Goal: Information Seeking & Learning: Check status

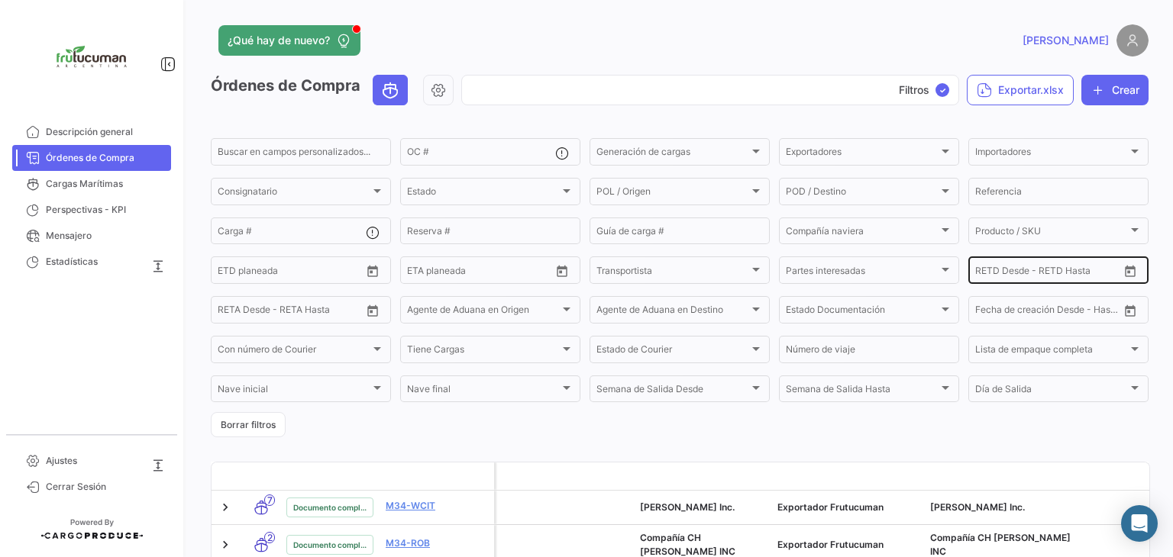
click at [1129, 279] on icon "Calendario abierto" at bounding box center [1130, 272] width 14 height 14
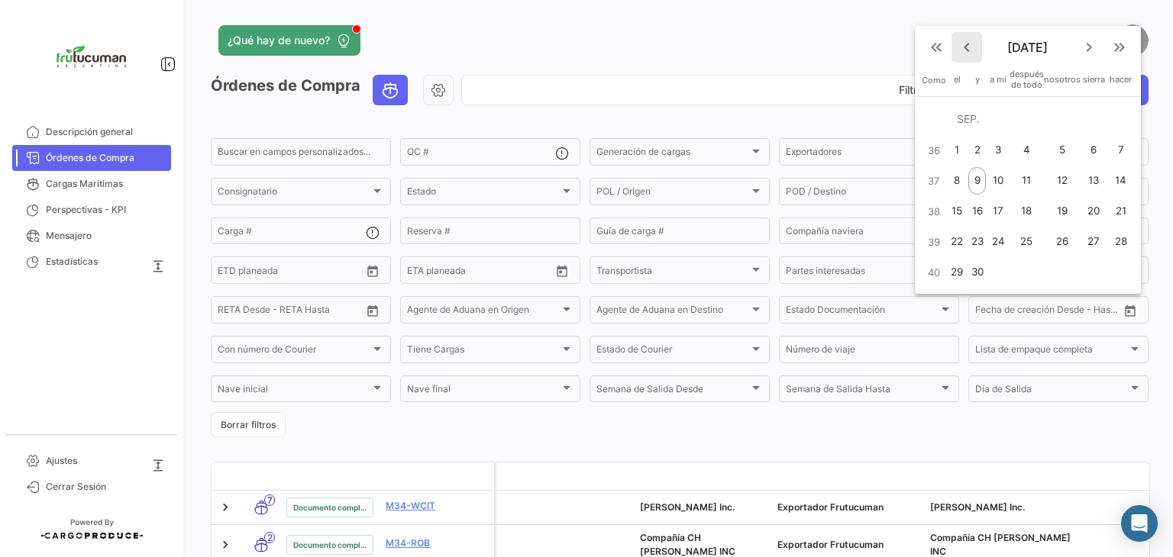
click at [966, 50] on mat-icon "keyboard_arrow_left" at bounding box center [967, 47] width 18 height 18
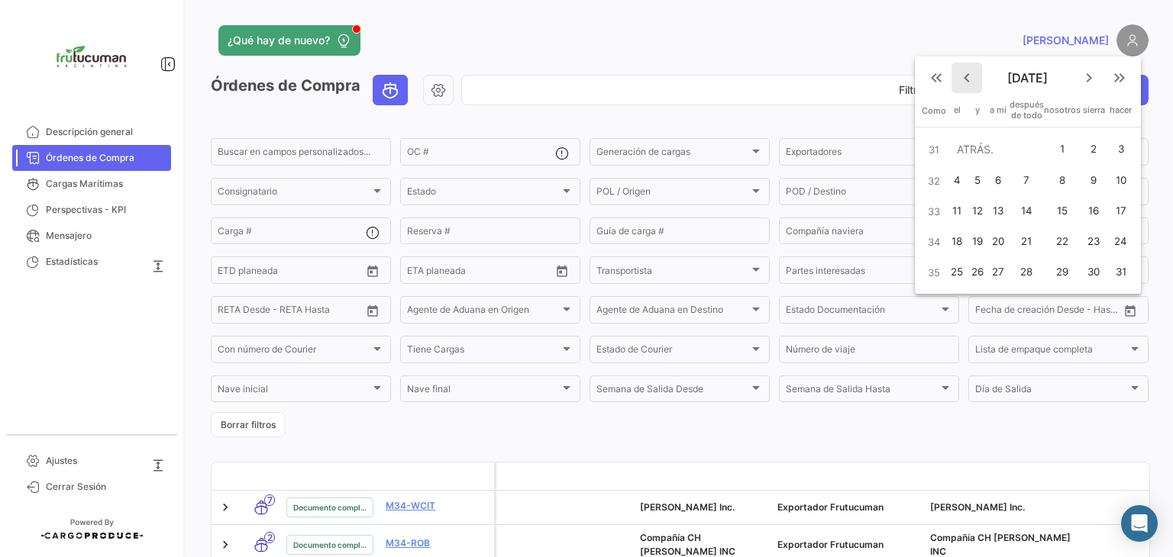
click at [964, 80] on mat-icon "keyboard_arrow_left" at bounding box center [967, 78] width 18 height 18
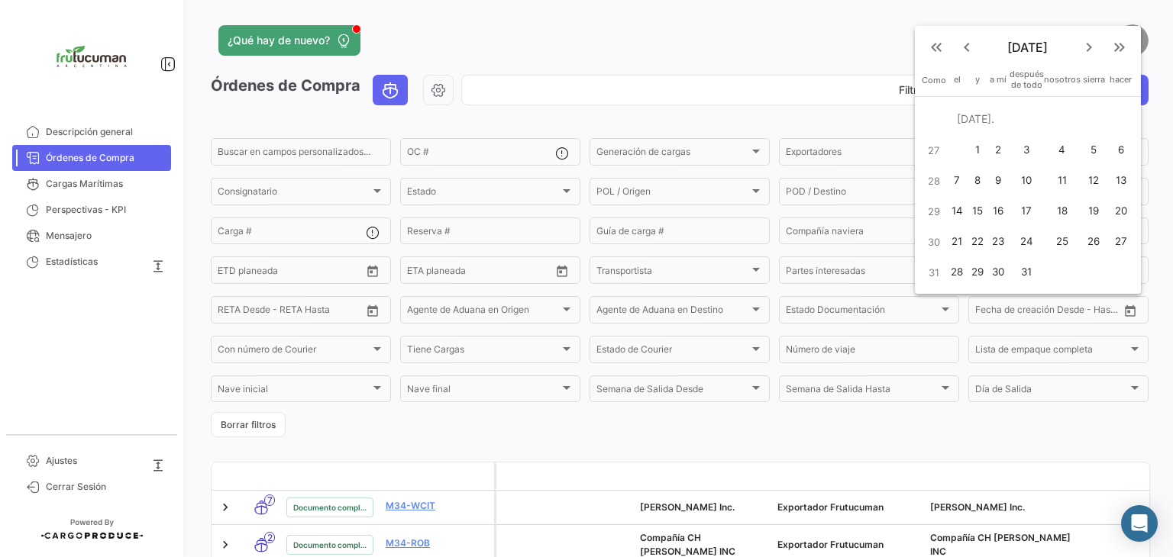
click at [964, 80] on th "[DATE] el" at bounding box center [957, 82] width 21 height 27
click at [968, 56] on mat-icon "keyboard_arrow_left" at bounding box center [967, 47] width 18 height 18
click at [968, 56] on mat-icon "keyboard_arrow_left" at bounding box center [967, 58] width 18 height 18
click at [968, 56] on div at bounding box center [586, 278] width 1173 height 557
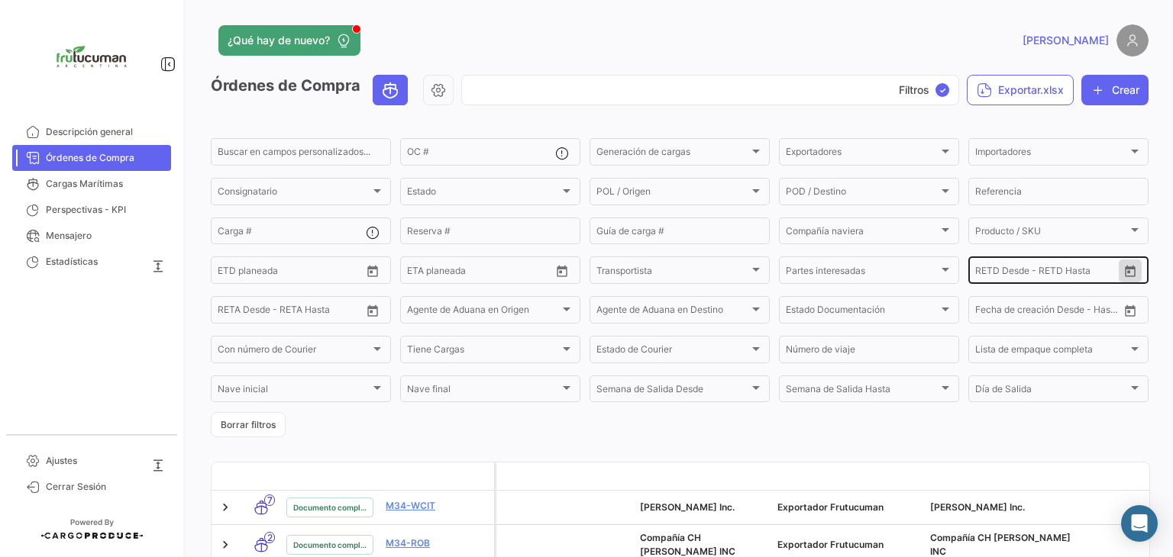
click at [1085, 278] on div "–" at bounding box center [1047, 272] width 144 height 11
type input "1/9/0200"
click at [1124, 279] on icon "Calendario abierto" at bounding box center [1130, 272] width 14 height 14
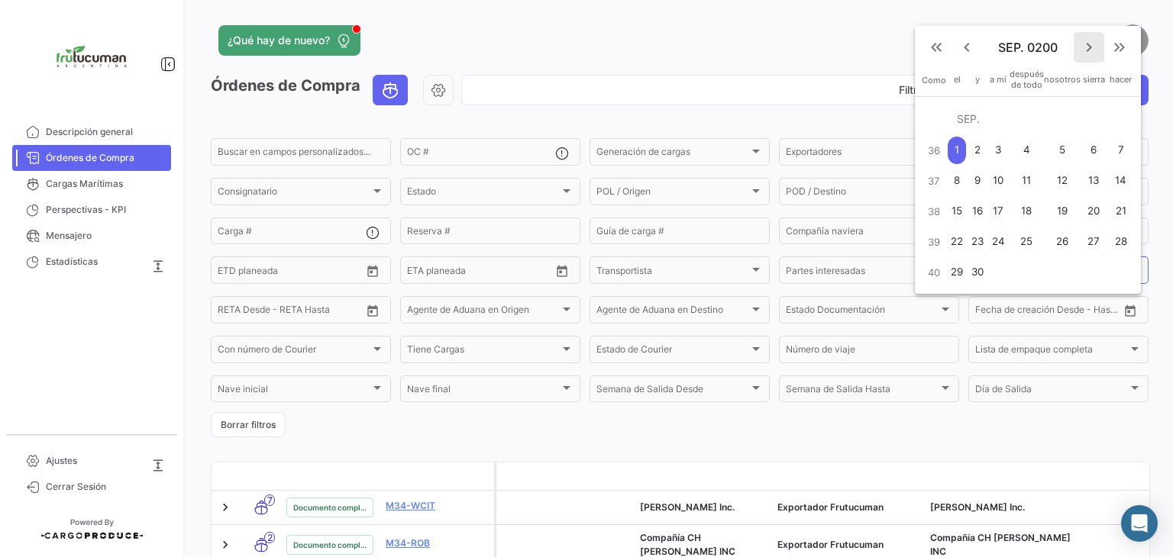
click at [1085, 50] on mat-icon "keyboard_arrow_right" at bounding box center [1089, 47] width 18 height 18
click at [1020, 47] on font "SEP. 0200" at bounding box center [1028, 47] width 60 height 15
click at [942, 47] on mat-icon "keyboard_double_arrow_left" at bounding box center [936, 47] width 18 height 18
click at [939, 50] on mat-icon "keyboard_double_arrow_left" at bounding box center [936, 47] width 18 height 18
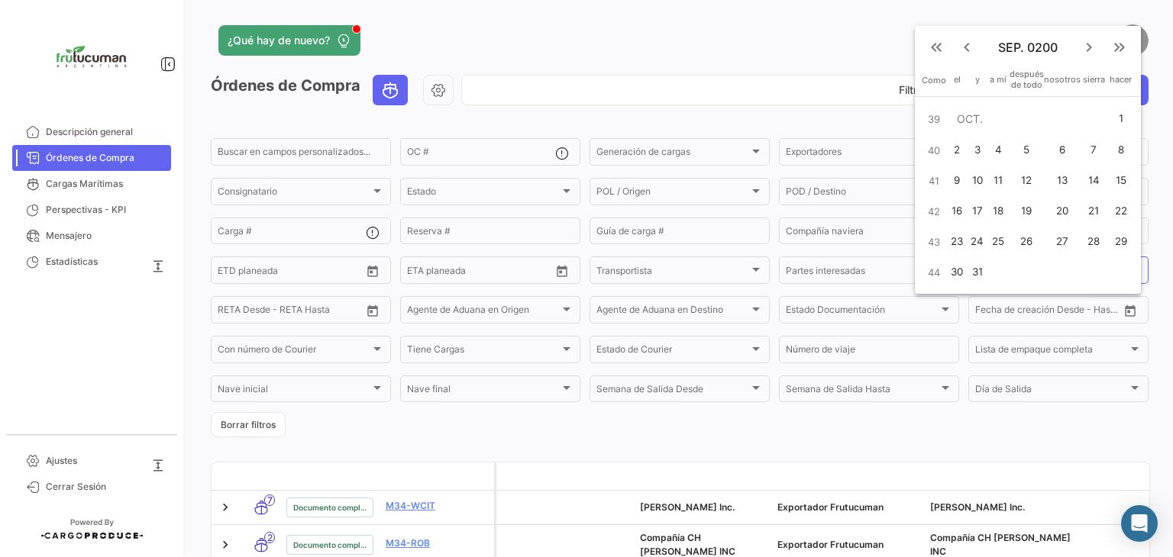
click at [1023, 54] on font "SEP. 0200" at bounding box center [1028, 47] width 60 height 15
drag, startPoint x: 1061, startPoint y: 51, endPoint x: 1072, endPoint y: 47, distance: 11.6
click at [1063, 50] on span "SEP. 0200" at bounding box center [1028, 47] width 92 height 15
click at [1096, 49] on mat-icon "keyboard_arrow_right" at bounding box center [1089, 47] width 18 height 18
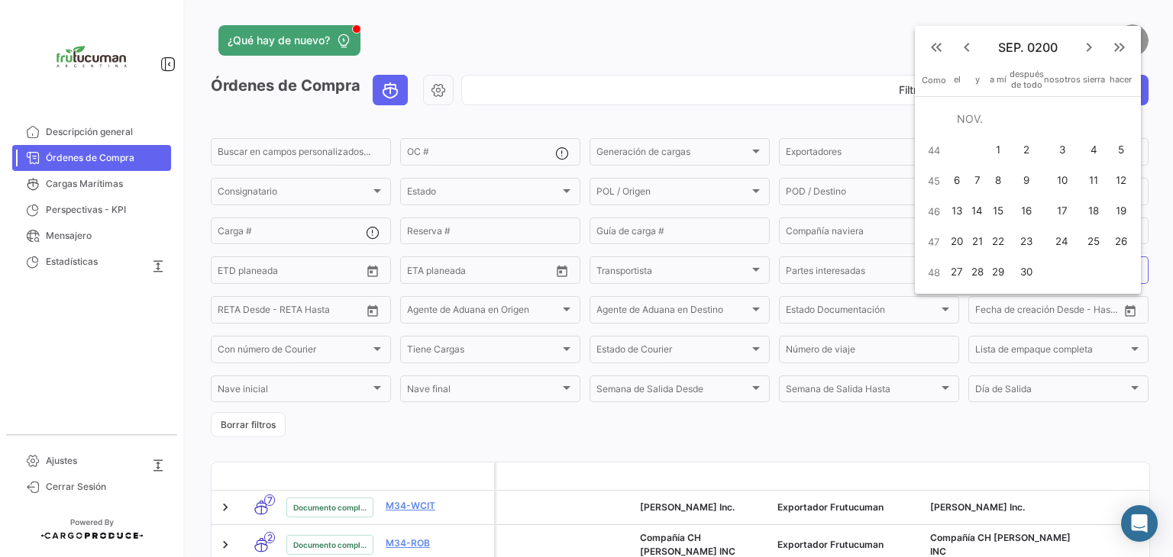
click at [796, 55] on div at bounding box center [586, 278] width 1173 height 557
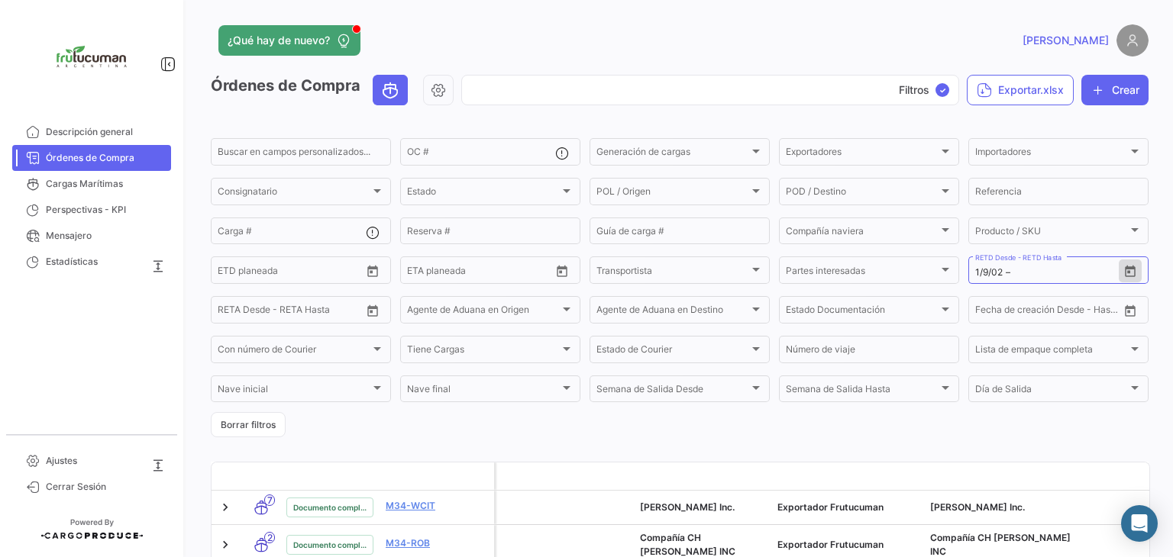
click at [76, 158] on span "Órdenes de Compra" at bounding box center [105, 158] width 119 height 14
click at [86, 155] on span "Órdenes de Compra" at bounding box center [105, 158] width 119 height 14
click at [101, 190] on span "Cargas Marítimas" at bounding box center [105, 184] width 119 height 14
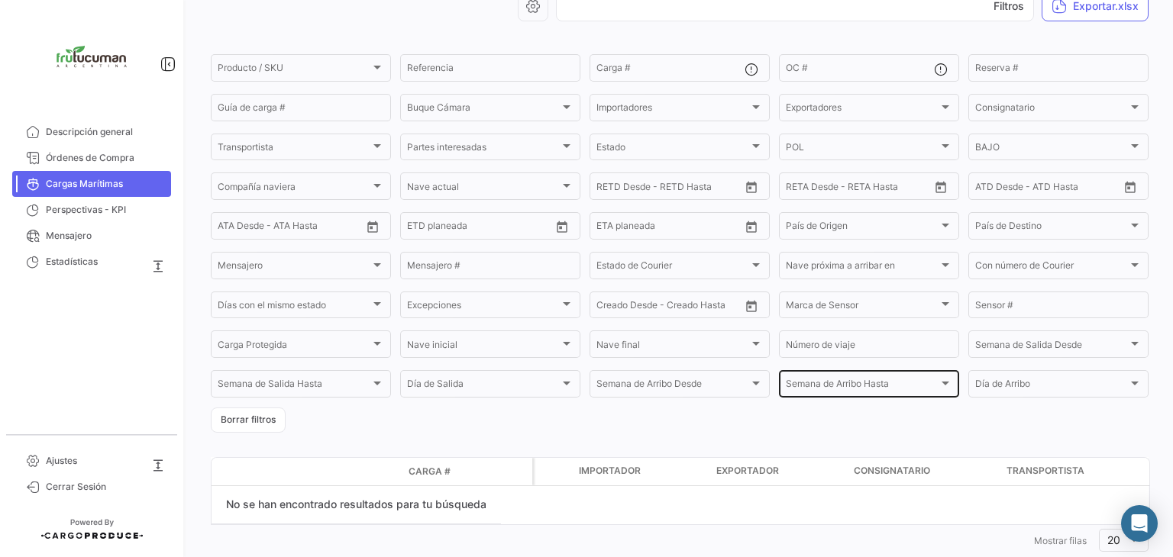
scroll to position [160, 0]
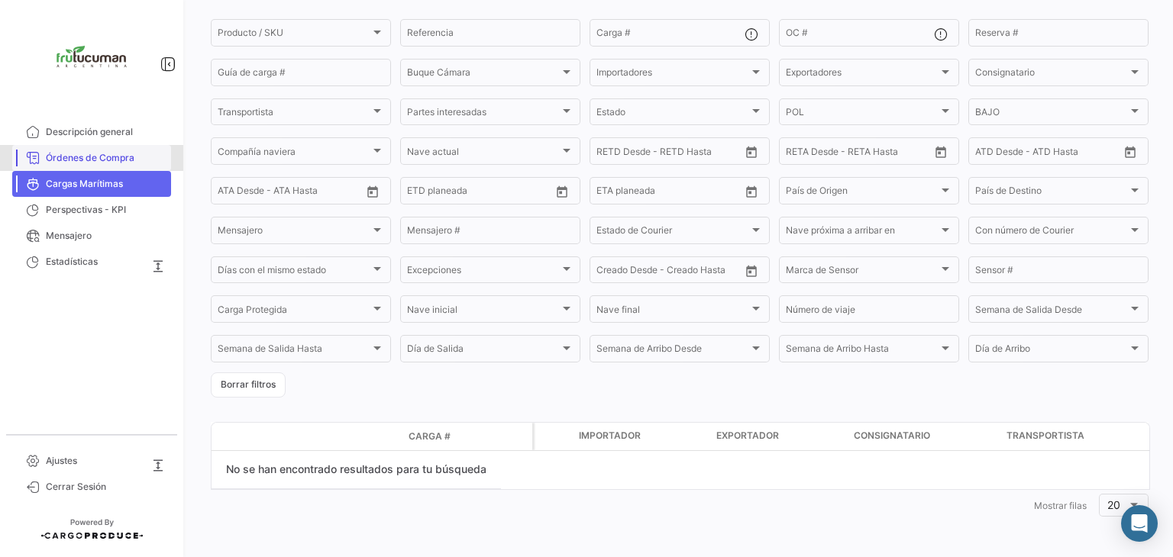
click at [82, 160] on span "Órdenes de Compra" at bounding box center [105, 158] width 119 height 14
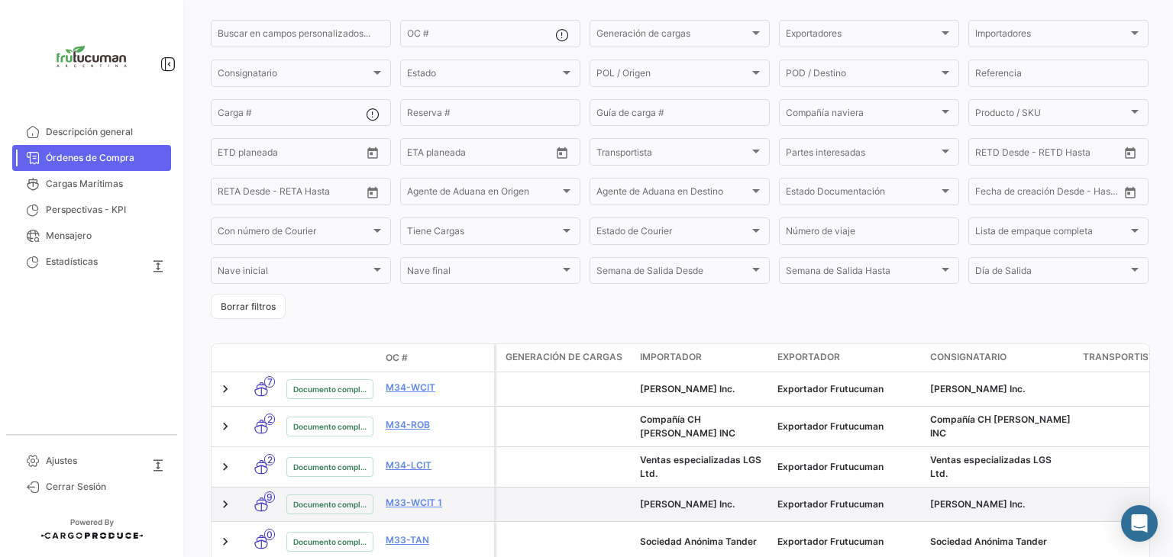
scroll to position [195, 0]
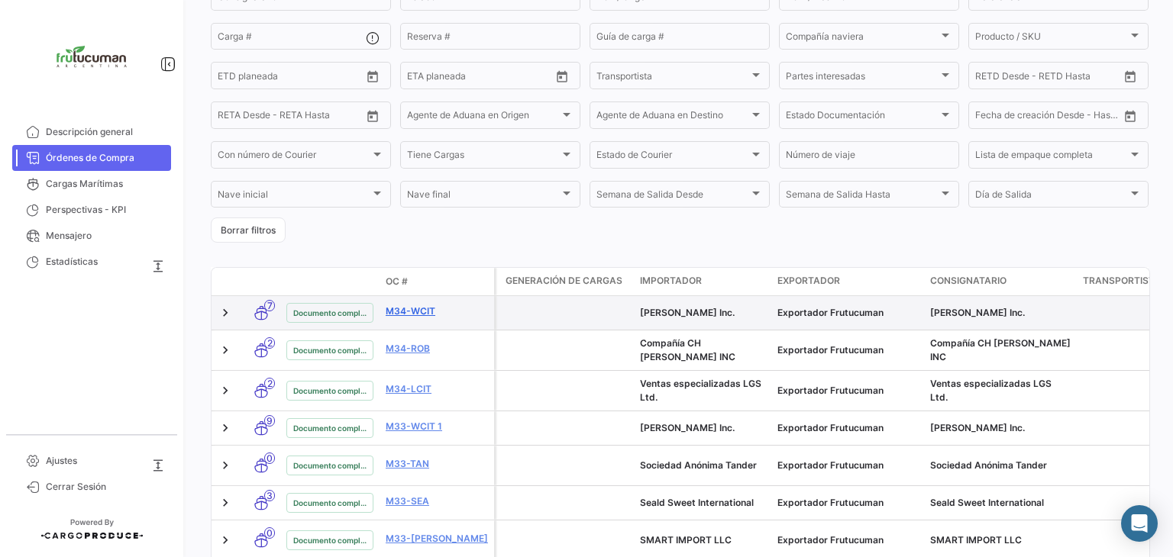
click at [409, 317] on font "M34-WCIT" at bounding box center [411, 310] width 50 height 11
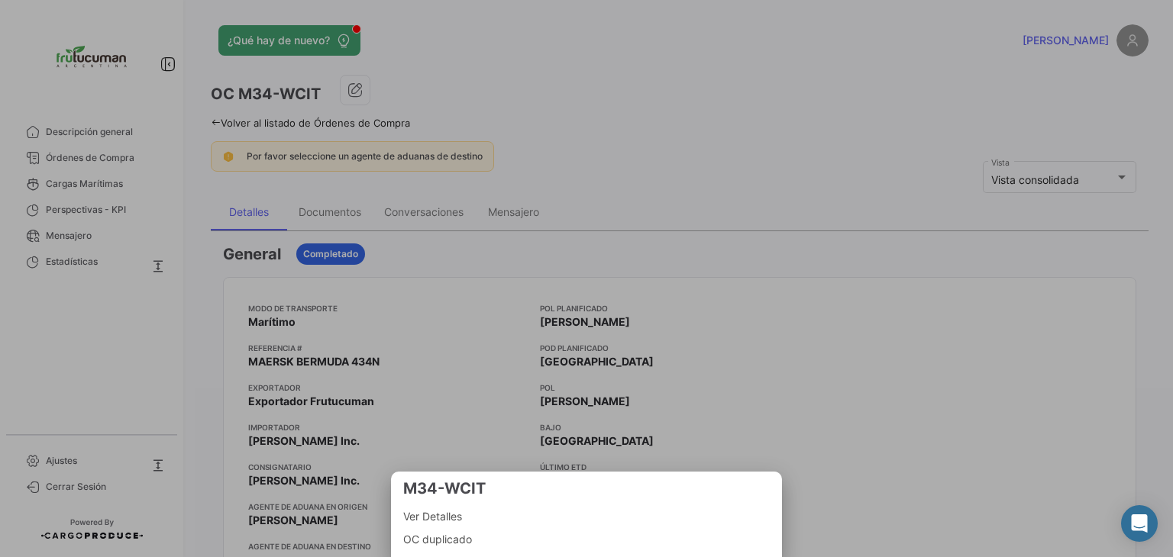
click at [880, 405] on div at bounding box center [586, 278] width 1173 height 557
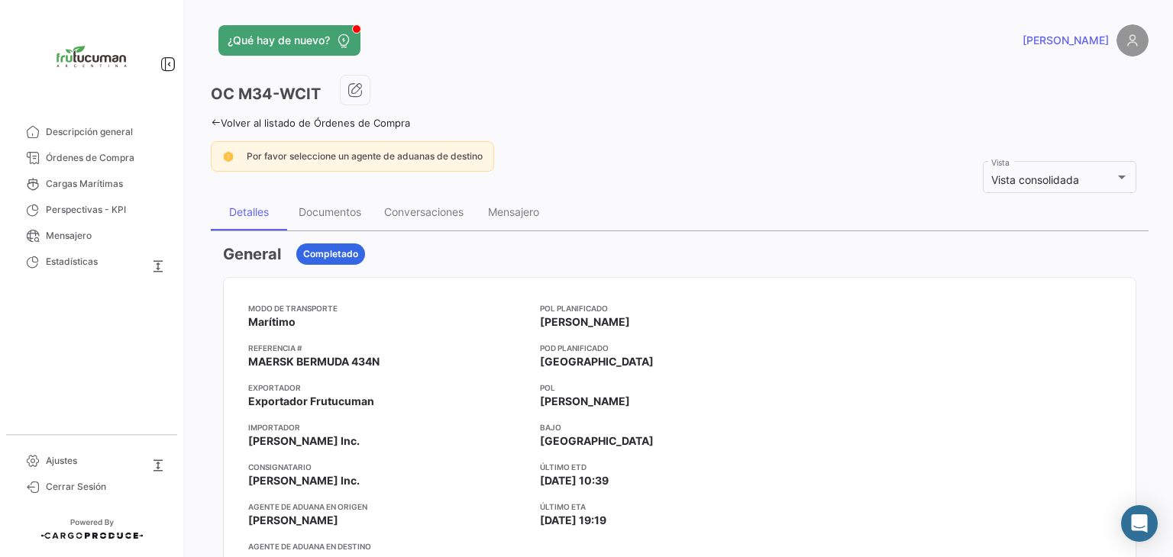
scroll to position [76, 0]
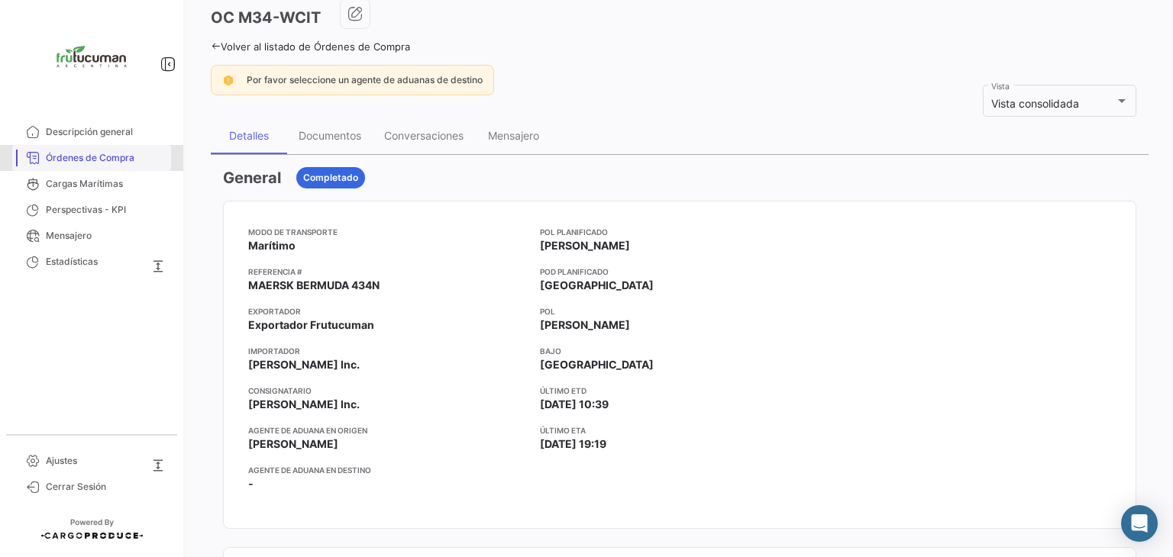
click at [84, 156] on span "Órdenes de Compra" at bounding box center [105, 158] width 119 height 14
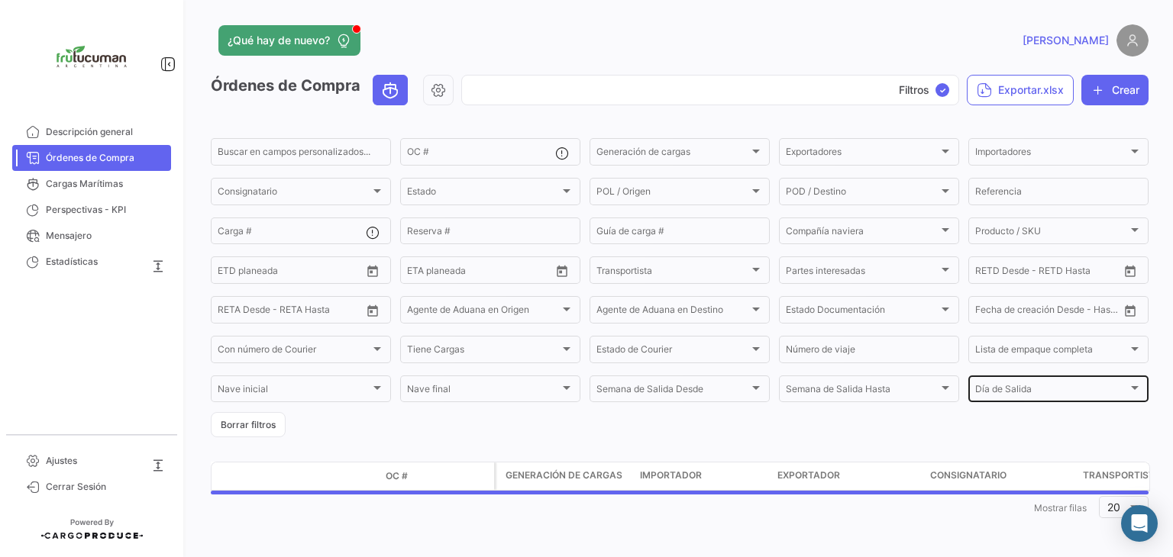
scroll to position [42, 0]
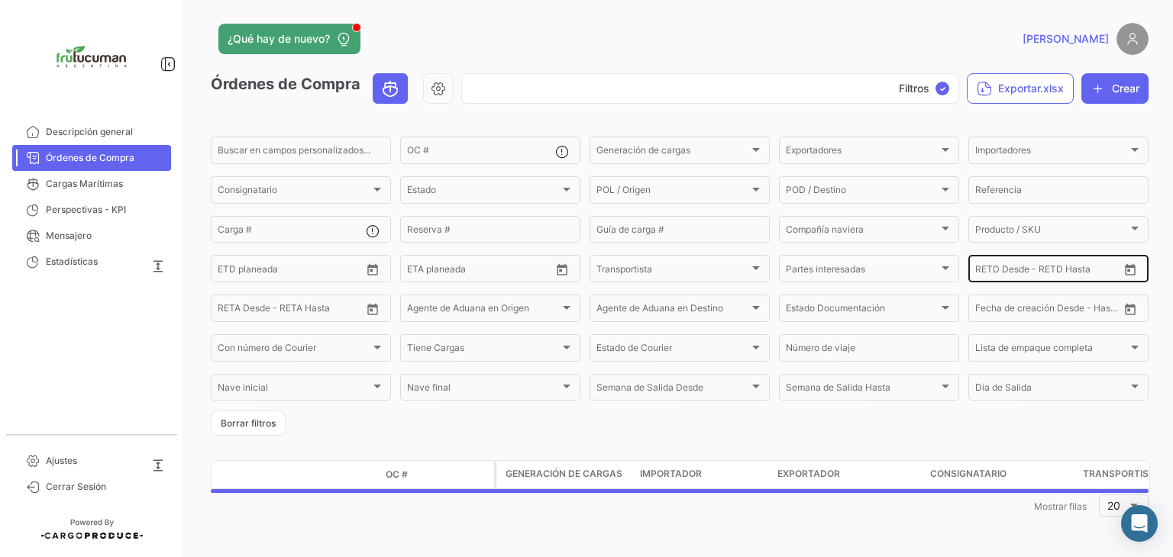
click at [1125, 273] on icon "Calendario abierto" at bounding box center [1130, 269] width 11 height 11
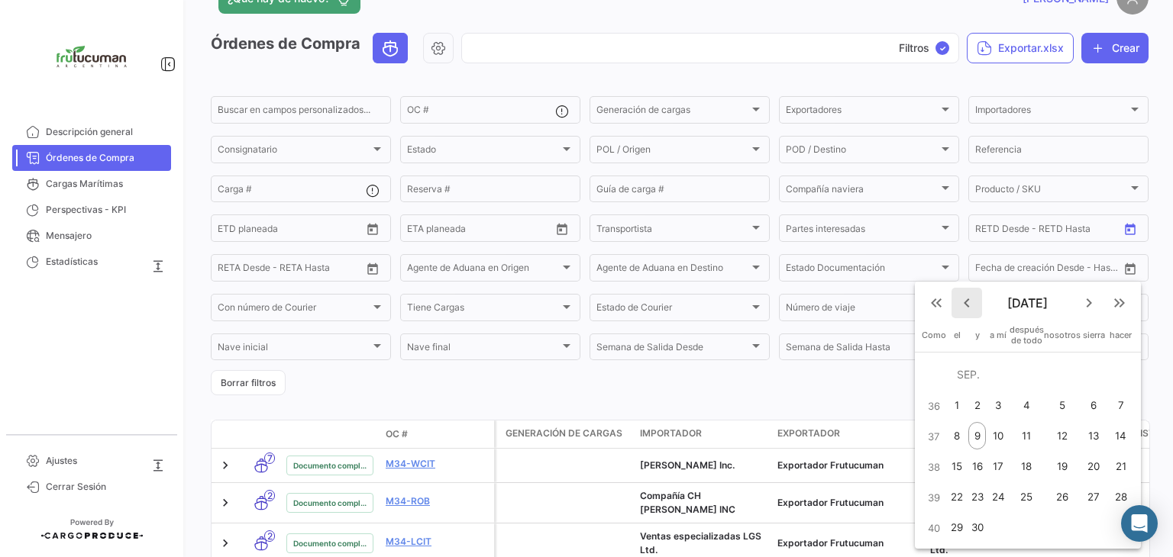
click at [964, 305] on mat-icon "keyboard_arrow_left" at bounding box center [967, 303] width 18 height 18
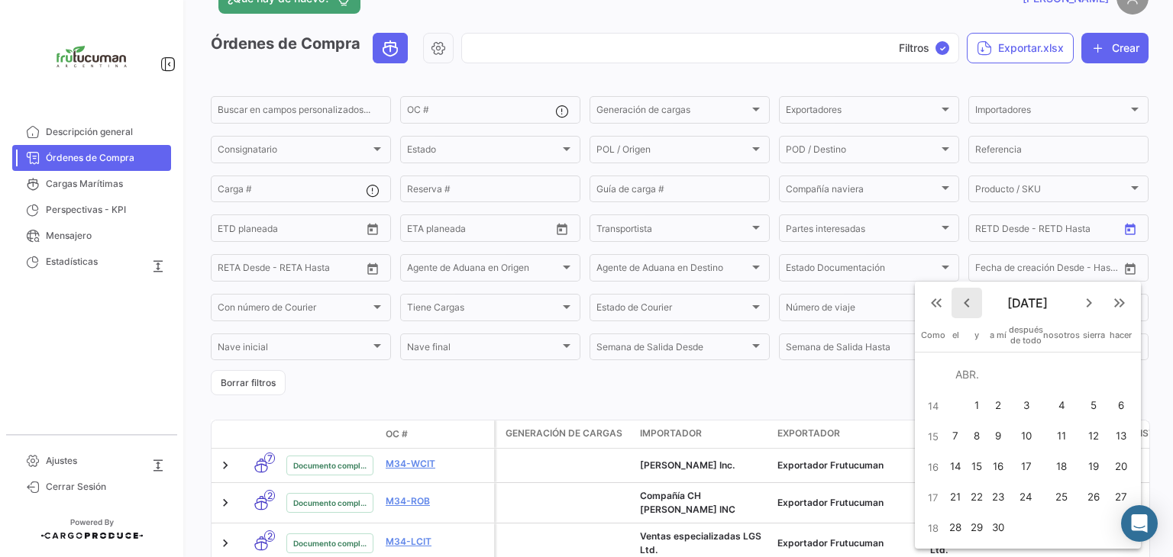
click at [964, 302] on mat-icon "keyboard_arrow_left" at bounding box center [967, 303] width 18 height 18
click at [1091, 306] on mat-icon "keyboard_arrow_right" at bounding box center [1089, 303] width 18 height 18
click at [1096, 370] on div "1" at bounding box center [1093, 374] width 24 height 29
type input "[DATE]"
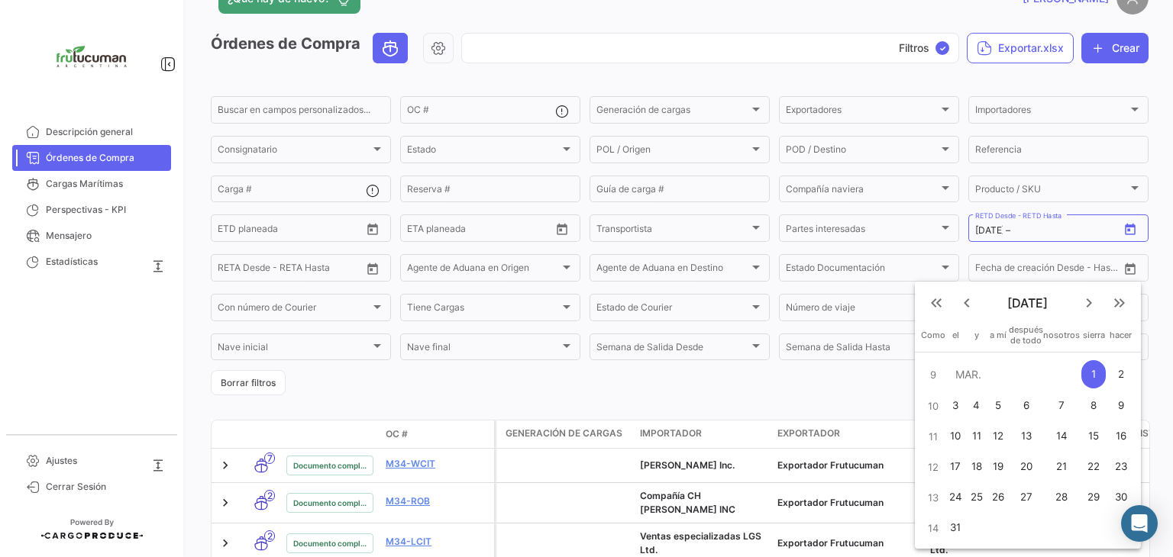
click at [1087, 300] on mat-icon "keyboard_arrow_right" at bounding box center [1089, 303] width 18 height 18
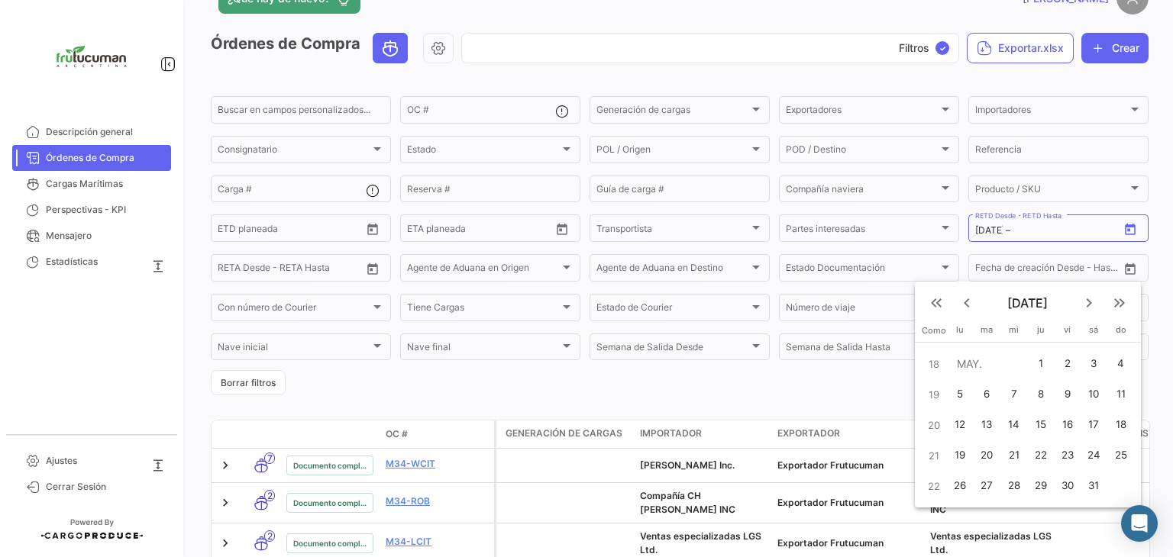
click at [1087, 300] on mat-icon "keyboard_arrow_right" at bounding box center [1089, 303] width 18 height 18
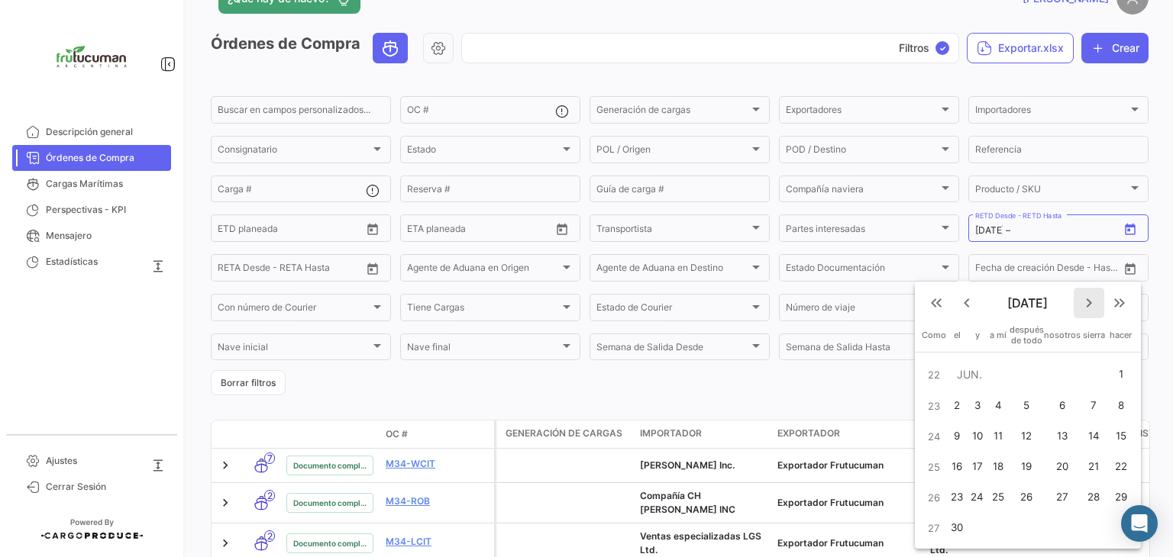
click at [1087, 300] on mat-icon "keyboard_arrow_right" at bounding box center [1089, 303] width 18 height 18
click at [981, 430] on font "9" at bounding box center [977, 436] width 6 height 12
type input "[DATE]"
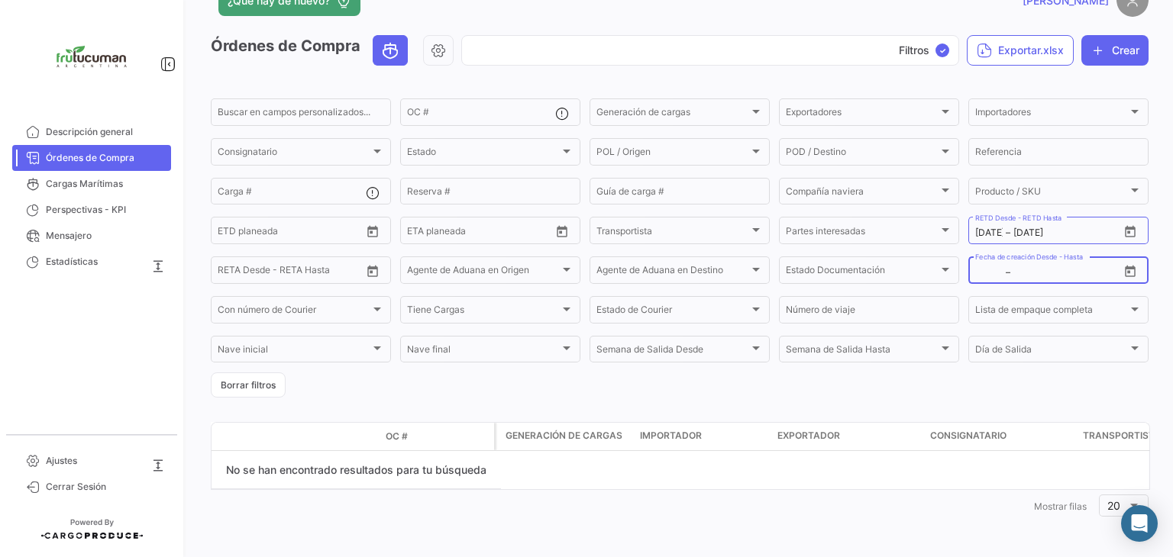
click at [1063, 278] on input "text" at bounding box center [1047, 272] width 69 height 11
click at [1002, 238] on div "[DATE] Desde – [DATE]" at bounding box center [1047, 233] width 144 height 11
click at [1054, 232] on input "[DATE]" at bounding box center [1047, 233] width 69 height 11
click at [1061, 268] on input "text" at bounding box center [1047, 272] width 69 height 11
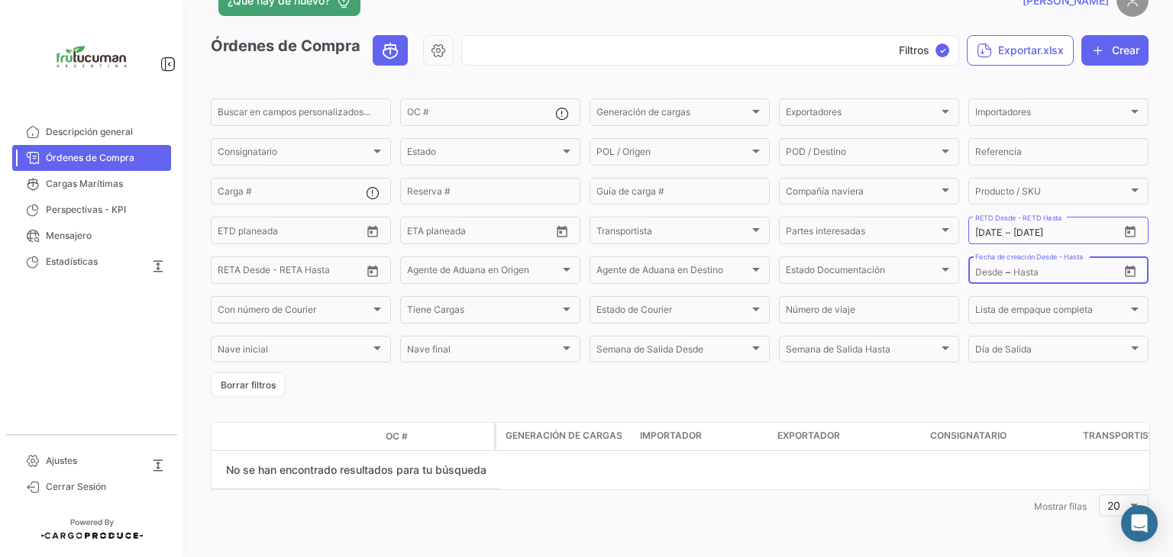
click at [1126, 270] on icon "Calendario abierto" at bounding box center [1130, 271] width 11 height 11
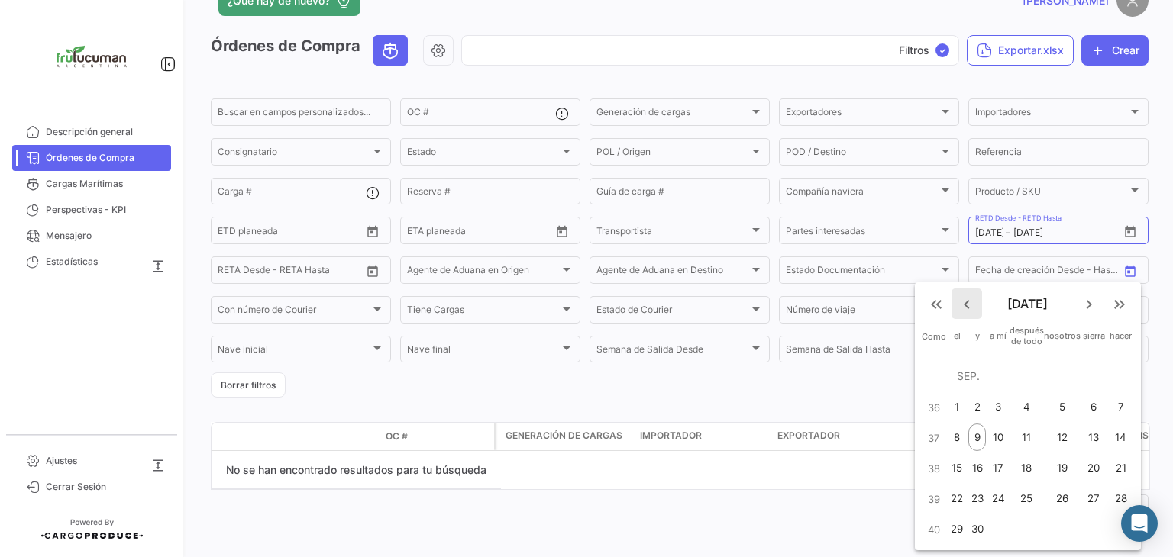
click at [972, 309] on mat-icon "keyboard_arrow_left" at bounding box center [967, 305] width 18 height 18
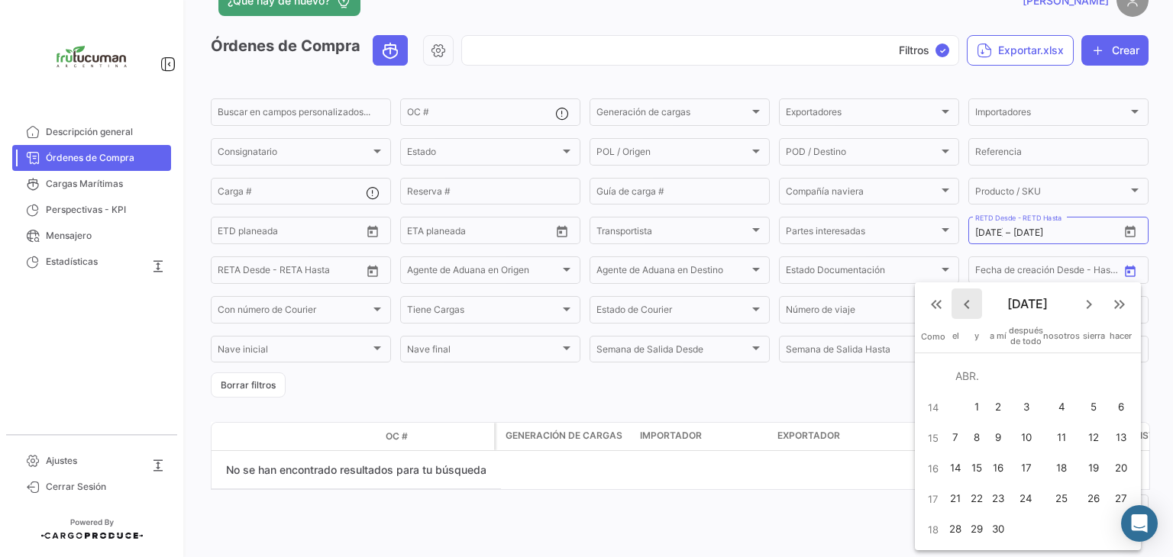
click at [972, 309] on mat-icon "keyboard_arrow_left" at bounding box center [967, 305] width 18 height 18
click at [1084, 300] on mat-icon "keyboard_arrow_right" at bounding box center [1089, 305] width 18 height 18
click at [1097, 376] on div "1" at bounding box center [1093, 375] width 24 height 29
type input "[DATE]"
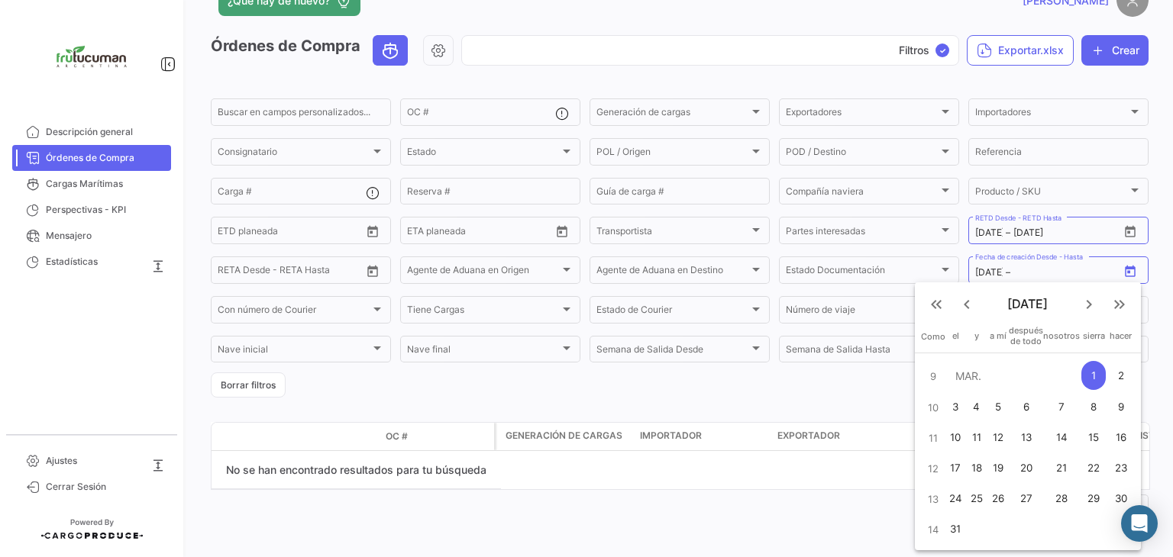
click at [1087, 303] on mat-icon "keyboard_arrow_right" at bounding box center [1089, 305] width 18 height 18
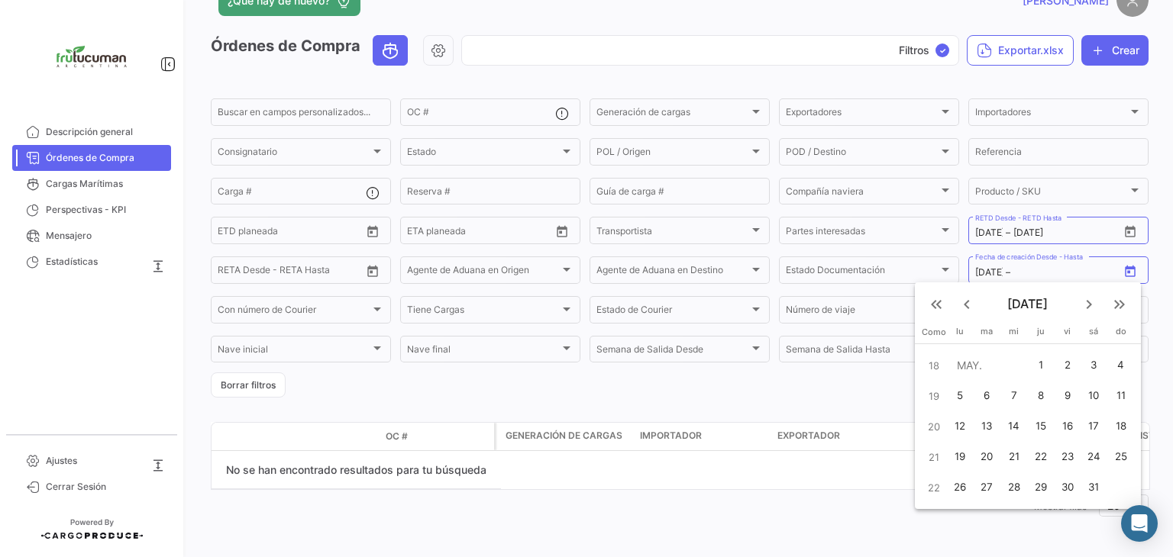
click at [1087, 303] on mat-icon "keyboard_arrow_right" at bounding box center [1089, 305] width 18 height 18
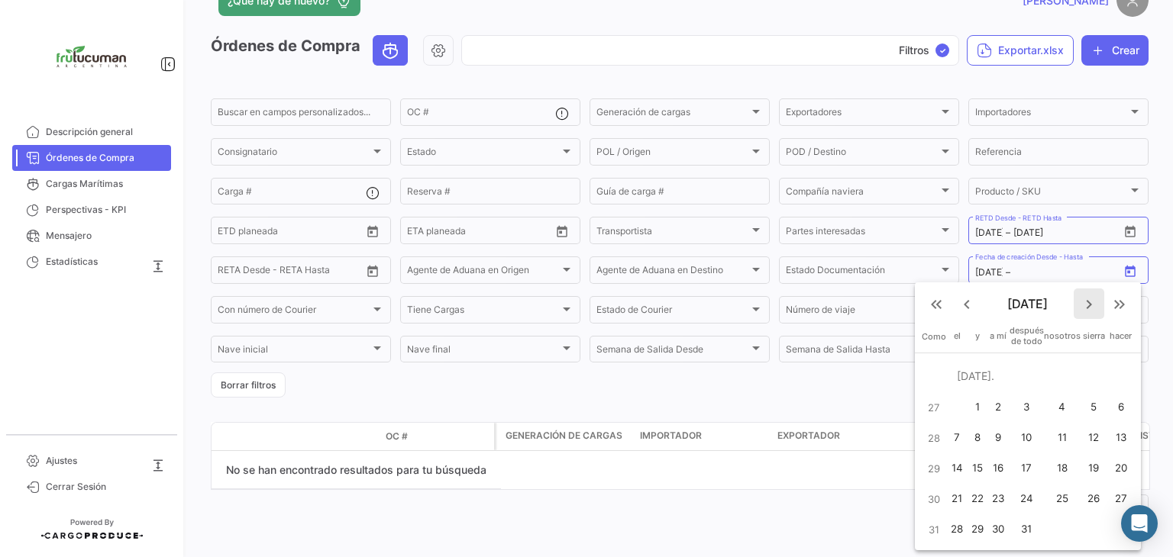
click at [1087, 303] on mat-icon "keyboard_arrow_right" at bounding box center [1089, 305] width 18 height 18
click at [985, 429] on div "9" at bounding box center [977, 437] width 18 height 27
type input "[DATE]"
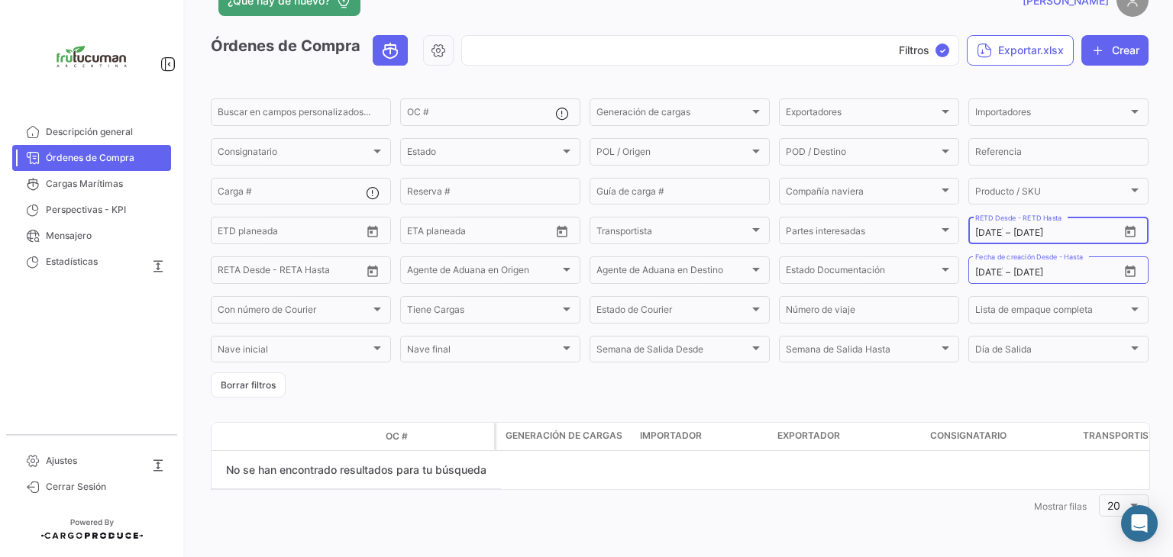
click at [996, 234] on input "[DATE]" at bounding box center [988, 233] width 27 height 11
click at [999, 234] on div "[DATE] Desde – [DATE]" at bounding box center [1047, 233] width 144 height 11
click at [993, 234] on div "[DATE] Desde – [DATE]" at bounding box center [1047, 233] width 144 height 11
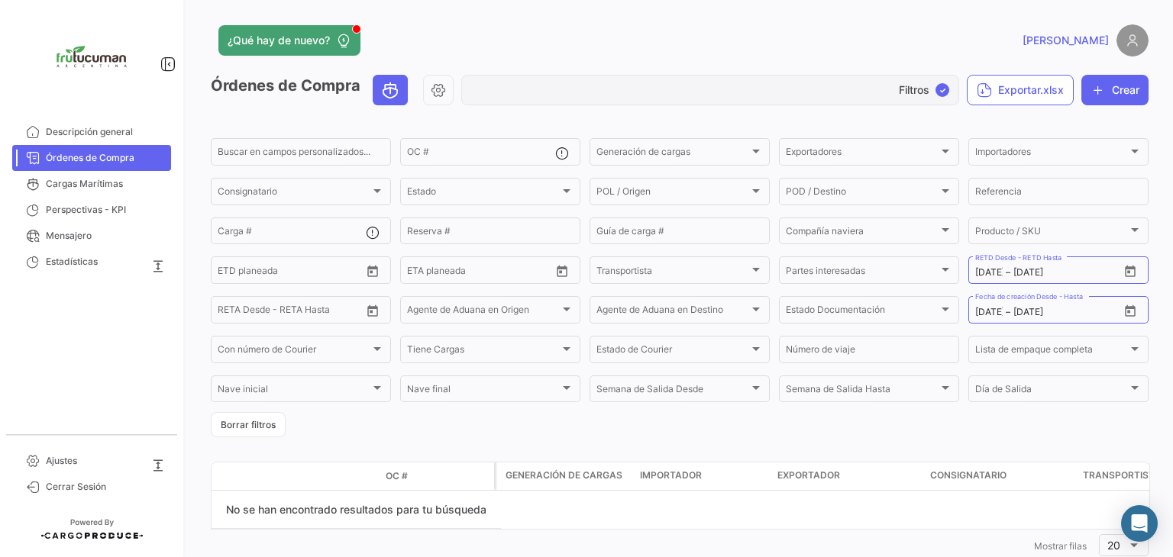
click at [946, 91] on font "✓" at bounding box center [942, 90] width 7 height 9
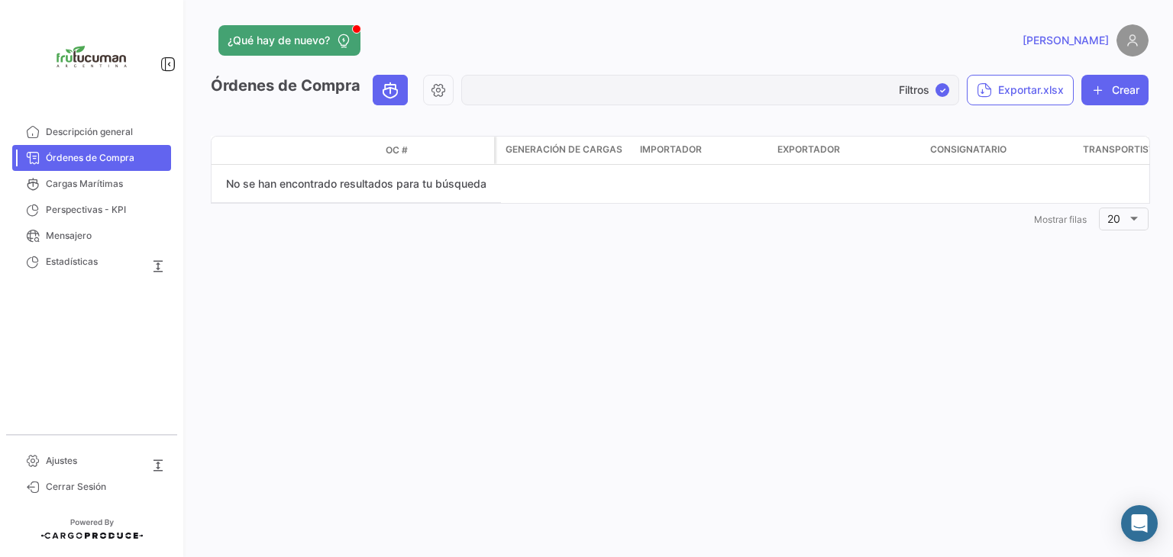
drag, startPoint x: 929, startPoint y: 84, endPoint x: 972, endPoint y: 99, distance: 45.9
click at [947, 91] on button "visibilidad_desactivada Filtros ✓" at bounding box center [710, 90] width 498 height 31
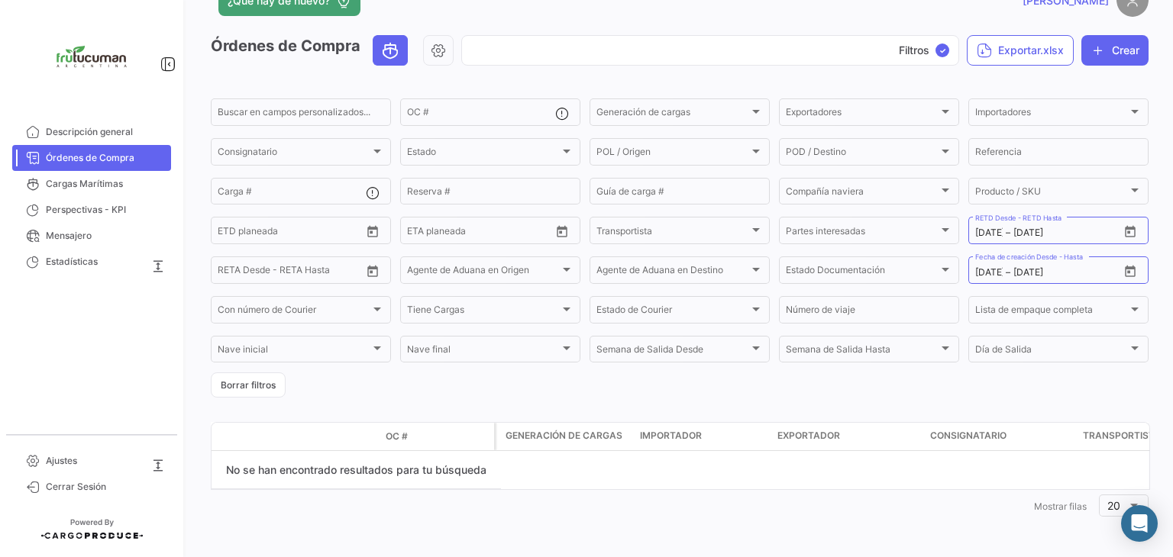
scroll to position [80, 0]
click at [1107, 506] on font "20" at bounding box center [1113, 505] width 13 height 13
click at [1113, 496] on font "100" at bounding box center [1108, 495] width 19 height 13
click at [1125, 226] on icon "Calendario abierto" at bounding box center [1130, 231] width 11 height 11
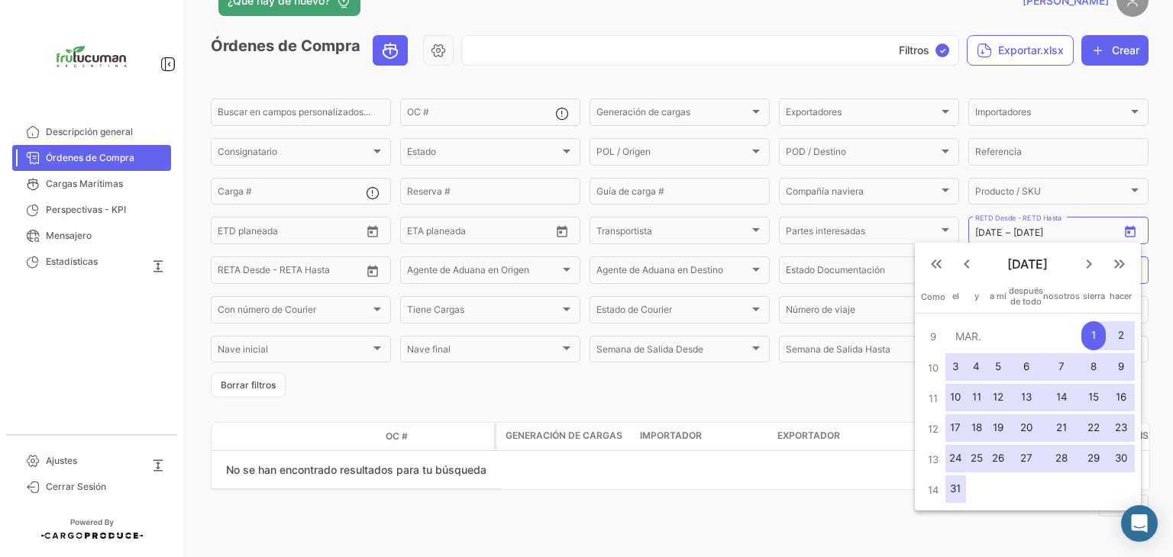
click at [962, 370] on div "3" at bounding box center [955, 367] width 19 height 27
type input "[DATE]"
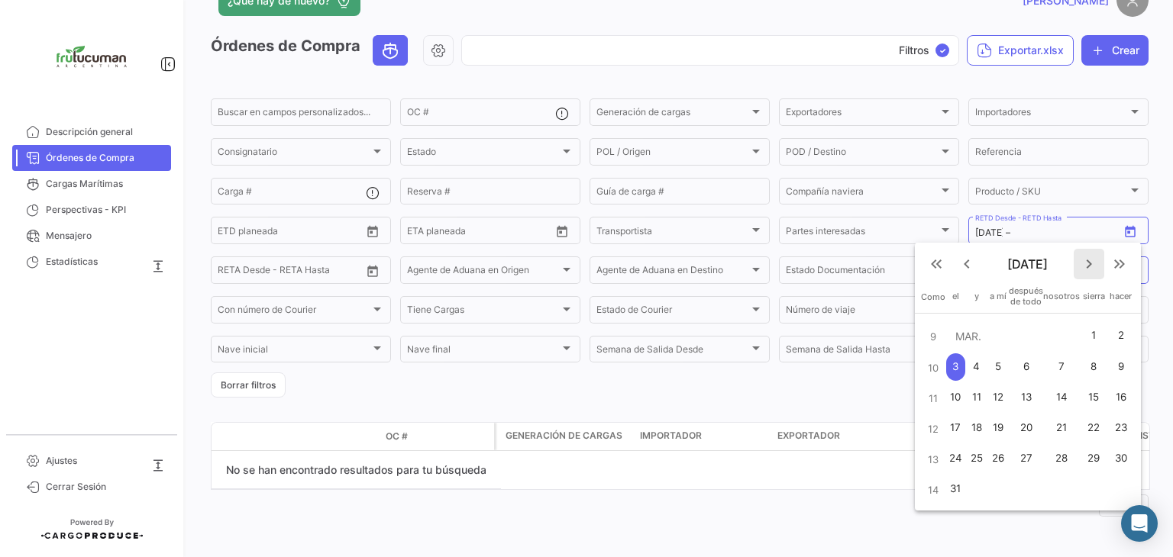
click at [1089, 257] on mat-icon "keyboard_arrow_right" at bounding box center [1089, 264] width 18 height 18
click at [1114, 265] on mat-icon "keyboard_double_arrow_right" at bounding box center [1119, 264] width 18 height 18
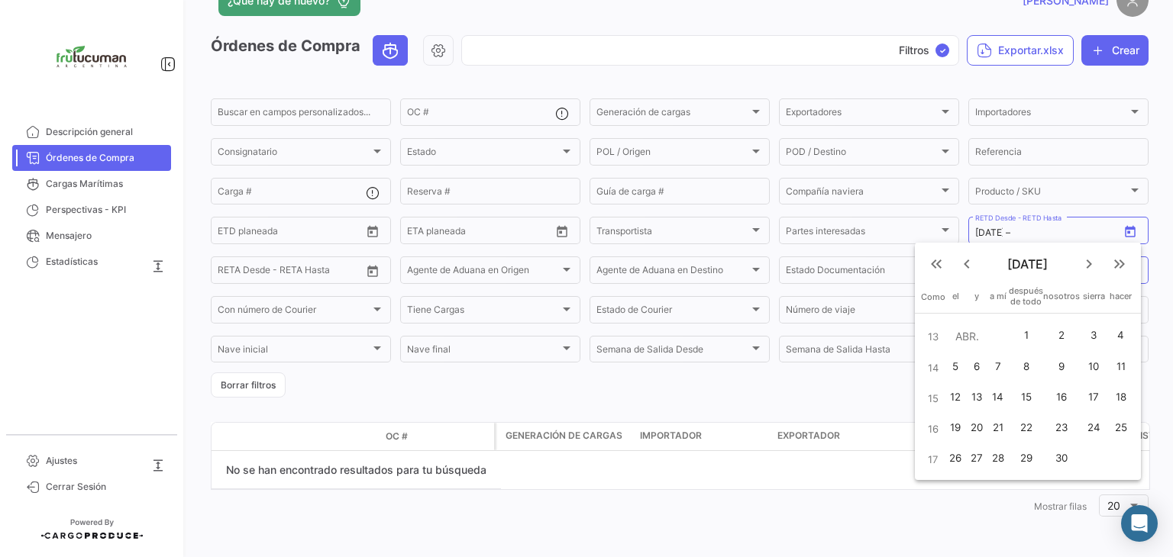
click at [1114, 265] on mat-icon "keyboard_double_arrow_right" at bounding box center [1119, 264] width 18 height 18
click at [1091, 267] on mat-icon "keyboard_arrow_right" at bounding box center [1089, 264] width 18 height 18
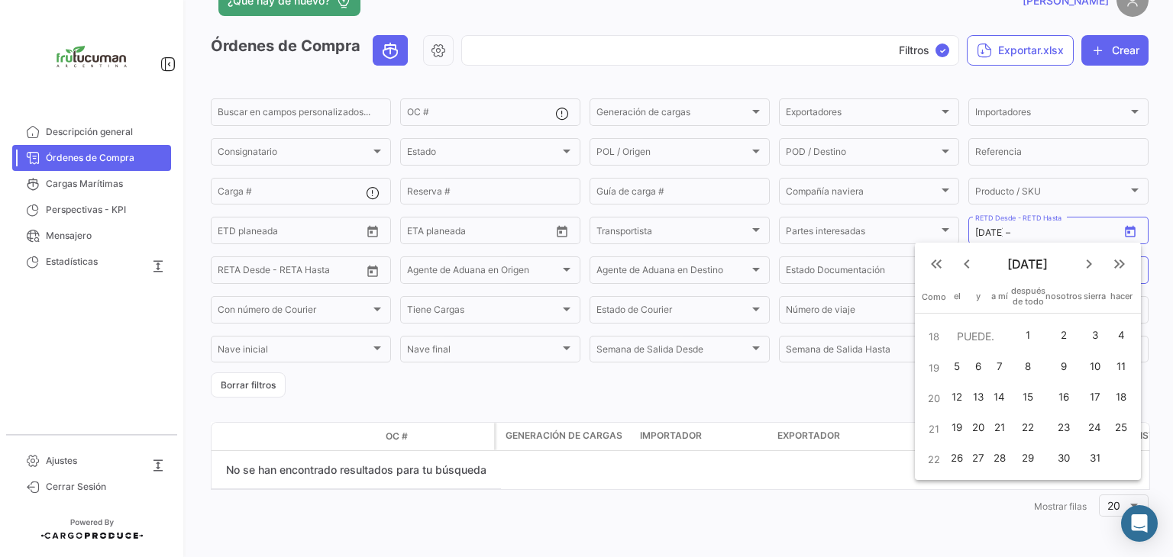
click at [1091, 267] on mat-icon "keyboard_arrow_right" at bounding box center [1089, 264] width 18 height 18
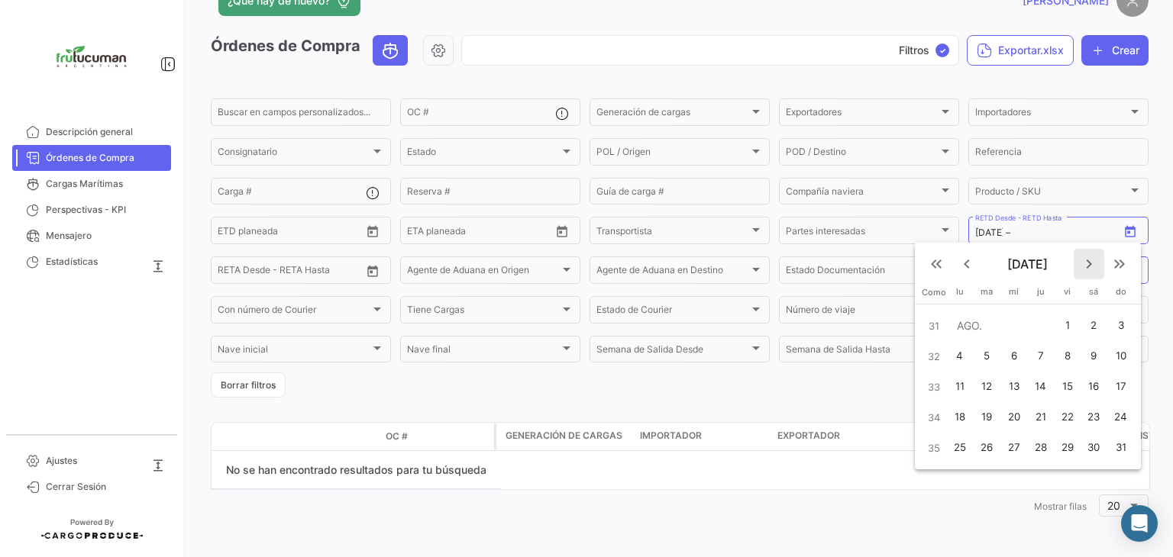
click at [1091, 267] on mat-icon "keyboard_arrow_right" at bounding box center [1089, 264] width 18 height 18
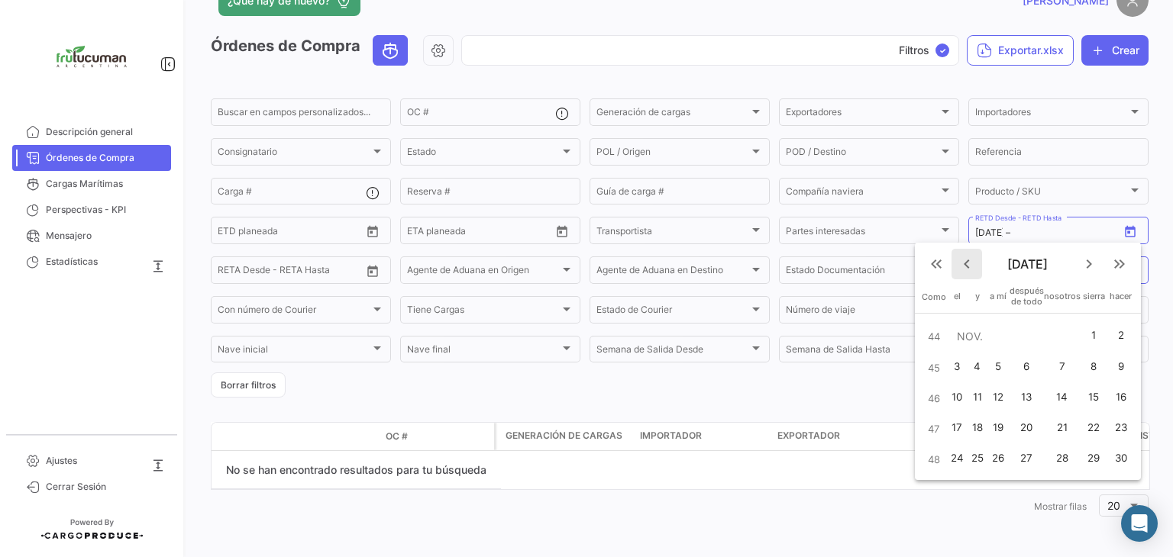
click at [966, 266] on mat-icon "keyboard_arrow_left" at bounding box center [967, 264] width 18 height 18
click at [971, 265] on mat-icon "keyboard_arrow_left" at bounding box center [967, 264] width 18 height 18
click at [1087, 368] on div "9" at bounding box center [1093, 367] width 24 height 27
type input "[DATE]"
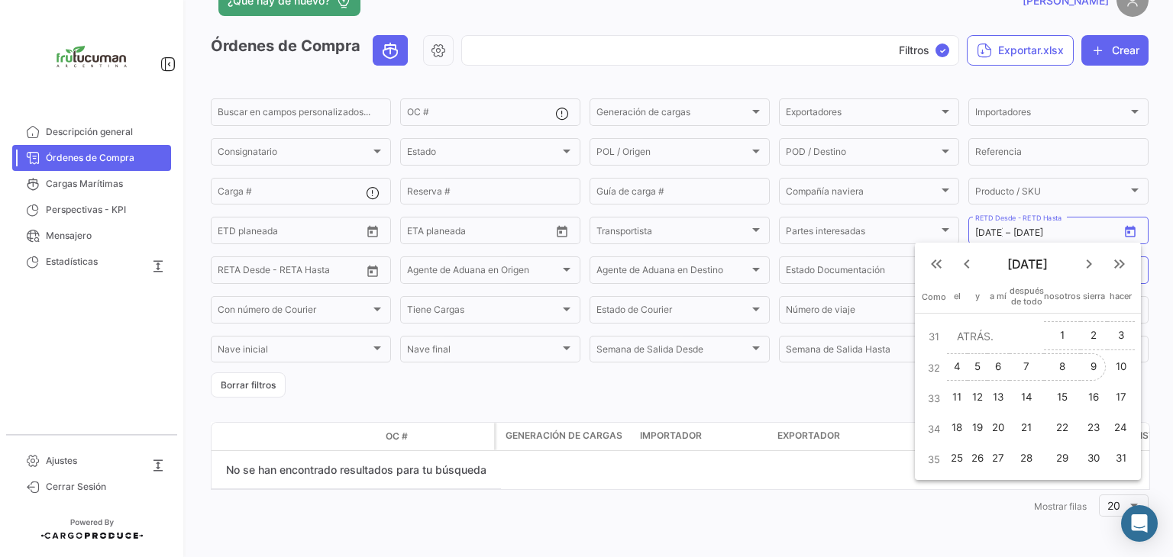
scroll to position [42, 0]
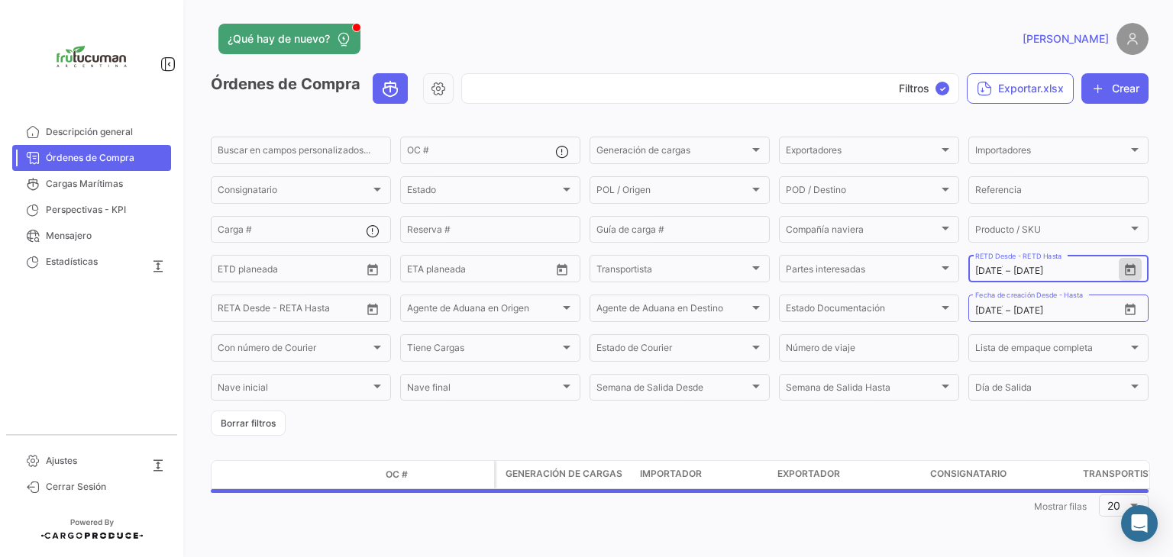
click at [1054, 270] on input "[DATE]" at bounding box center [1047, 271] width 69 height 11
drag, startPoint x: 1054, startPoint y: 270, endPoint x: 956, endPoint y: 261, distance: 98.1
click at [956, 260] on form "Buscar en campos personalizados... OC # Generación de cargas Generación de carg…" at bounding box center [680, 285] width 938 height 302
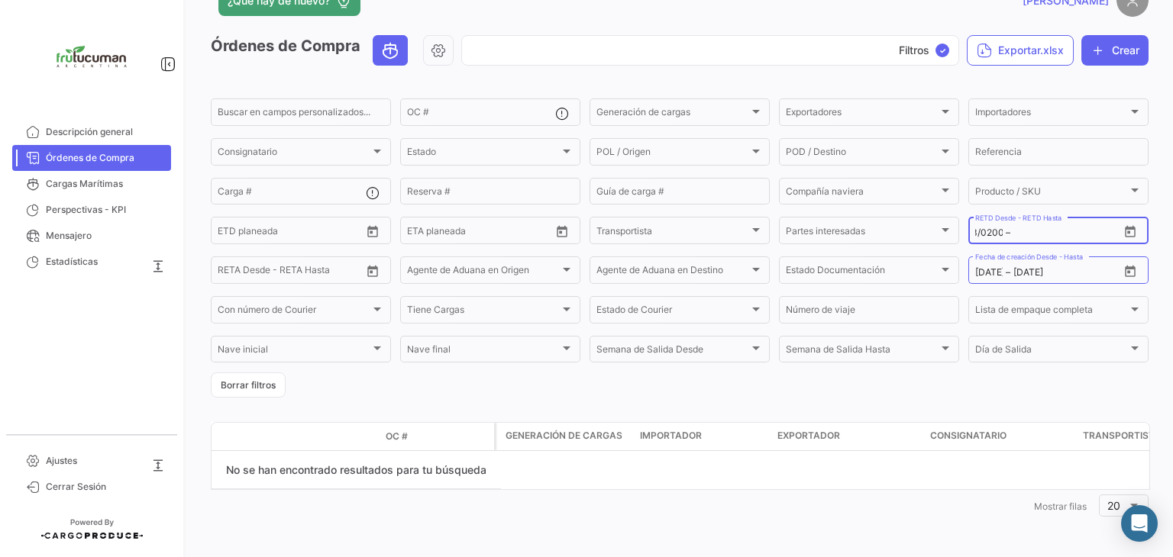
scroll to position [0, 13]
type input "3/3/0200"
click at [1123, 239] on icon "Calendario abierto" at bounding box center [1130, 232] width 14 height 14
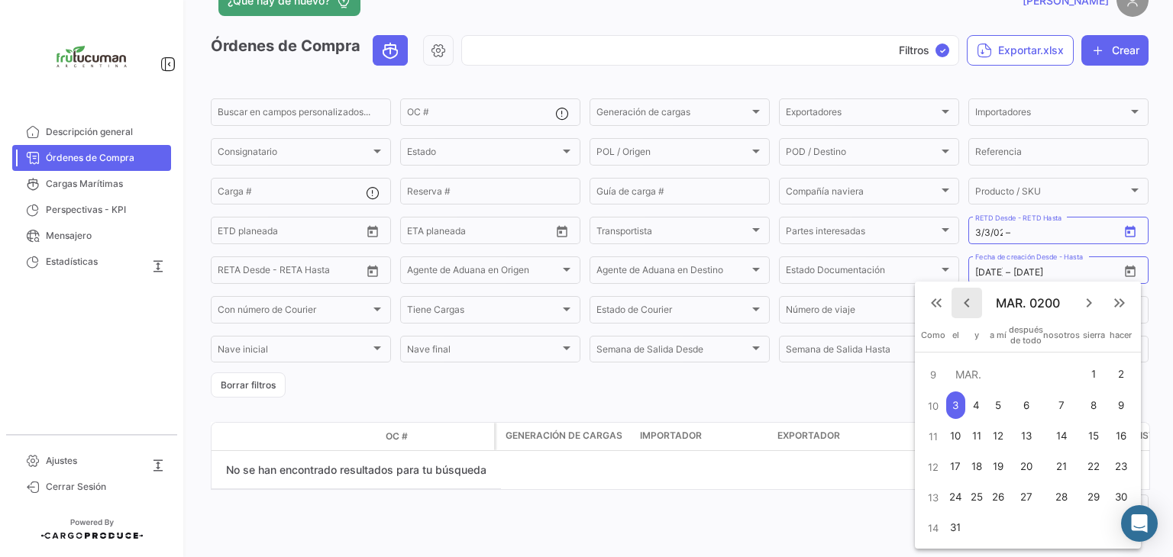
click at [974, 301] on mat-icon "keyboard_arrow_left" at bounding box center [967, 303] width 18 height 18
click at [970, 302] on mat-icon "keyboard_arrow_left" at bounding box center [967, 303] width 18 height 18
click at [971, 302] on mat-icon "keyboard_arrow_left" at bounding box center [967, 303] width 18 height 18
click at [1069, 295] on div "keyboard_double_arrow_left keyboard_arrow_left MAR. 0200 keyboard_arrow_right k…" at bounding box center [1028, 303] width 226 height 43
click at [1056, 305] on font "MAR. 0200" at bounding box center [1028, 303] width 64 height 15
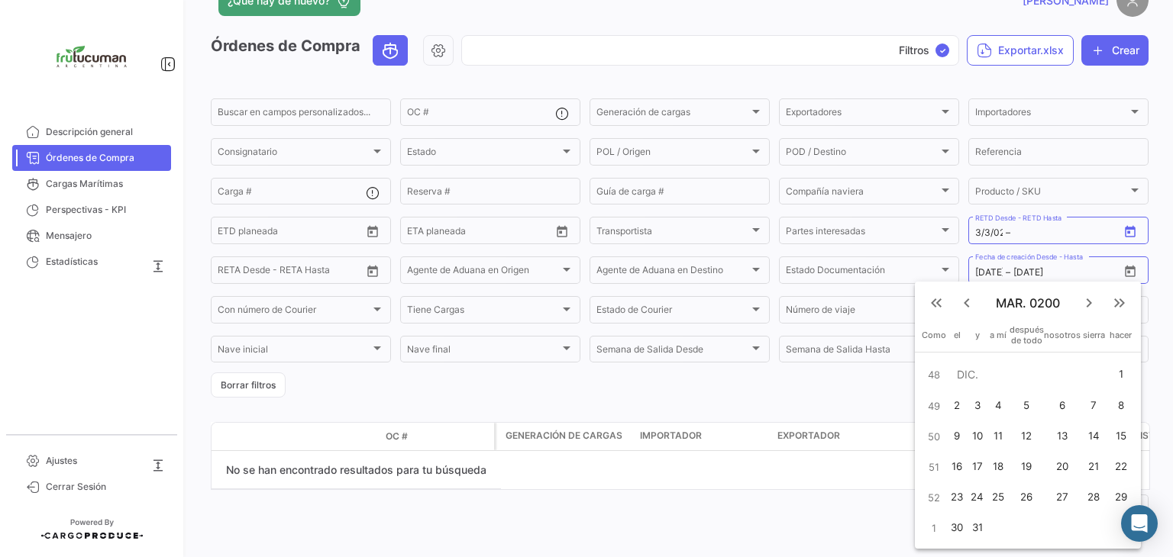
drag, startPoint x: 1056, startPoint y: 305, endPoint x: 1067, endPoint y: 302, distance: 11.1
click at [1058, 304] on font "MAR. 0200" at bounding box center [1028, 303] width 64 height 15
click at [1147, 197] on div at bounding box center [586, 278] width 1173 height 557
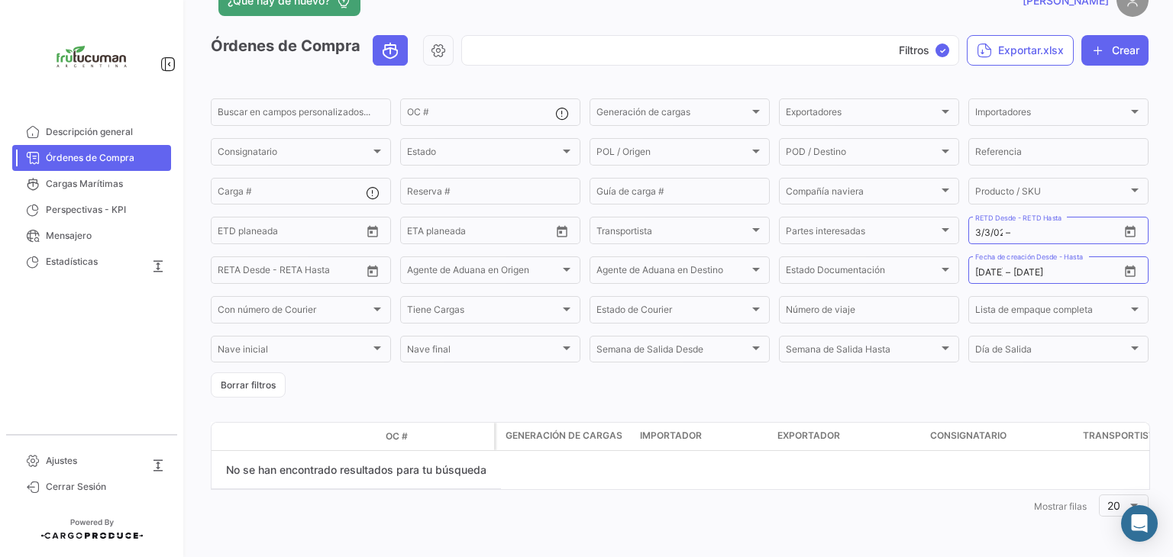
click at [1116, 7] on img at bounding box center [1132, 1] width 32 height 32
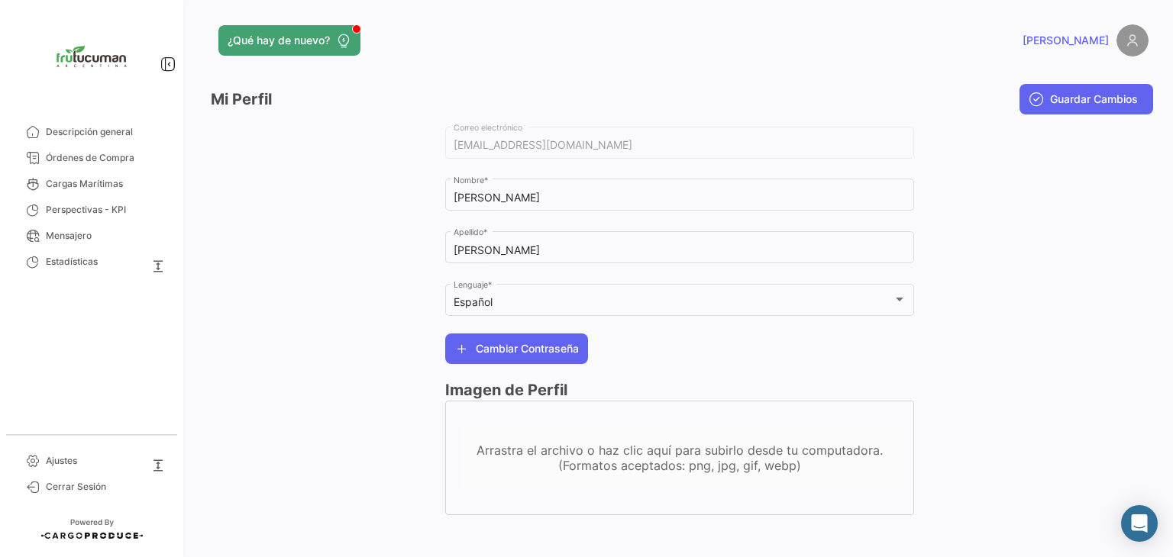
drag, startPoint x: 1113, startPoint y: 44, endPoint x: 1121, endPoint y: 45, distance: 7.7
click at [1116, 44] on img at bounding box center [1132, 40] width 32 height 32
click at [1130, 40] on img at bounding box center [1132, 40] width 32 height 32
click at [81, 487] on span "Cerrar Sesión" at bounding box center [105, 487] width 119 height 14
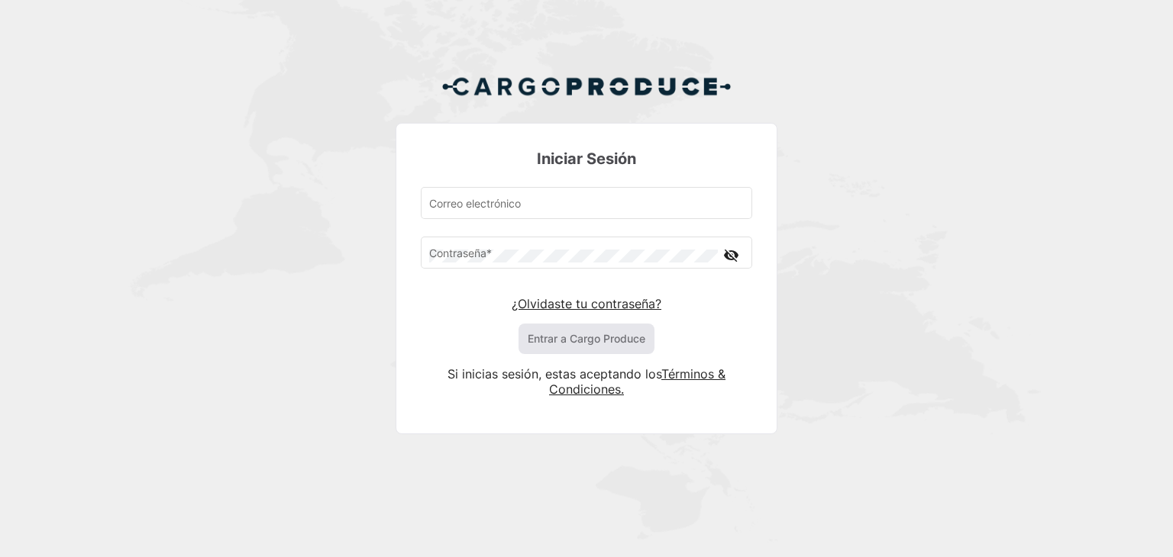
type input "[EMAIL_ADDRESS][DOMAIN_NAME]"
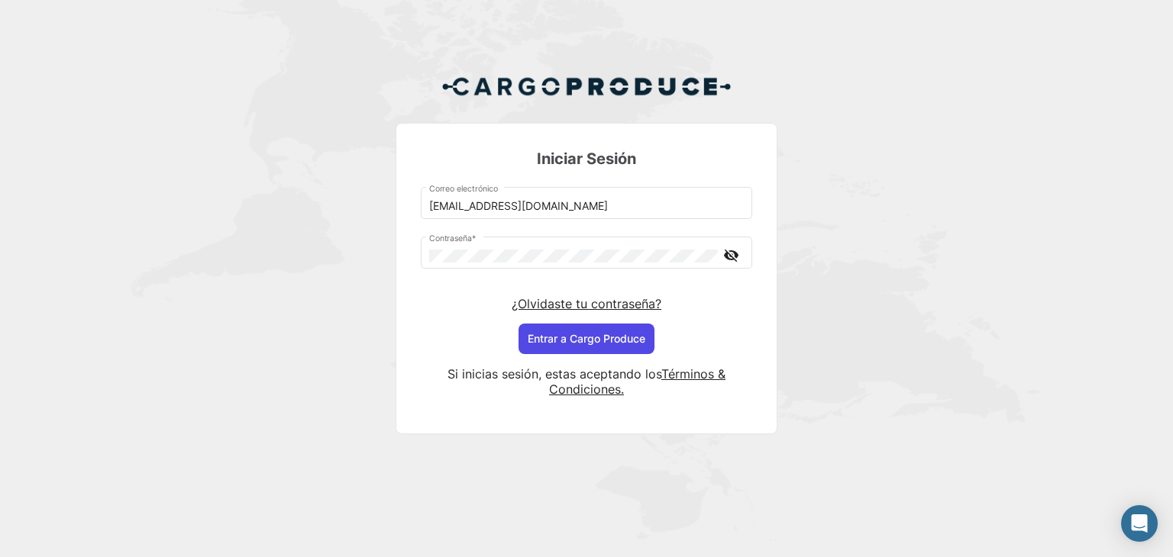
click at [605, 347] on button "Entrar a Cargo Produce" at bounding box center [587, 339] width 136 height 31
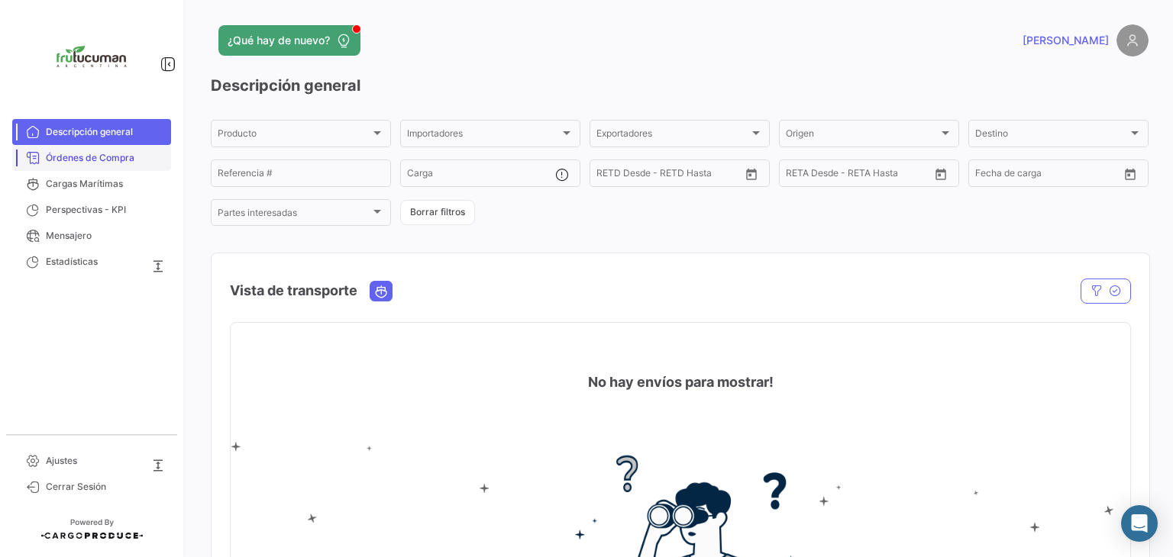
click at [69, 150] on link "Órdenes de Compra" at bounding box center [91, 158] width 159 height 26
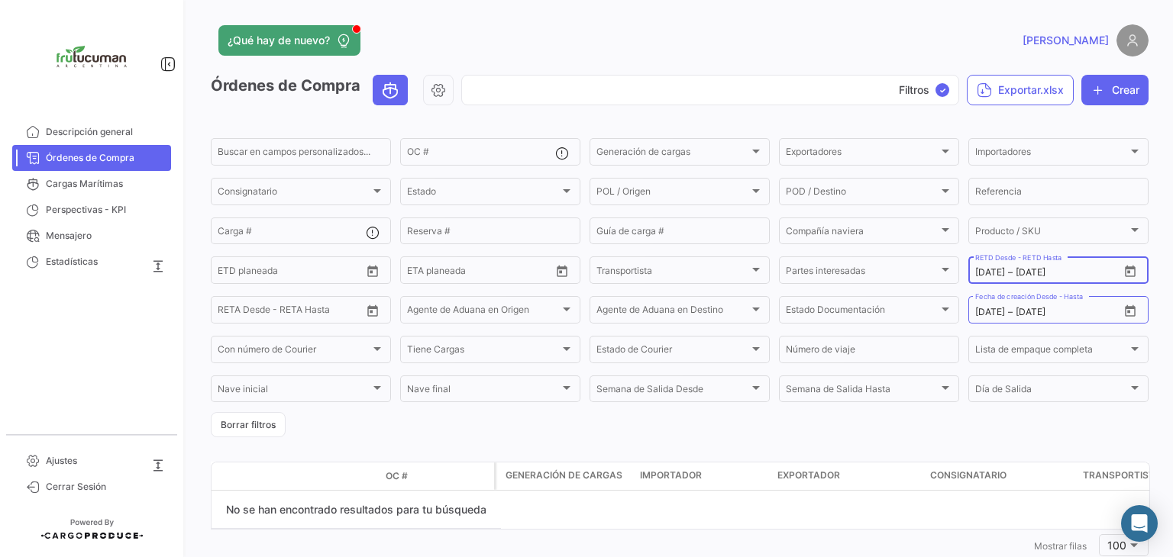
drag, startPoint x: 1060, startPoint y: 315, endPoint x: 1051, endPoint y: 315, distance: 9.2
click at [1051, 278] on input "[DATE]" at bounding box center [1050, 272] width 69 height 11
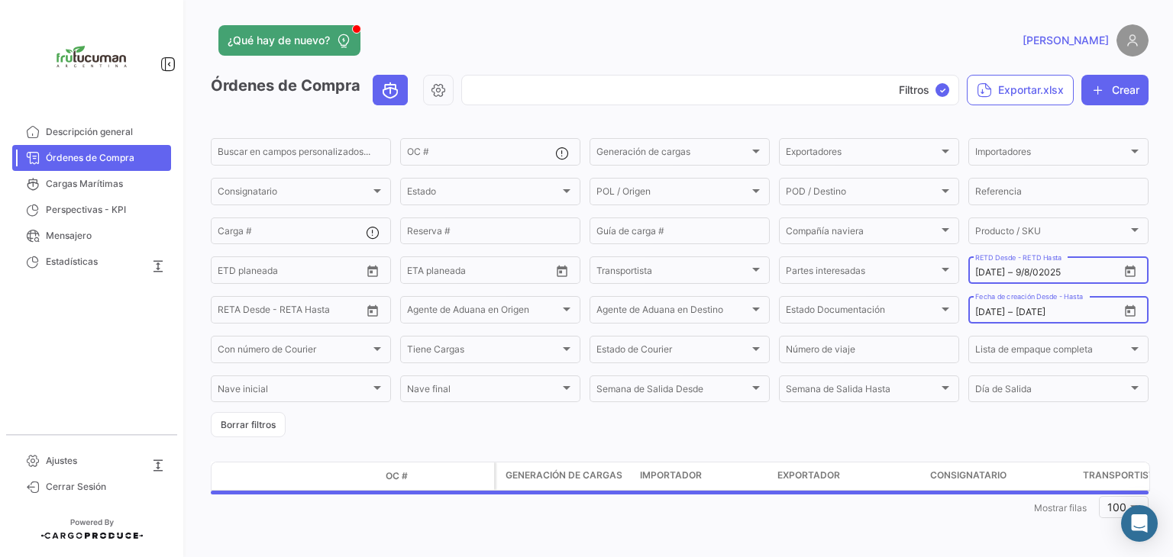
type input "9/8/0202"
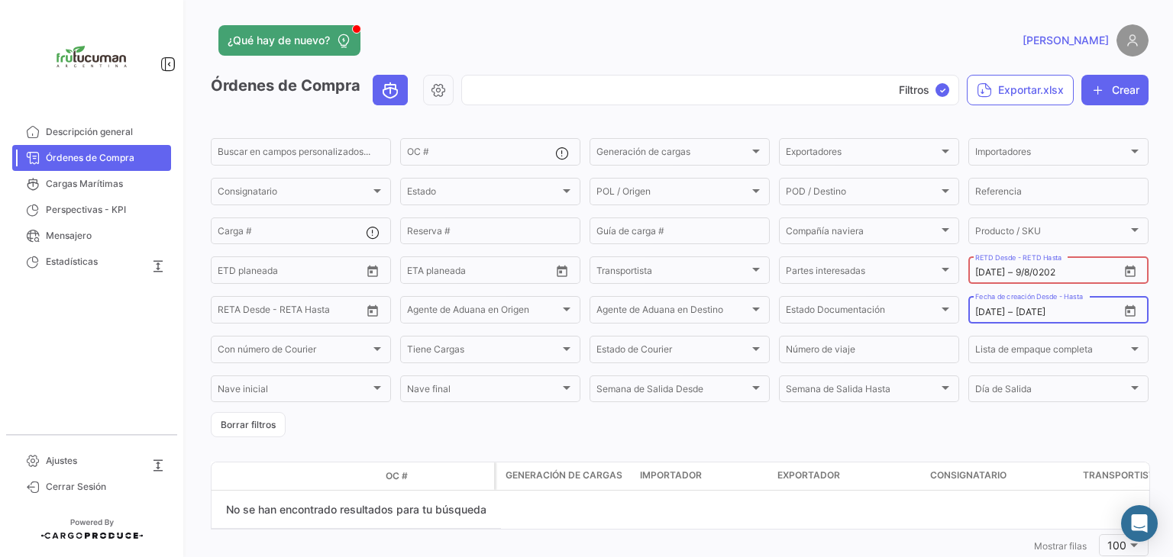
click at [968, 324] on div "[DATE] [DATE] – [DATE] Fecha de creación Desde - Hasta" at bounding box center [1058, 309] width 180 height 30
type input "[DATE]"
drag, startPoint x: 1060, startPoint y: 315, endPoint x: 1042, endPoint y: 318, distance: 18.5
click at [1042, 278] on input "9/8/0202" at bounding box center [1050, 272] width 69 height 11
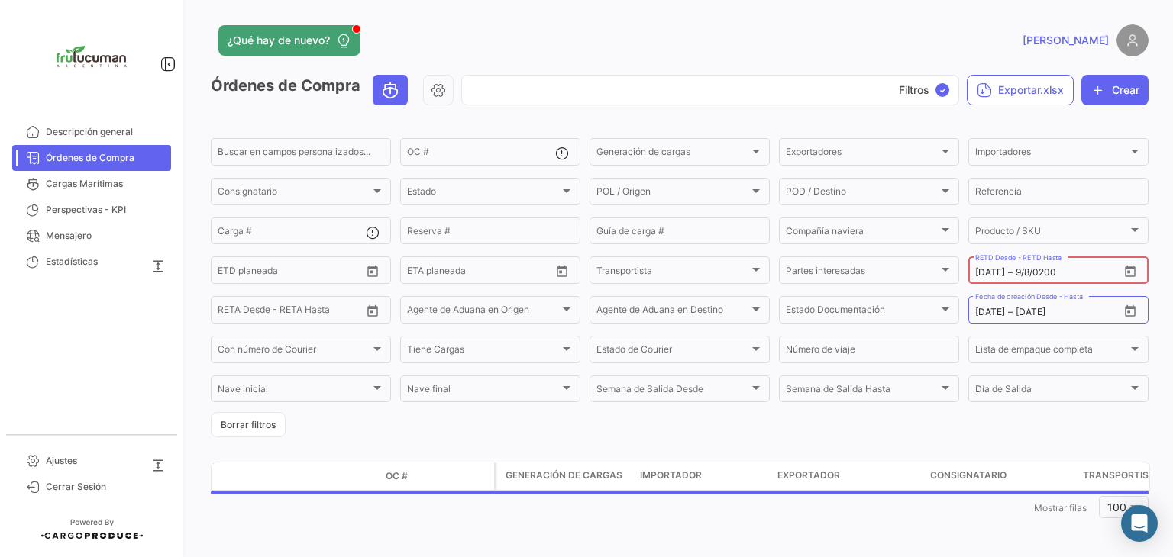
scroll to position [42, 0]
type input "9/8/0200"
click at [1123, 276] on icon "Calendario abierto" at bounding box center [1130, 270] width 14 height 14
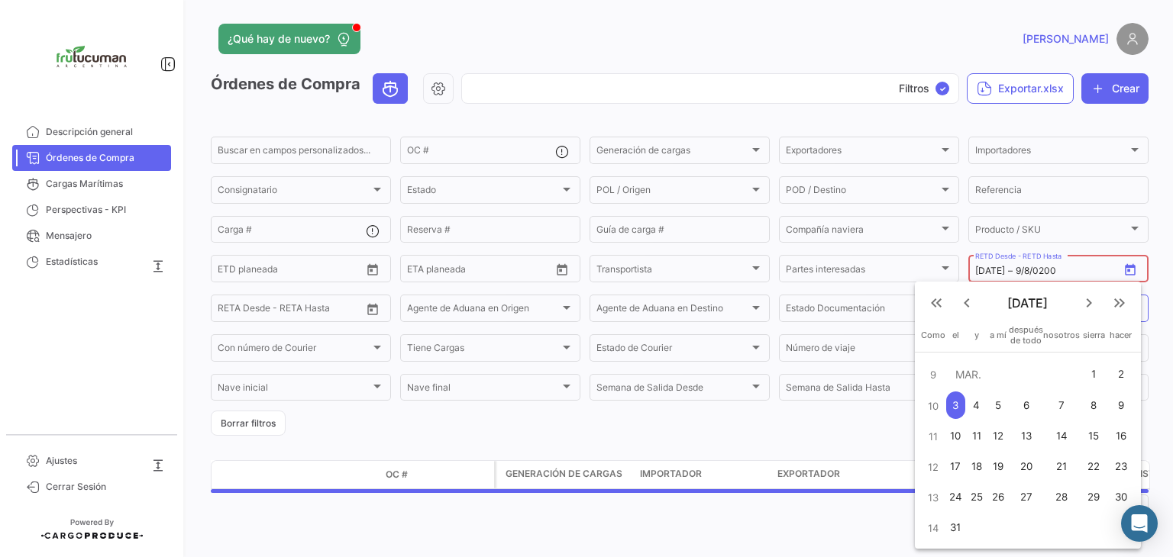
click at [955, 408] on font "3" at bounding box center [955, 405] width 6 height 12
click at [1060, 272] on div at bounding box center [586, 278] width 1173 height 557
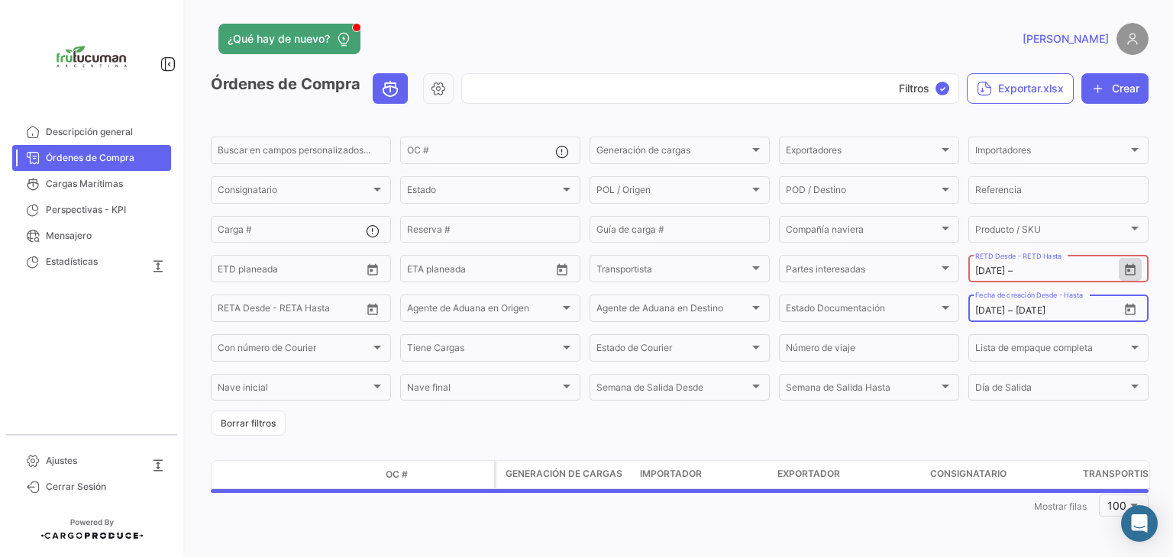
click at [1125, 309] on icon "Calendario abierto" at bounding box center [1130, 309] width 11 height 11
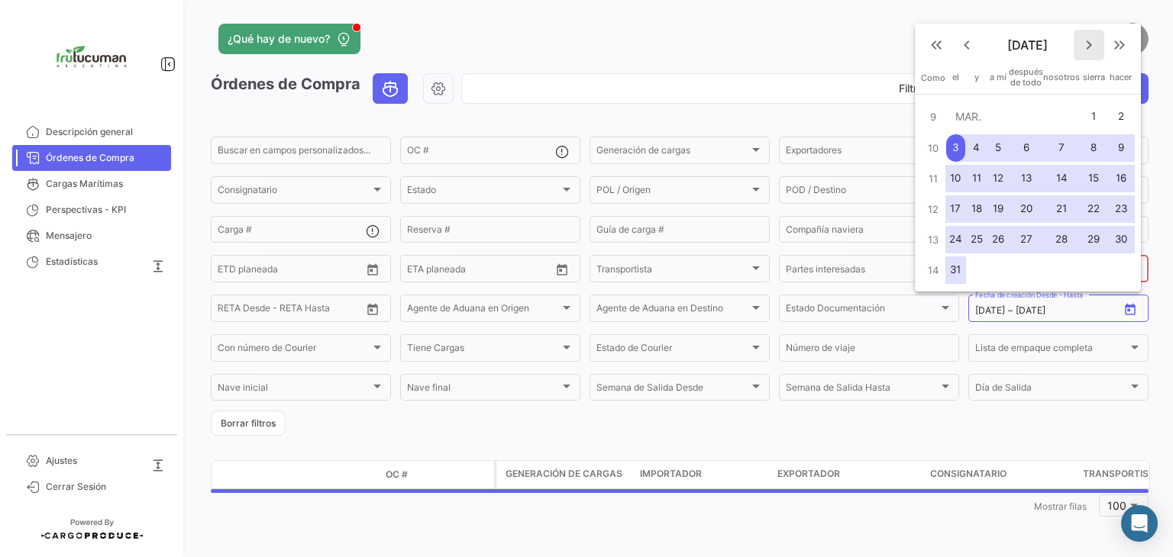
click at [1087, 48] on mat-icon "keyboard_arrow_right" at bounding box center [1089, 45] width 18 height 18
click at [1090, 56] on button "keyboard_arrow_right" at bounding box center [1089, 45] width 31 height 31
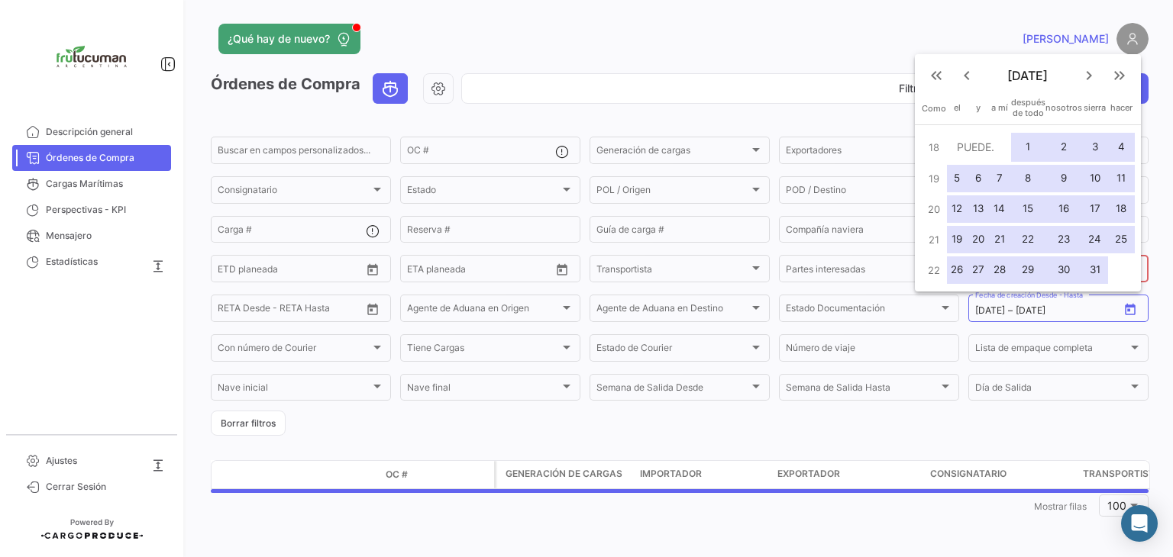
click at [1090, 56] on div "keyboard_double_arrow_left keyboard_arrow_left [DATE] keyboard_arrow_right keyb…" at bounding box center [1028, 75] width 226 height 43
click at [1088, 75] on mat-icon "keyboard_arrow_right" at bounding box center [1089, 75] width 18 height 18
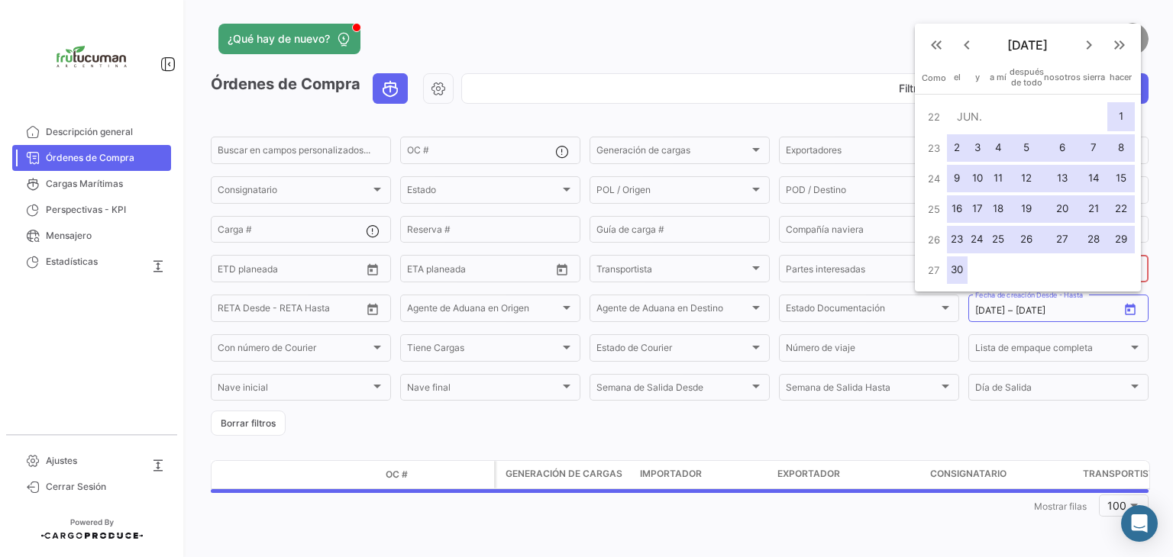
click at [1089, 47] on mat-icon "keyboard_arrow_right" at bounding box center [1089, 45] width 18 height 18
click at [1085, 47] on mat-icon "keyboard_arrow_right" at bounding box center [1089, 45] width 18 height 18
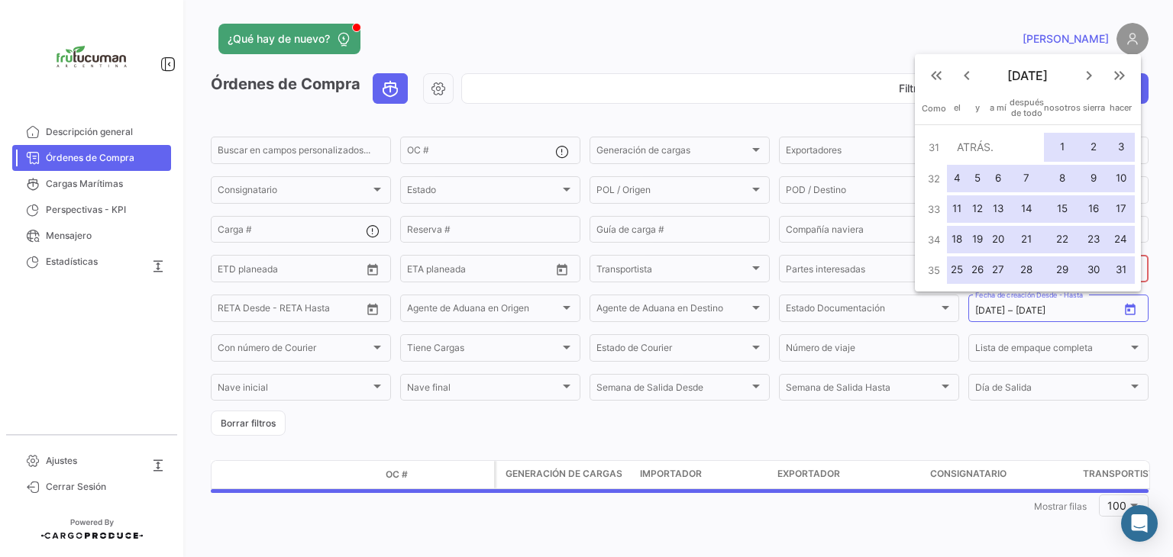
click at [1085, 47] on div at bounding box center [586, 278] width 1173 height 557
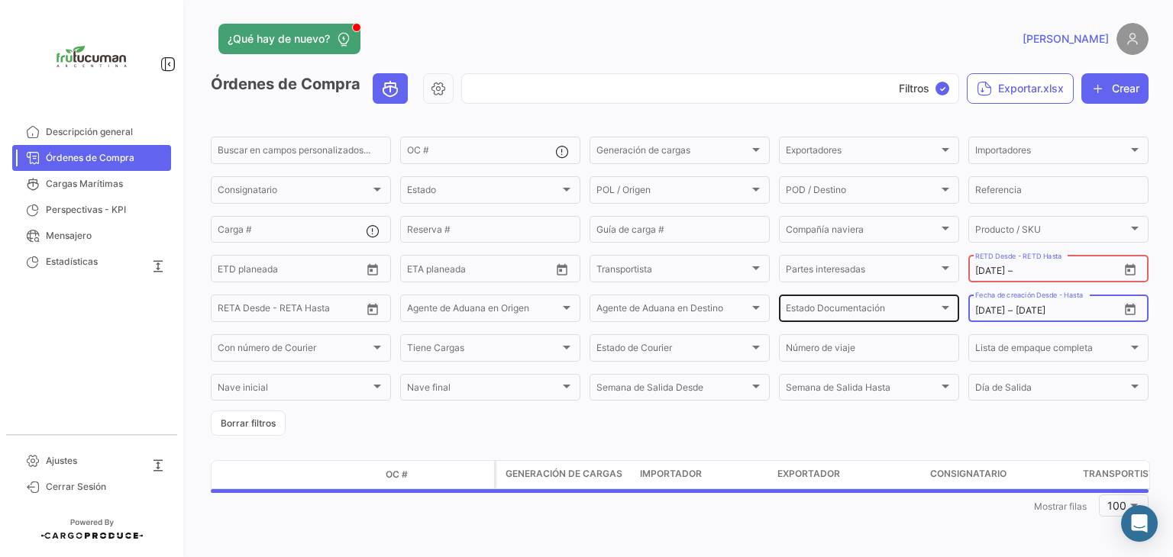
drag, startPoint x: 1067, startPoint y: 312, endPoint x: 934, endPoint y: 306, distance: 133.0
click at [0, 0] on div "Buscar en campos personalizados... OC # Generación de cargas Generación de carg…" at bounding box center [0, 0] width 0 height 0
type input "/3/2025"
click at [1025, 273] on input "text" at bounding box center [1050, 271] width 69 height 11
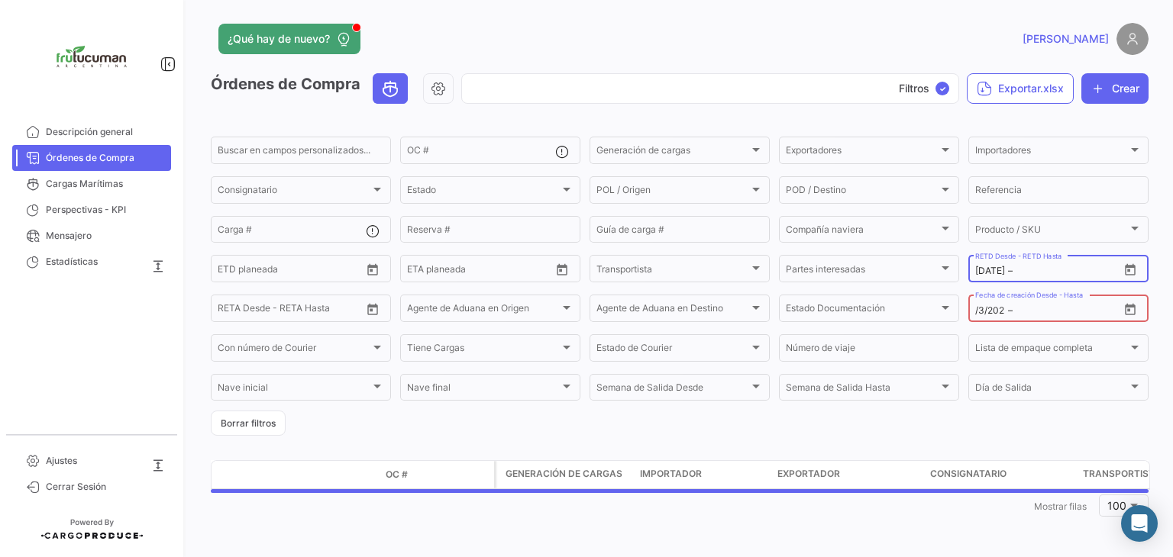
scroll to position [0, 0]
type input "[DATE]"
click at [1129, 44] on img at bounding box center [1132, 40] width 32 height 32
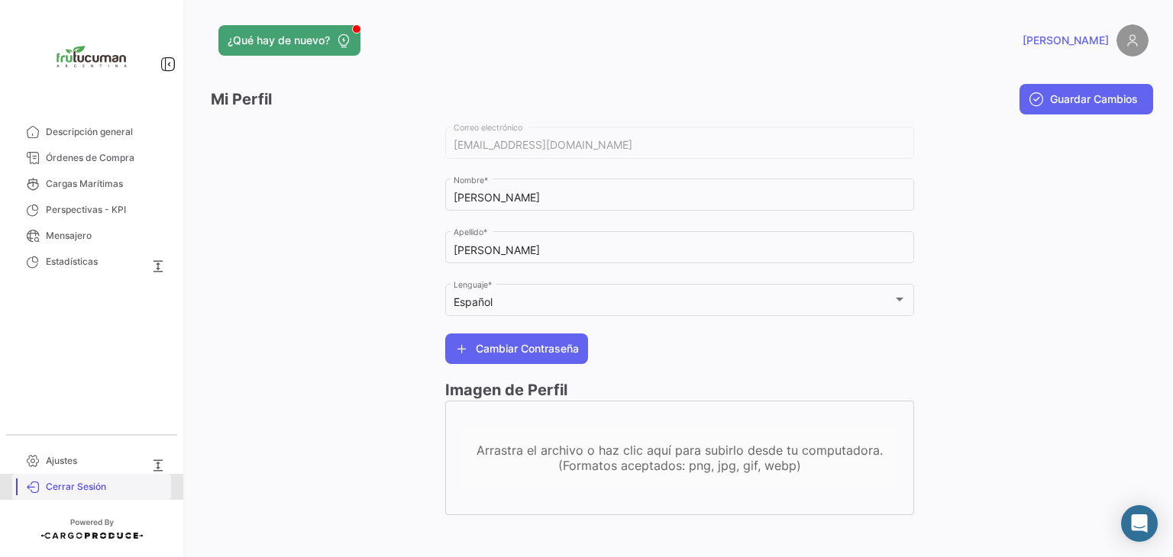
click at [92, 490] on font "Cerrar Sesión" at bounding box center [76, 486] width 60 height 11
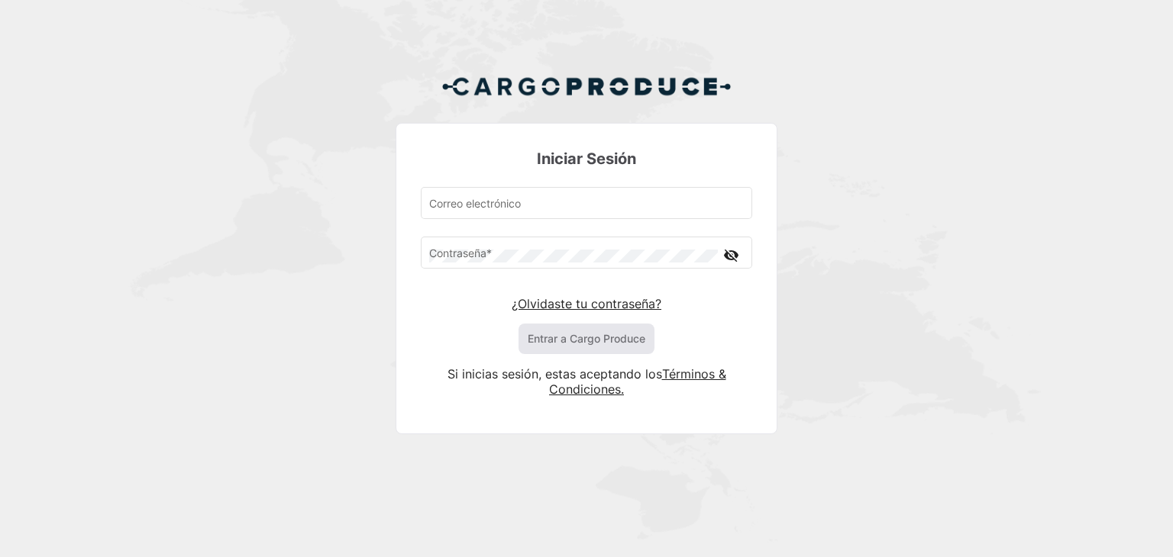
type input "[EMAIL_ADDRESS][DOMAIN_NAME]"
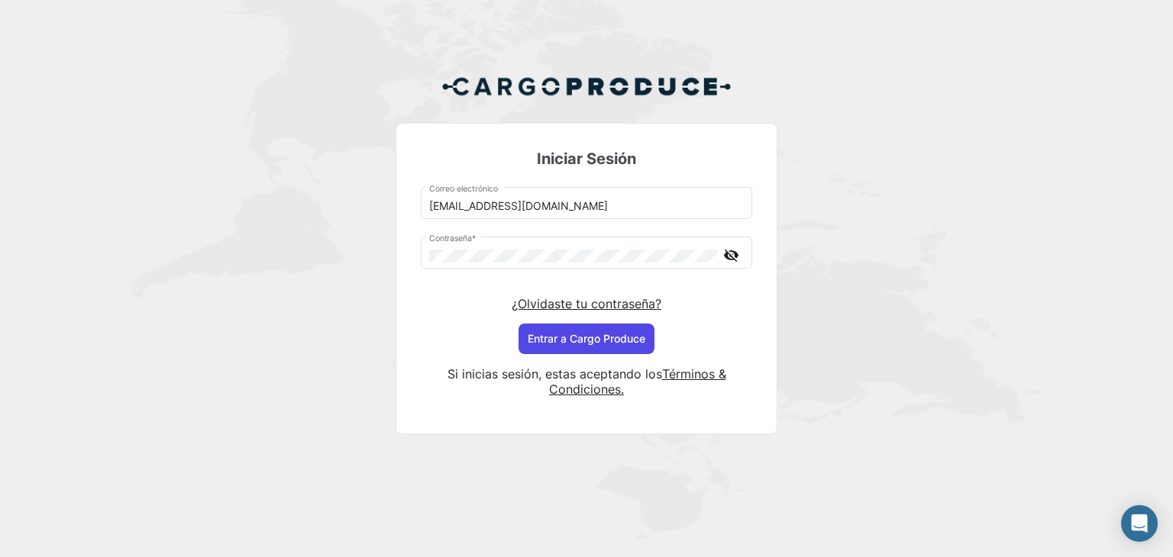
click at [599, 340] on font "Entrar a Cargo Produce" at bounding box center [587, 338] width 118 height 13
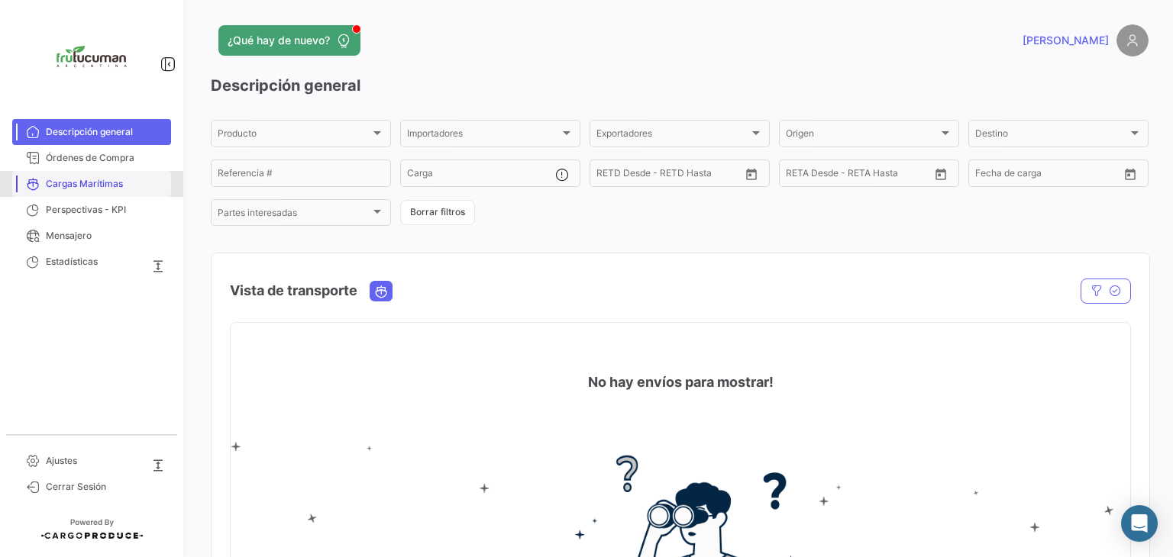
click at [79, 183] on font "Cargas Marítimas" at bounding box center [84, 183] width 77 height 11
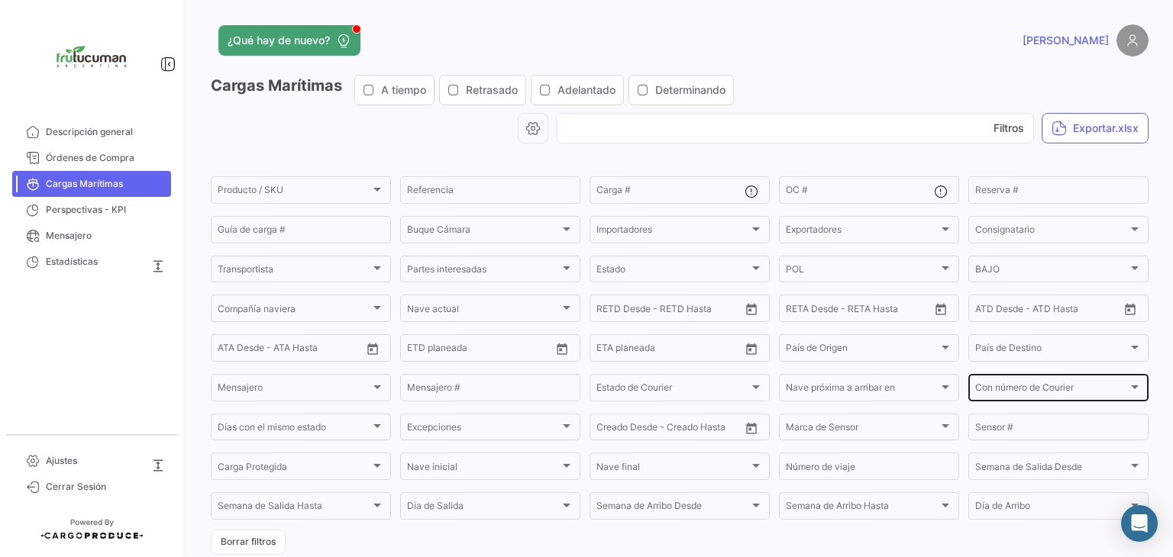
scroll to position [122, 0]
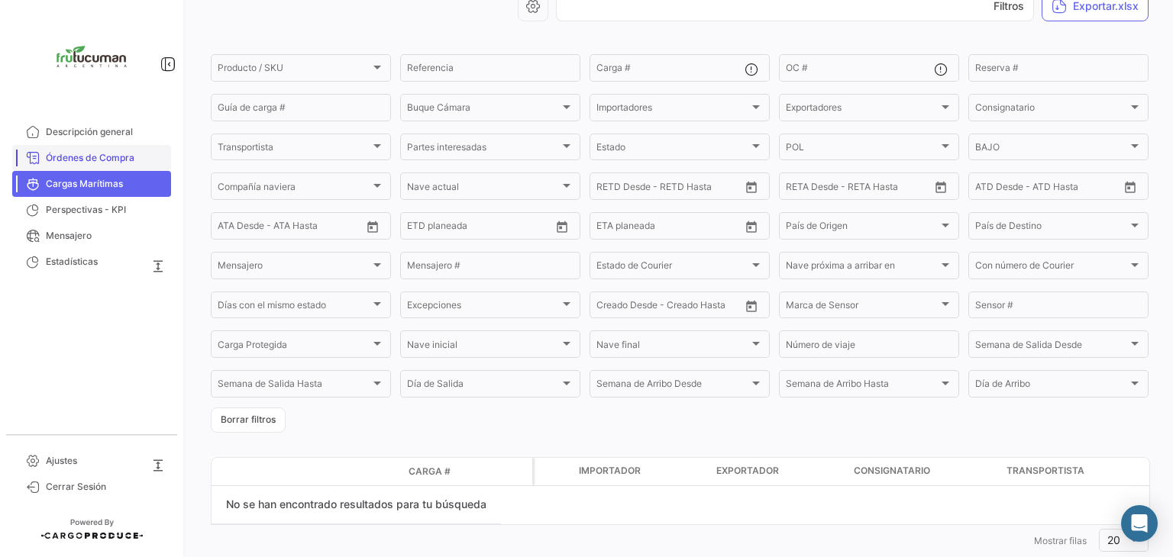
click at [50, 157] on font "Órdenes de Compra" at bounding box center [90, 157] width 89 height 11
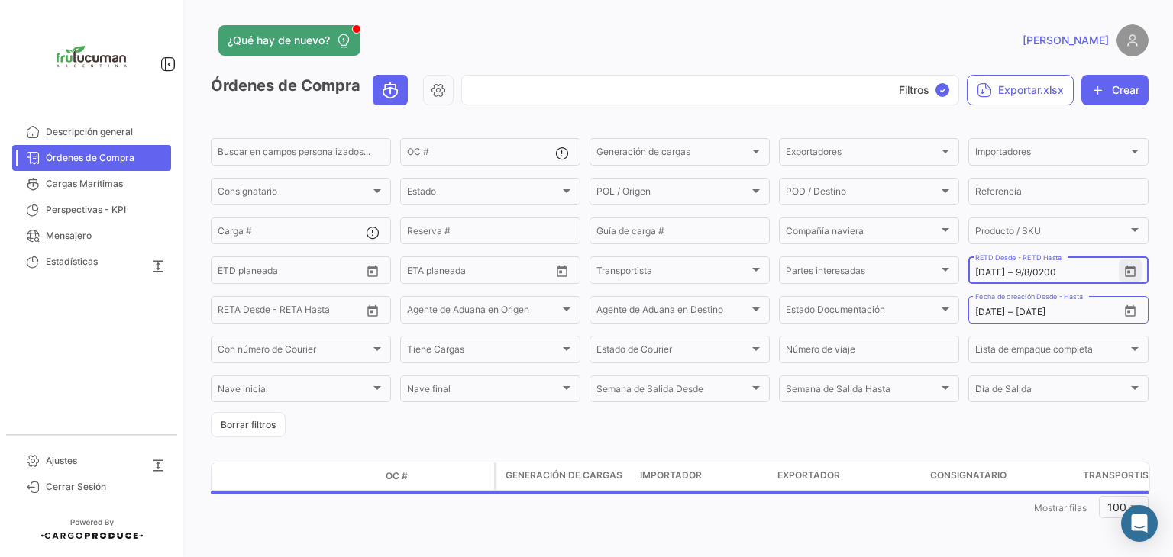
click at [1123, 279] on icon "Calendario abierto" at bounding box center [1130, 272] width 14 height 14
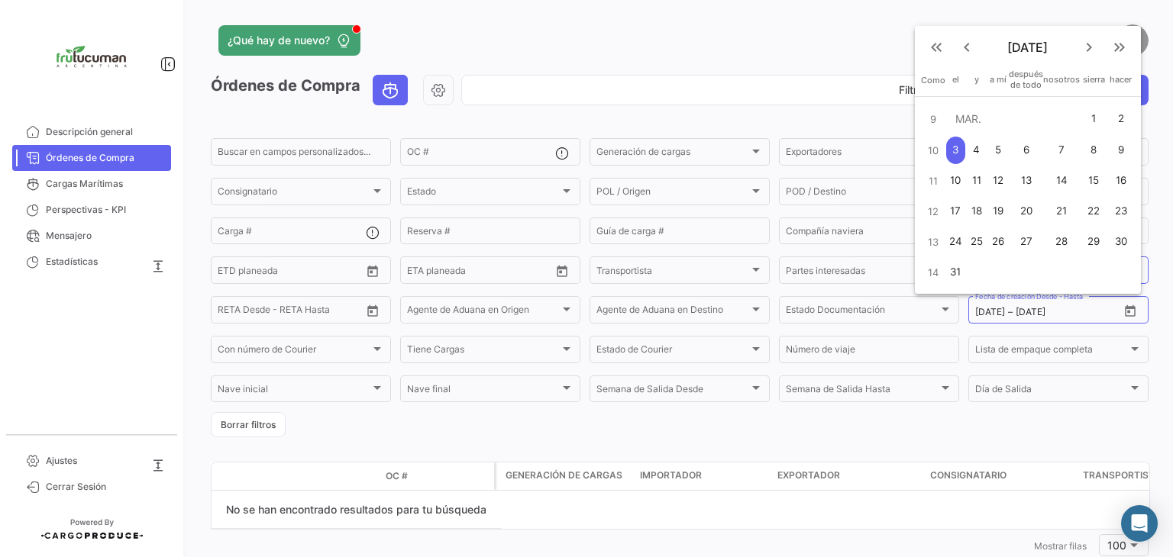
click at [940, 47] on mat-icon "keyboard_double_arrow_left" at bounding box center [936, 47] width 18 height 18
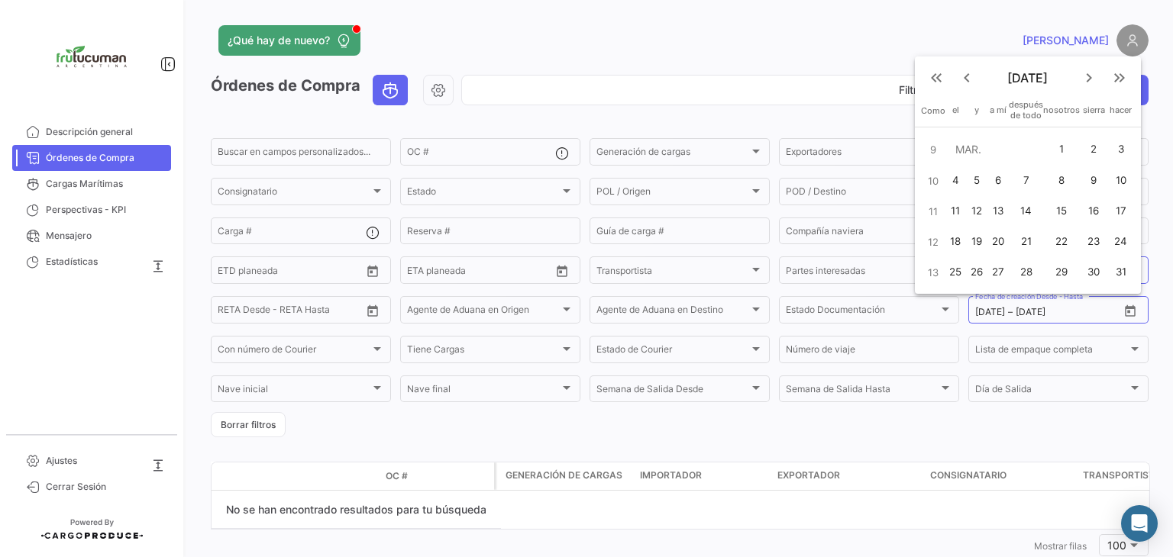
drag, startPoint x: 951, startPoint y: 407, endPoint x: 963, endPoint y: 404, distance: 11.9
click at [956, 406] on div at bounding box center [586, 278] width 1173 height 557
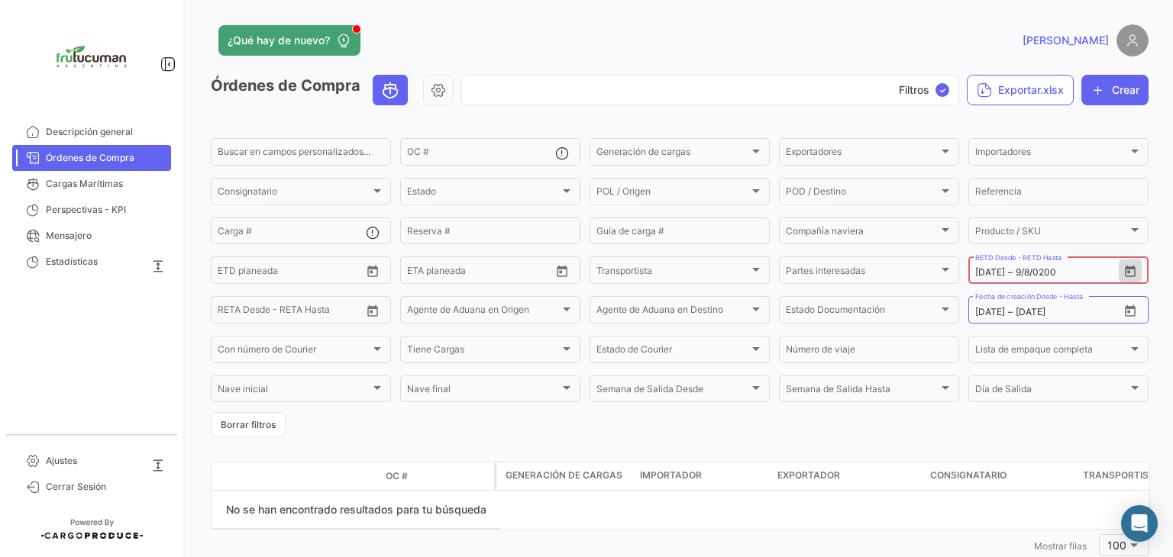
scroll to position [80, 0]
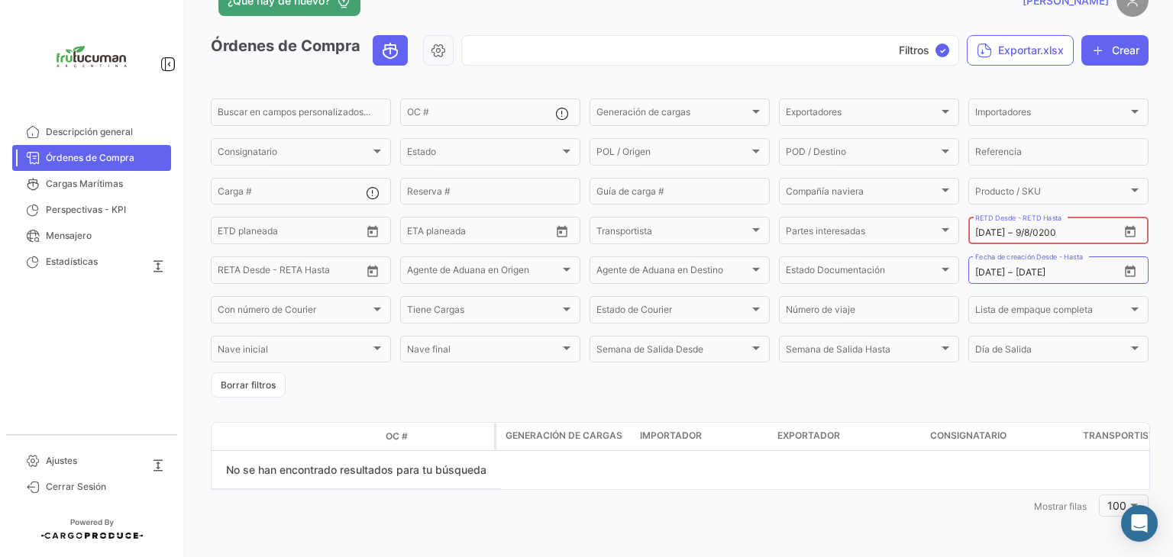
drag, startPoint x: 1066, startPoint y: 232, endPoint x: 987, endPoint y: 231, distance: 79.4
click at [0, 0] on div "Buscar en campos personalizados... OC # Generación de cargas Generación de carg…" at bounding box center [0, 0] width 0 height 0
type input "3/3/0200"
click at [1106, 404] on div "Órdenes de Compra visibilidad_desactivada Filtros ✓ Exportar.xlsx Crear Buscar …" at bounding box center [680, 278] width 938 height 486
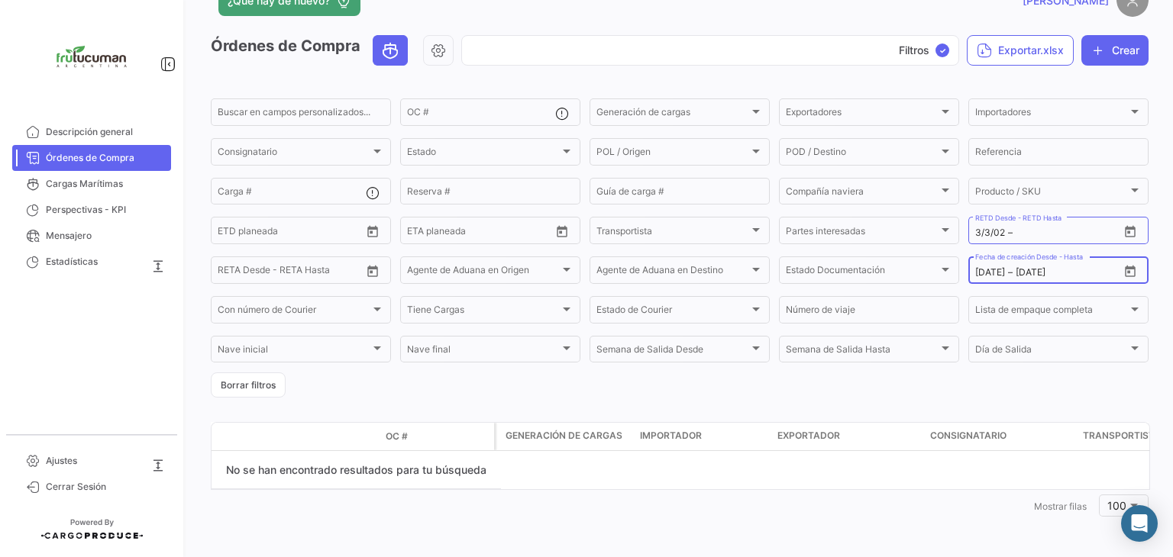
drag, startPoint x: 1060, startPoint y: 267, endPoint x: 984, endPoint y: 270, distance: 76.4
click at [985, 267] on div "[DATE] [DATE] – [DATE]" at bounding box center [1047, 272] width 144 height 11
drag, startPoint x: 1007, startPoint y: 269, endPoint x: 957, endPoint y: 259, distance: 51.4
click at [957, 259] on form "Buscar en campos personalizados... OC # Generación de cargas Generación de carg…" at bounding box center [680, 247] width 938 height 302
drag, startPoint x: 1008, startPoint y: 231, endPoint x: 965, endPoint y: 225, distance: 43.3
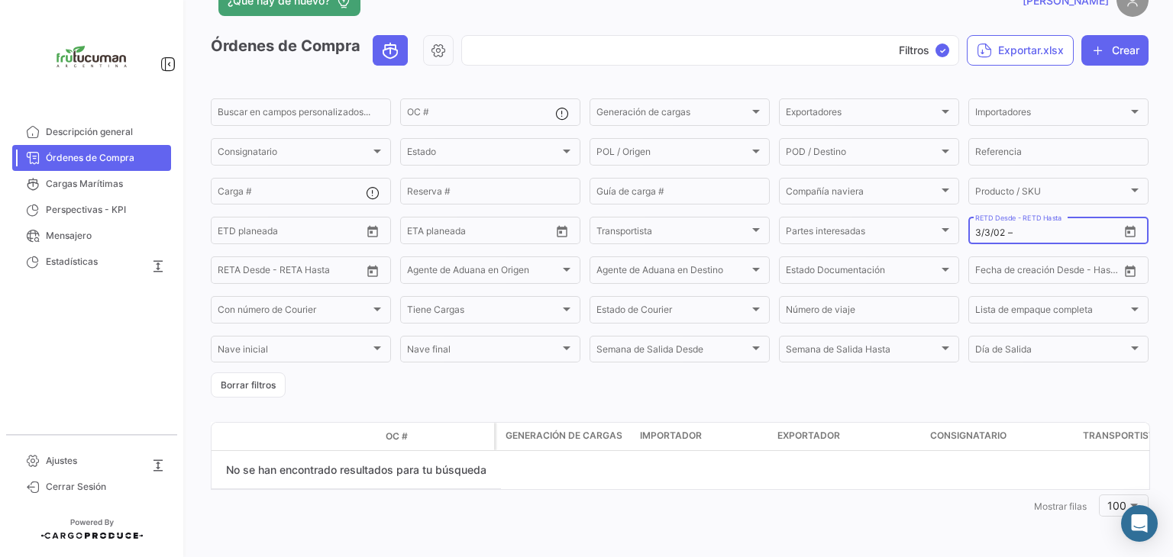
click at [958, 226] on form "Buscar en campos personalizados... OC # Generación de cargas Generación de carg…" at bounding box center [680, 247] width 938 height 302
click at [1123, 231] on icon "Calendario abierto" at bounding box center [1130, 232] width 14 height 14
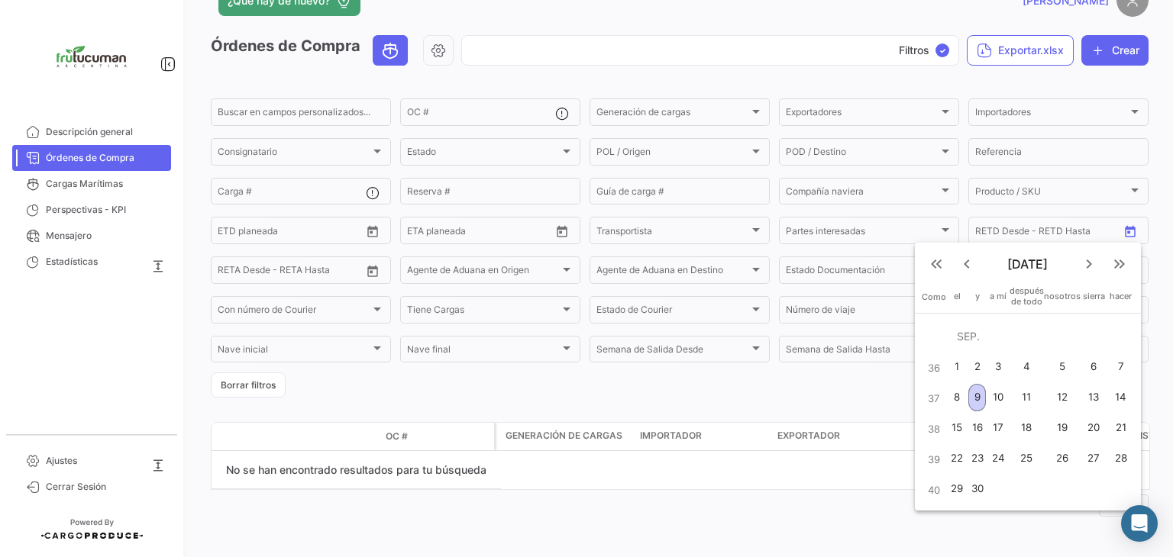
click at [966, 263] on mat-icon "keyboard_arrow_left" at bounding box center [967, 264] width 18 height 18
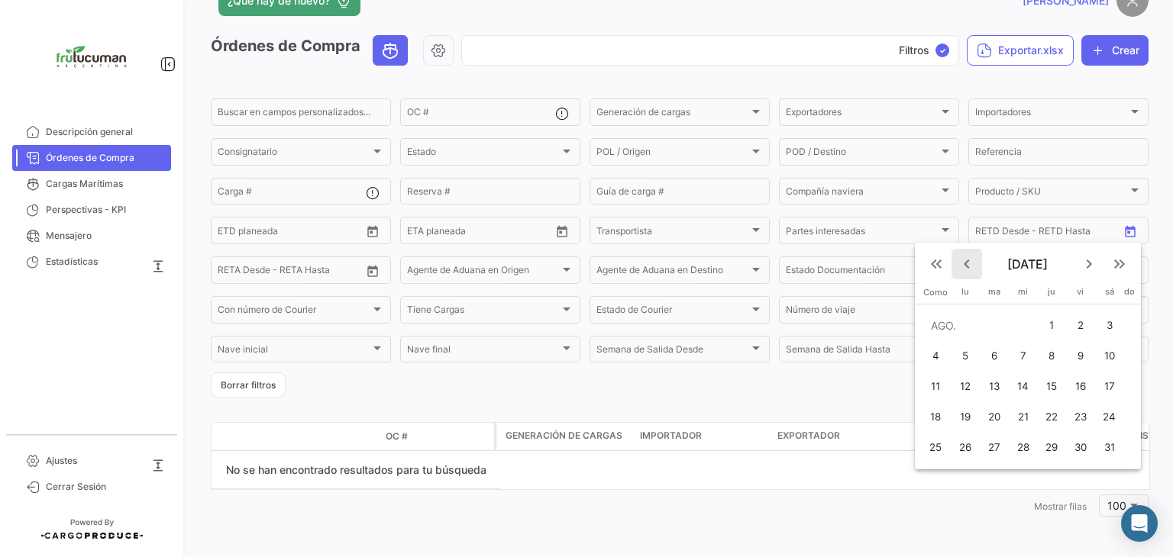
click at [966, 263] on mat-icon "keyboard_arrow_left" at bounding box center [967, 264] width 18 height 18
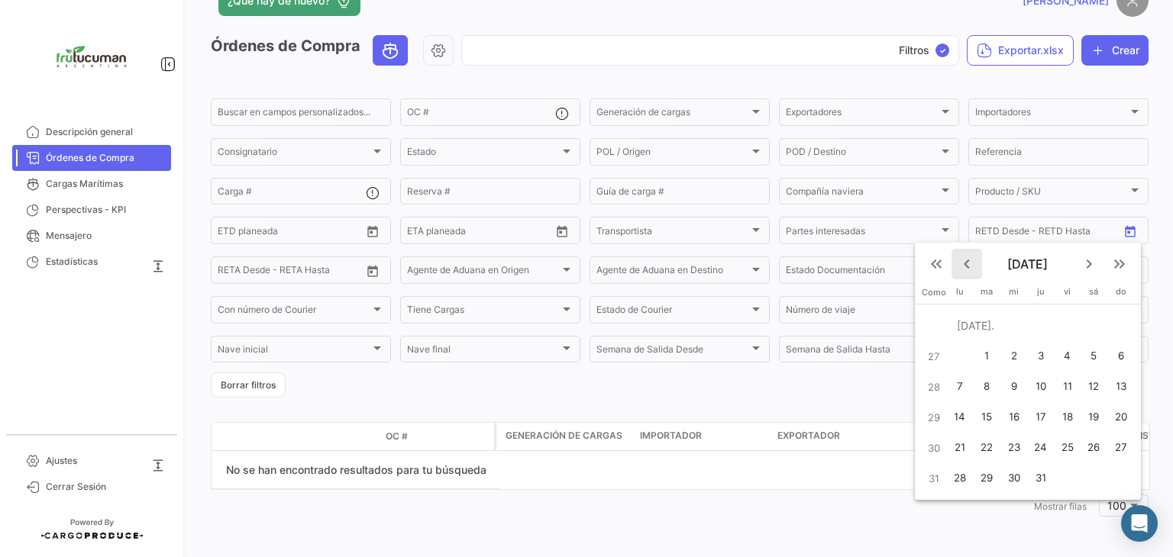
click at [966, 263] on mat-icon "keyboard_arrow_left" at bounding box center [967, 264] width 18 height 18
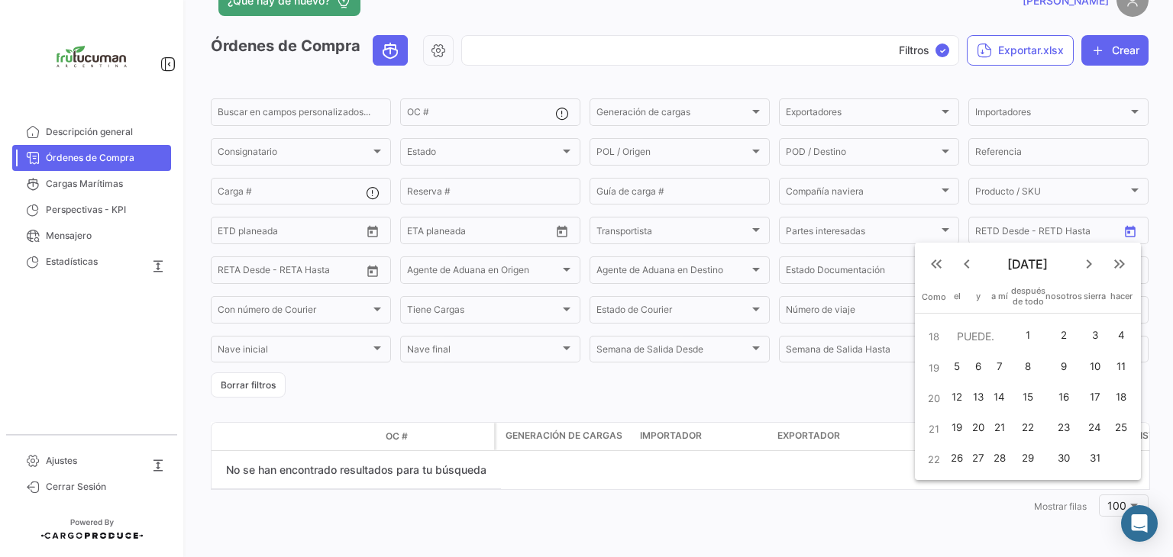
click at [966, 263] on mat-icon "keyboard_arrow_left" at bounding box center [967, 264] width 18 height 18
click at [981, 367] on div "1" at bounding box center [977, 367] width 18 height 27
type input "[DATE]"
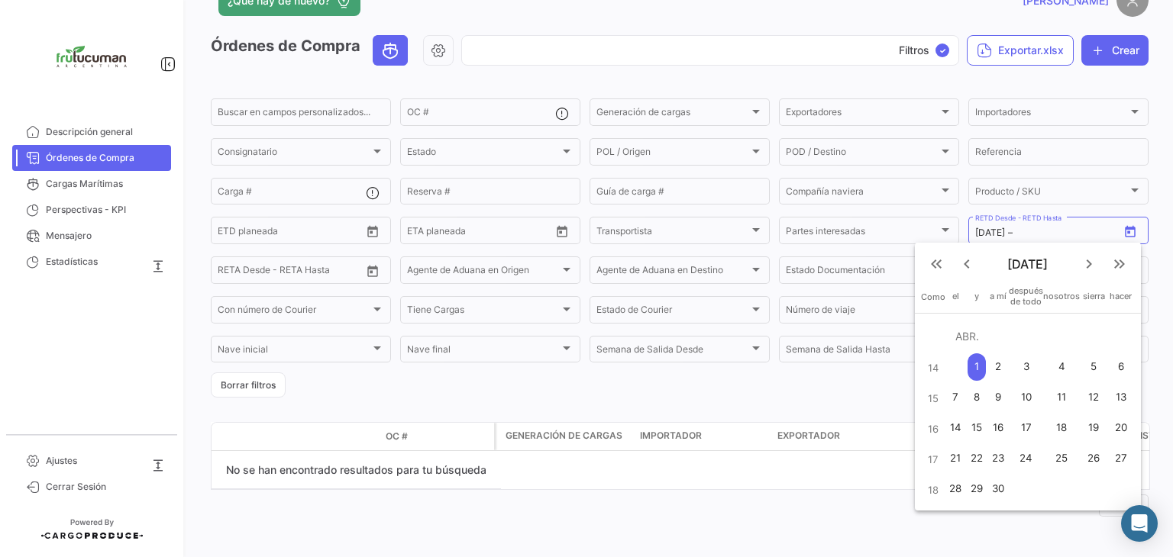
click at [869, 388] on div at bounding box center [586, 278] width 1173 height 557
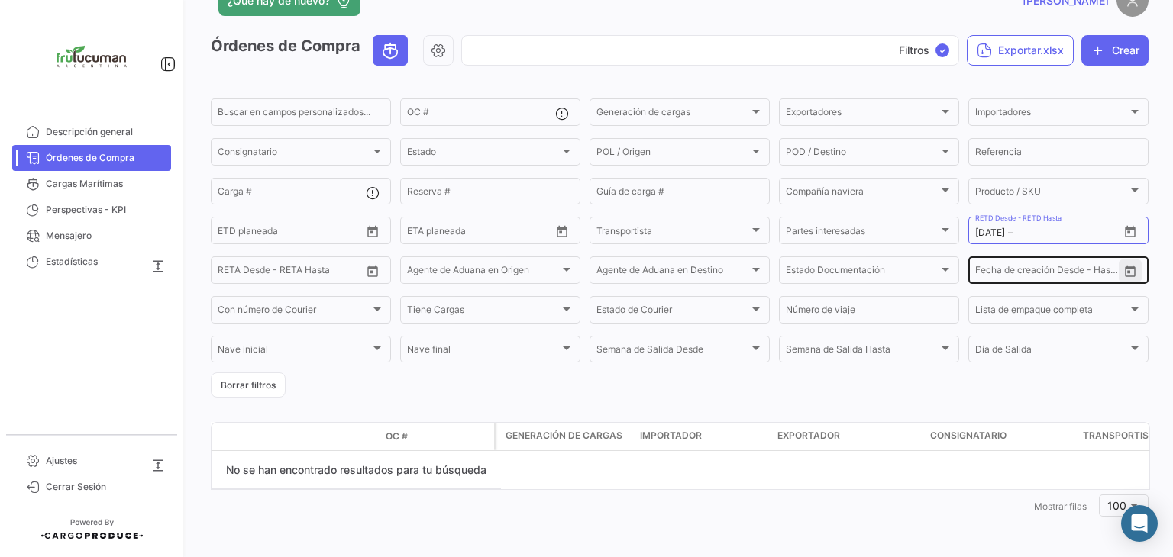
click at [1125, 270] on icon "Calendario abierto" at bounding box center [1130, 272] width 14 height 14
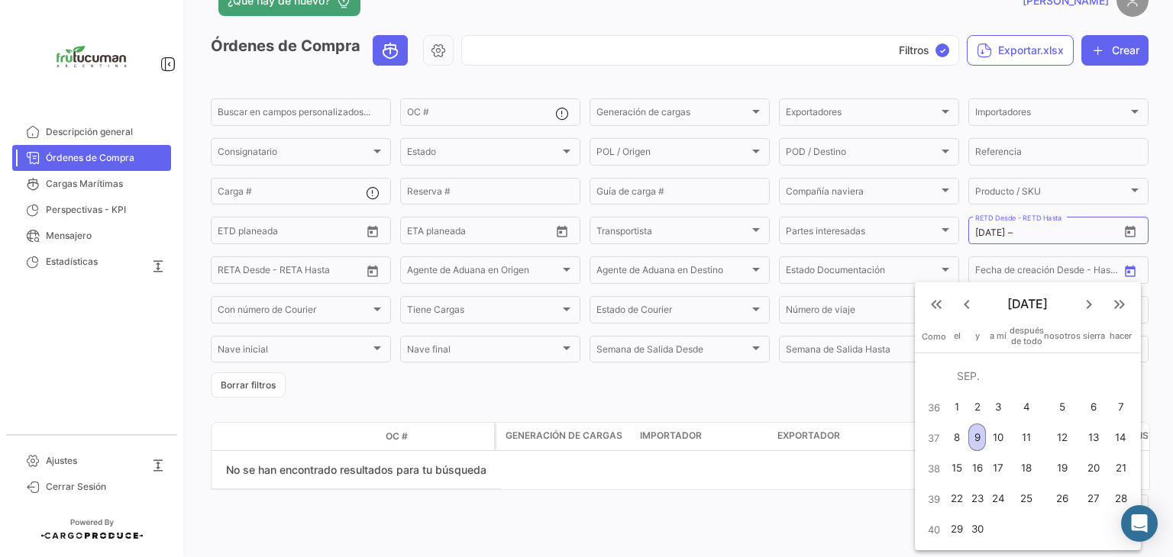
click at [1030, 230] on div at bounding box center [586, 278] width 1173 height 557
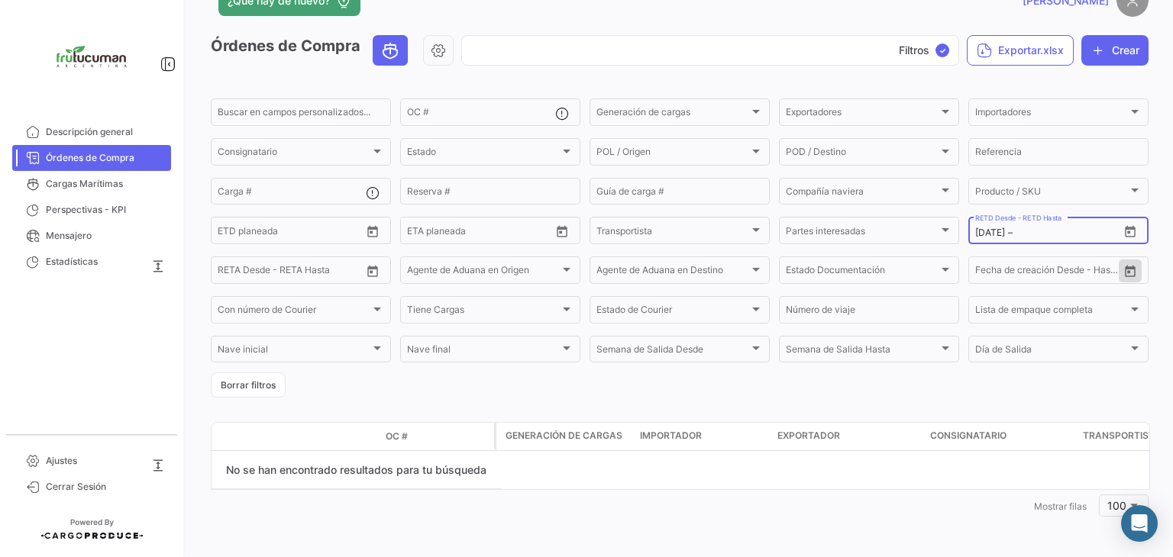
click at [1125, 226] on icon "Calendario abierto" at bounding box center [1130, 231] width 11 height 11
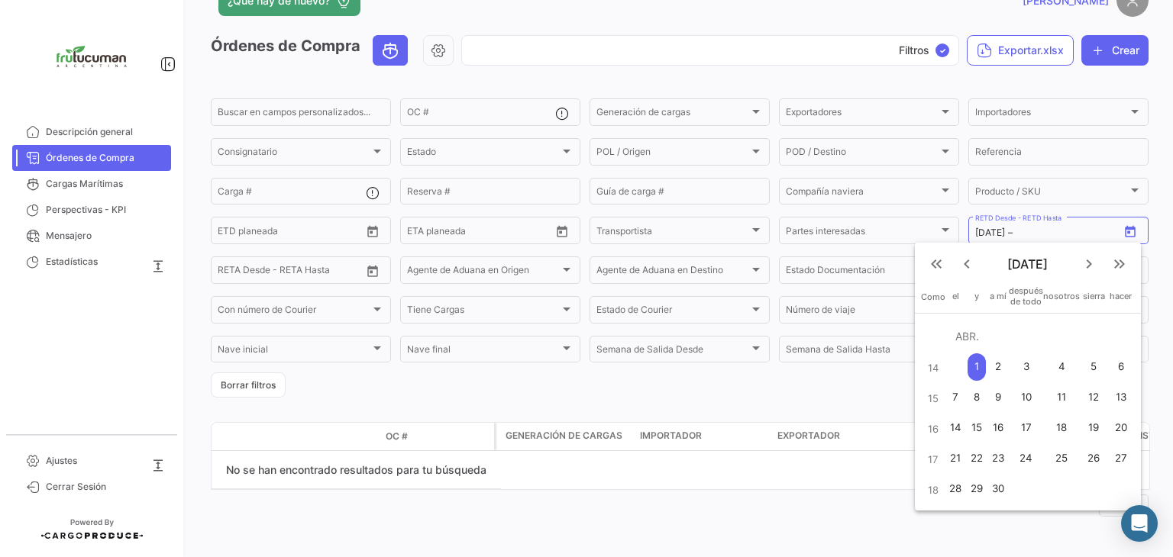
click at [1087, 265] on mat-icon "keyboard_arrow_right" at bounding box center [1089, 264] width 18 height 18
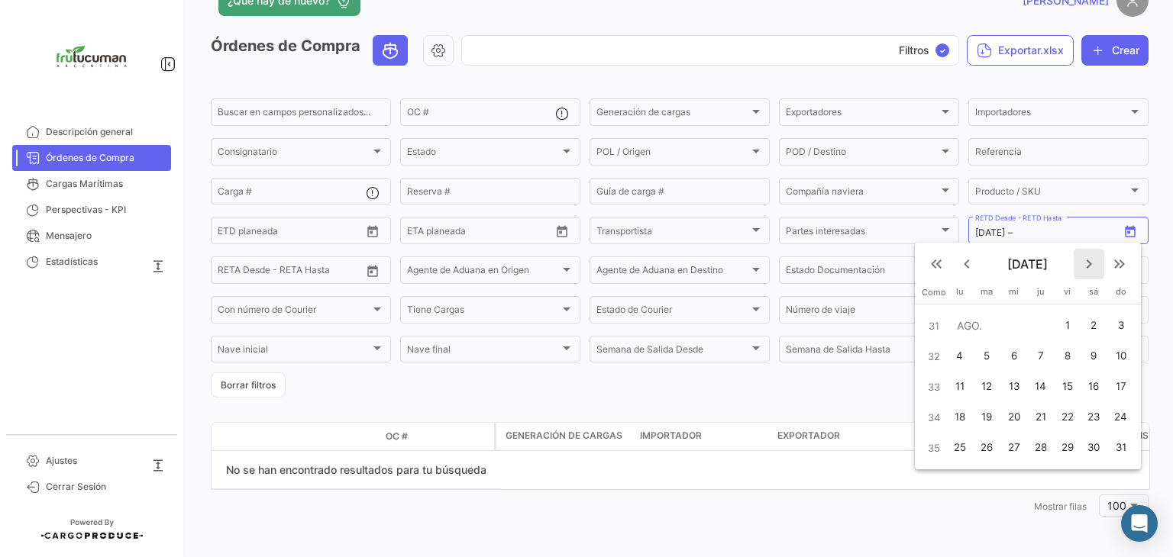
click at [1087, 265] on mat-icon "keyboard_arrow_right" at bounding box center [1089, 264] width 18 height 18
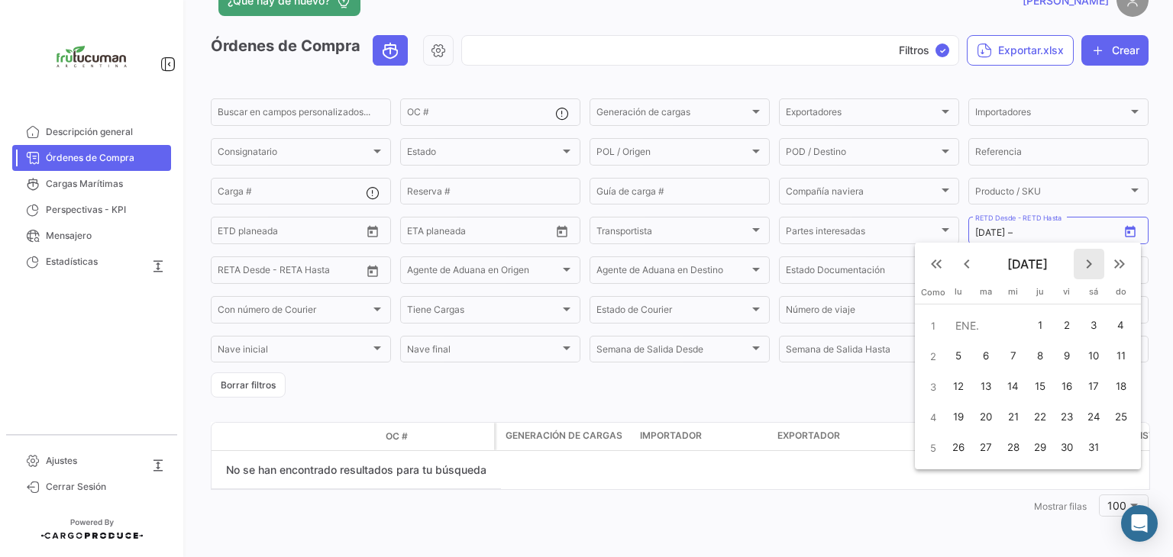
click at [1087, 265] on mat-icon "keyboard_arrow_right" at bounding box center [1089, 264] width 18 height 18
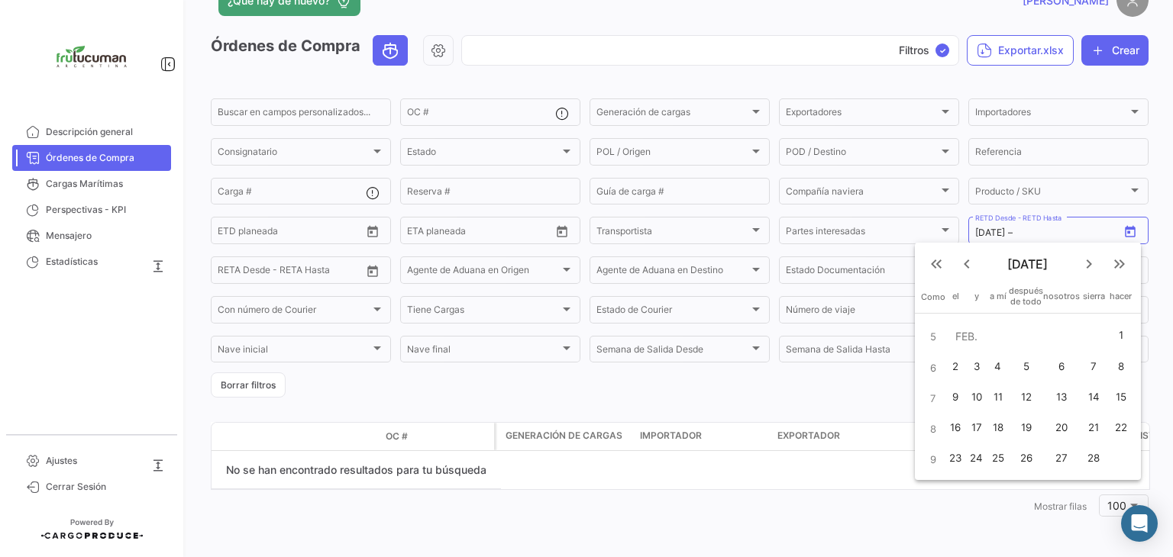
click at [958, 262] on mat-icon "keyboard_arrow_left" at bounding box center [967, 264] width 18 height 18
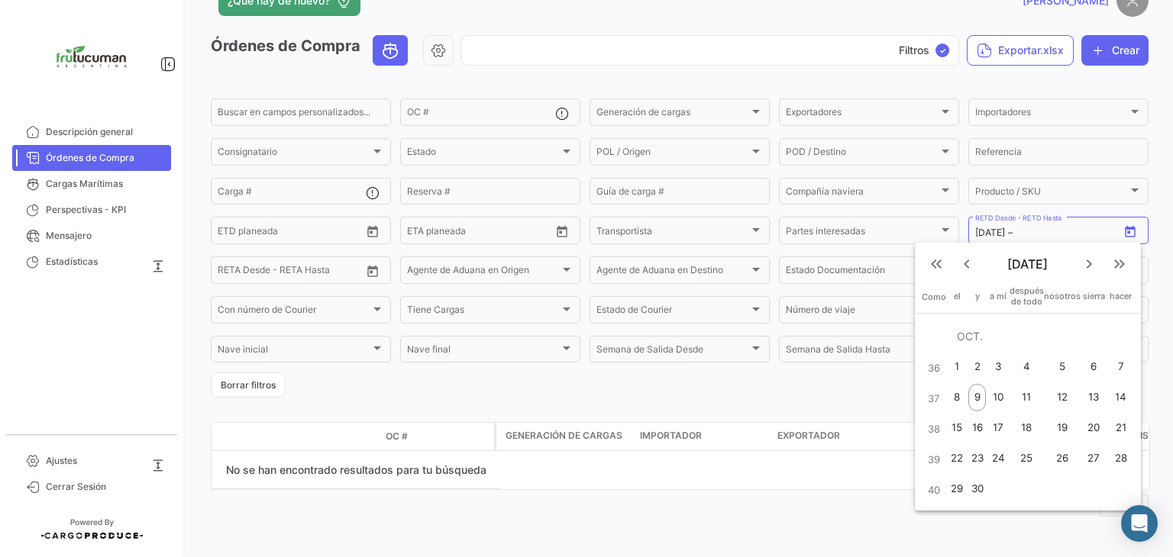
click at [961, 260] on mat-icon "keyboard_arrow_left" at bounding box center [967, 264] width 18 height 18
click at [1094, 363] on font "9" at bounding box center [1093, 366] width 6 height 12
type input "[DATE]"
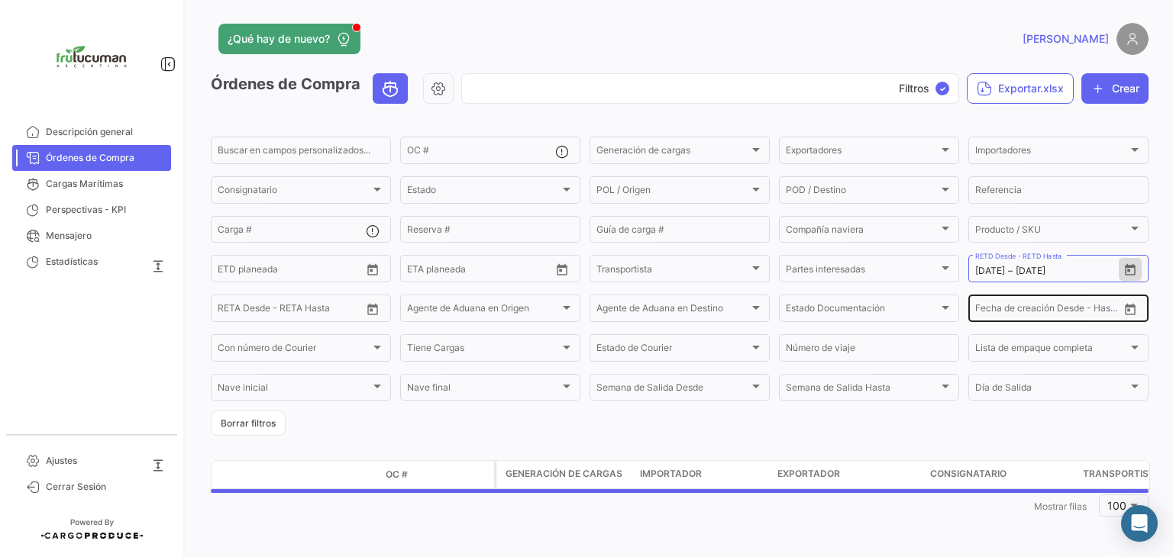
click at [1049, 312] on input "text" at bounding box center [1050, 310] width 69 height 11
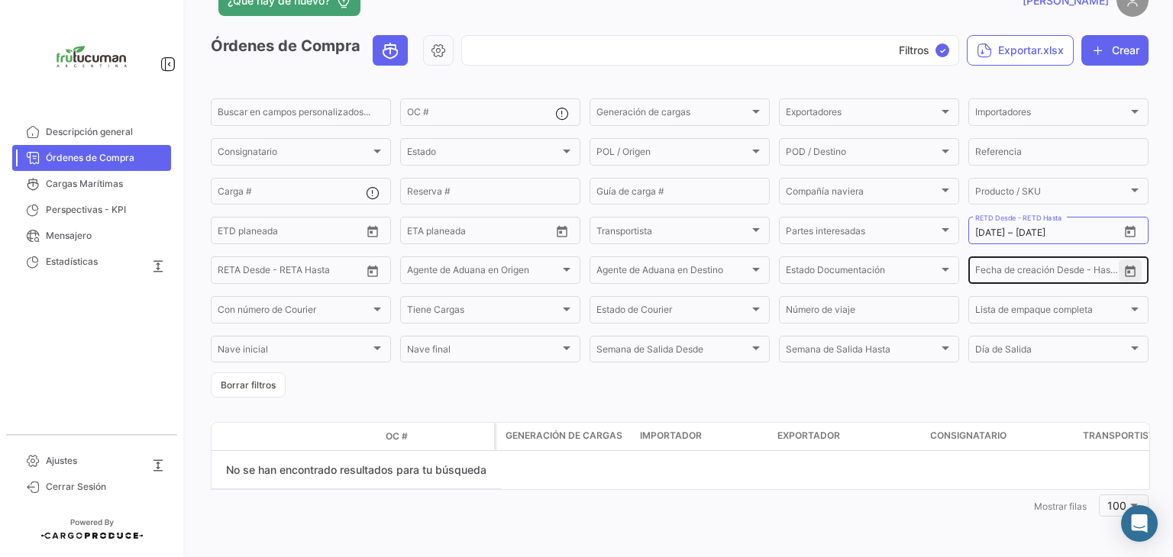
click at [1123, 279] on icon "Calendario abierto" at bounding box center [1130, 272] width 14 height 14
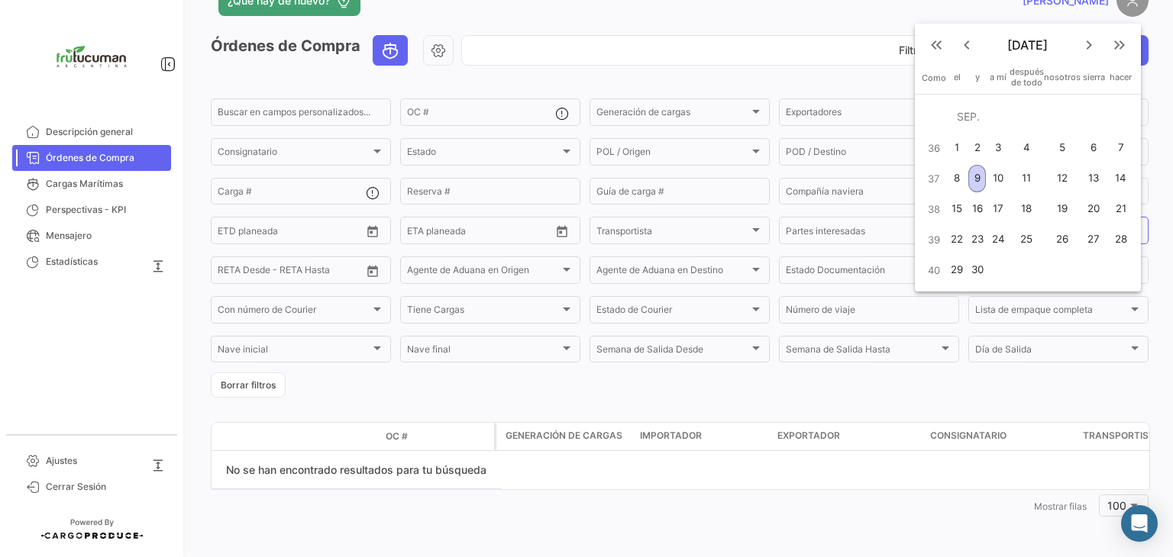
click at [968, 50] on mat-icon "keyboard_arrow_left" at bounding box center [967, 45] width 18 height 18
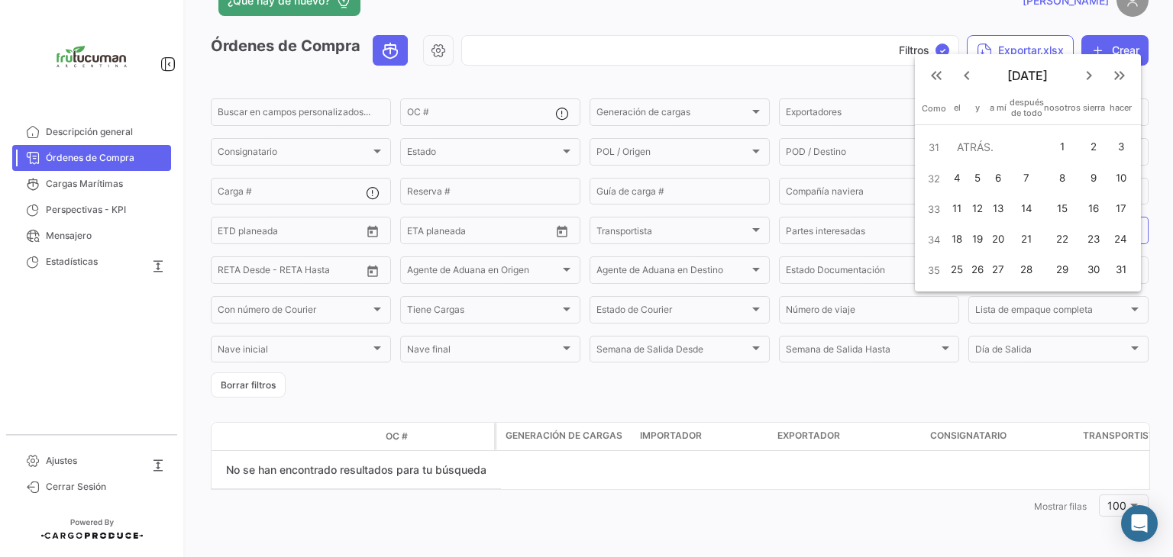
click at [968, 50] on div at bounding box center [586, 278] width 1173 height 557
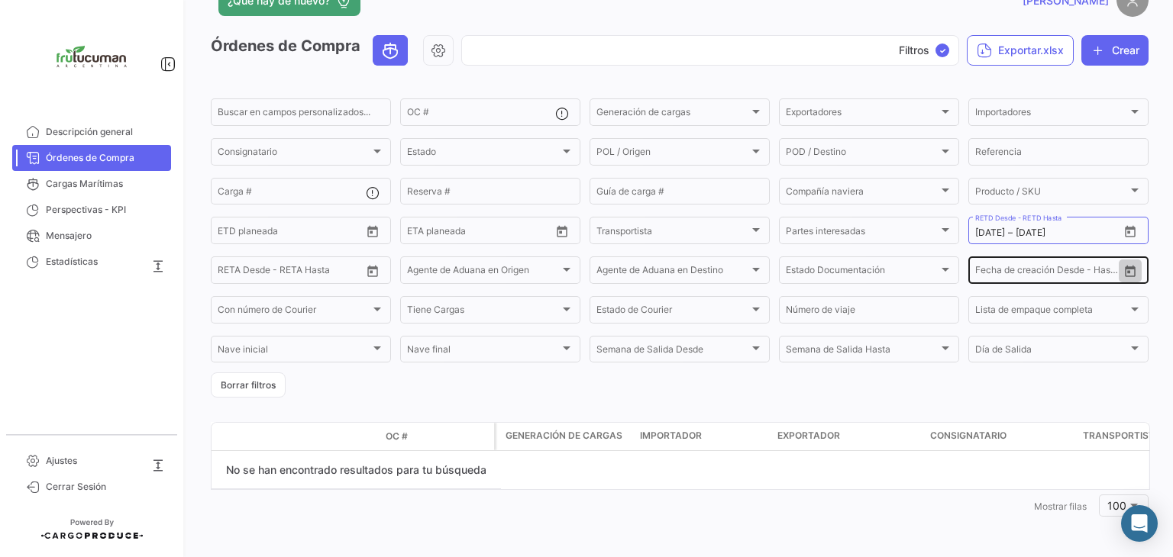
click at [1124, 279] on icon "Calendario abierto" at bounding box center [1130, 272] width 14 height 14
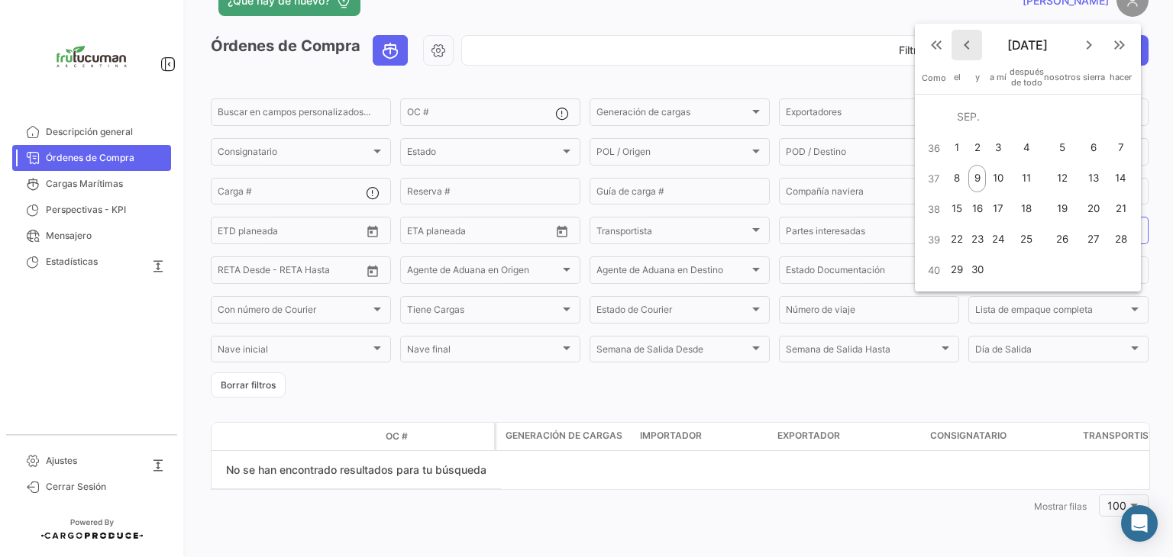
click at [971, 50] on mat-icon "keyboard_arrow_left" at bounding box center [967, 45] width 18 height 18
click at [971, 50] on div at bounding box center [586, 278] width 1173 height 557
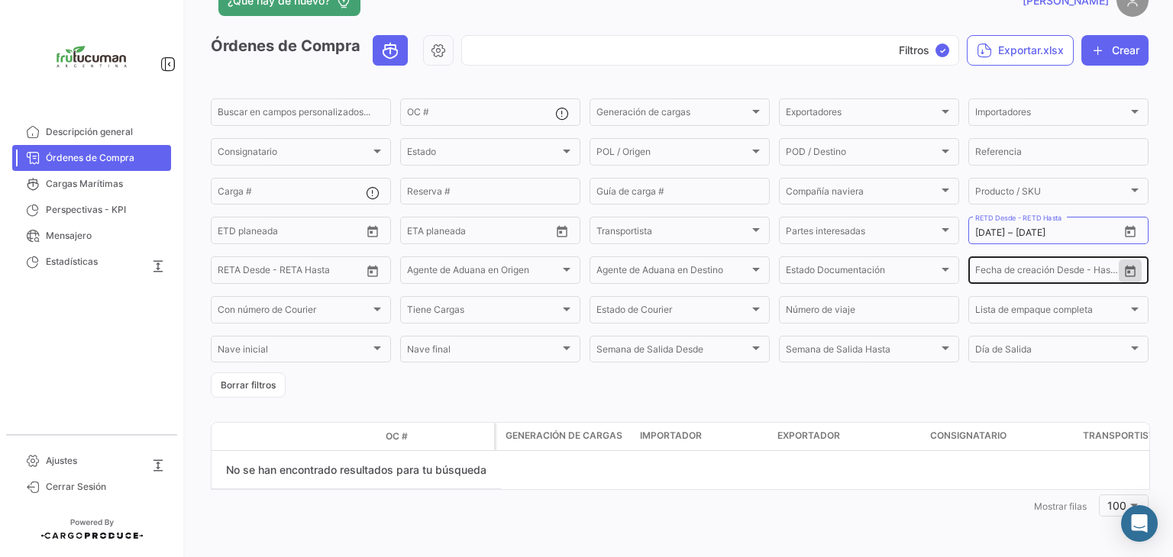
click at [1123, 279] on icon "Calendario abierto" at bounding box center [1130, 272] width 14 height 14
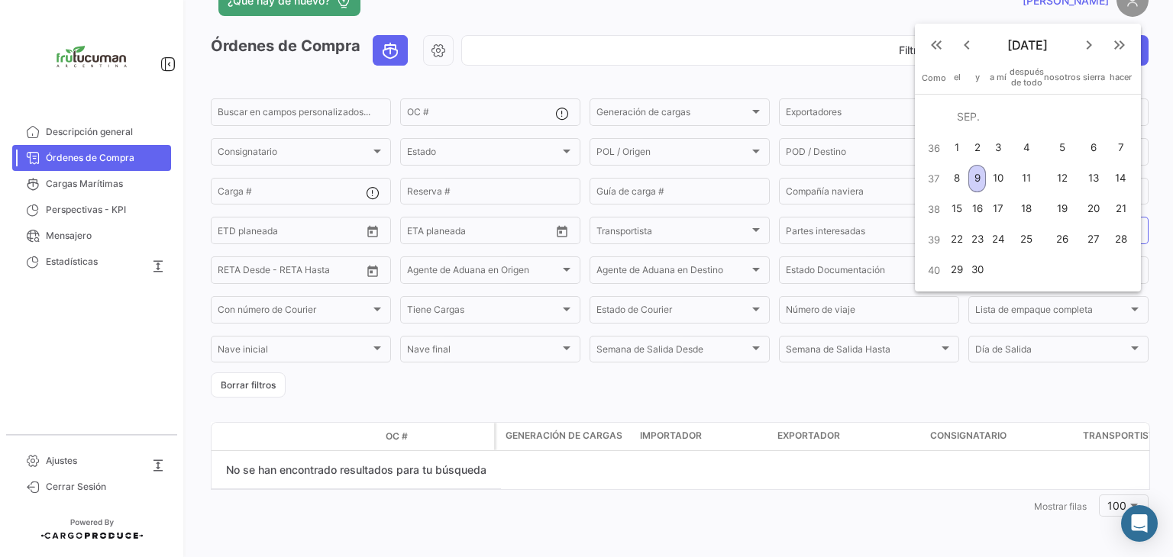
click at [968, 50] on mat-icon "keyboard_arrow_left" at bounding box center [967, 45] width 18 height 18
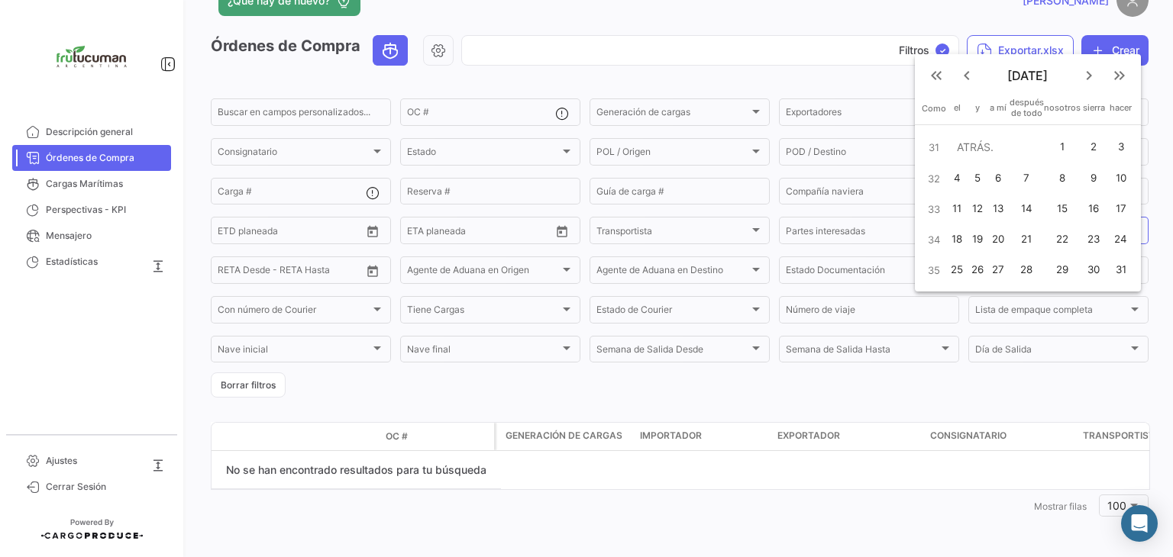
click at [968, 50] on div at bounding box center [586, 278] width 1173 height 557
click at [893, 50] on font "visibilidad_desactivada" at bounding box center [682, 50] width 422 height 18
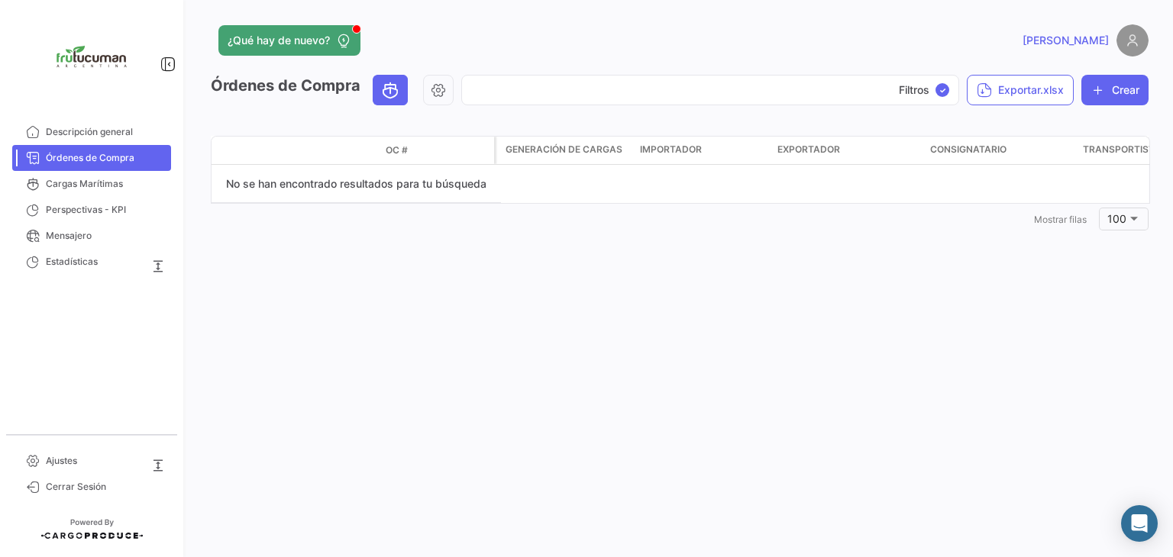
scroll to position [0, 0]
click at [77, 163] on font "Órdenes de Compra" at bounding box center [90, 157] width 89 height 11
click at [79, 156] on font "Órdenes de Compra" at bounding box center [90, 157] width 89 height 11
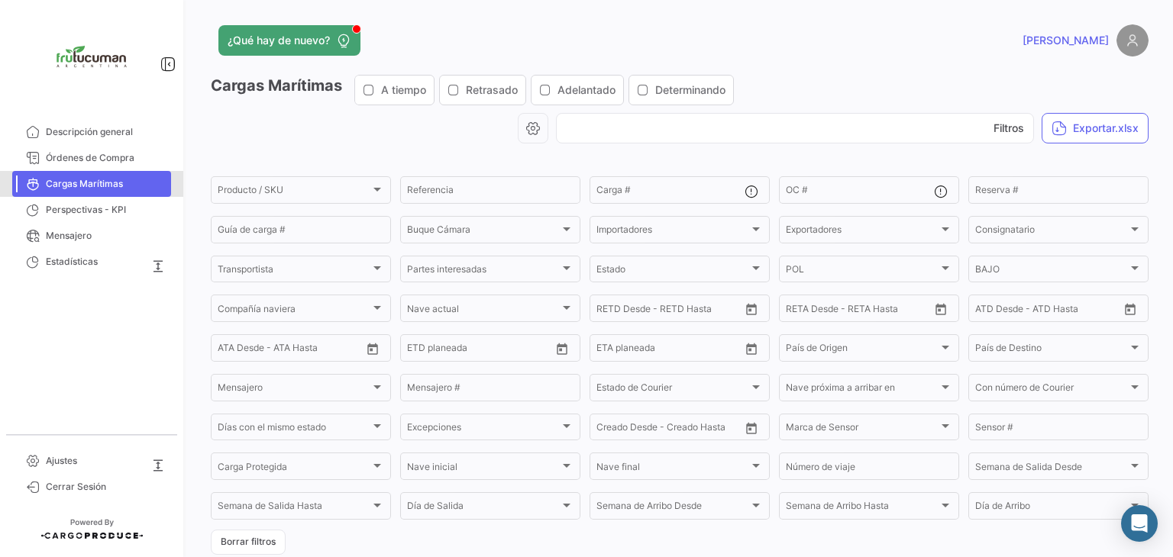
click at [76, 179] on font "Cargas Marítimas" at bounding box center [84, 183] width 77 height 11
click at [75, 163] on font "Órdenes de Compra" at bounding box center [90, 157] width 89 height 11
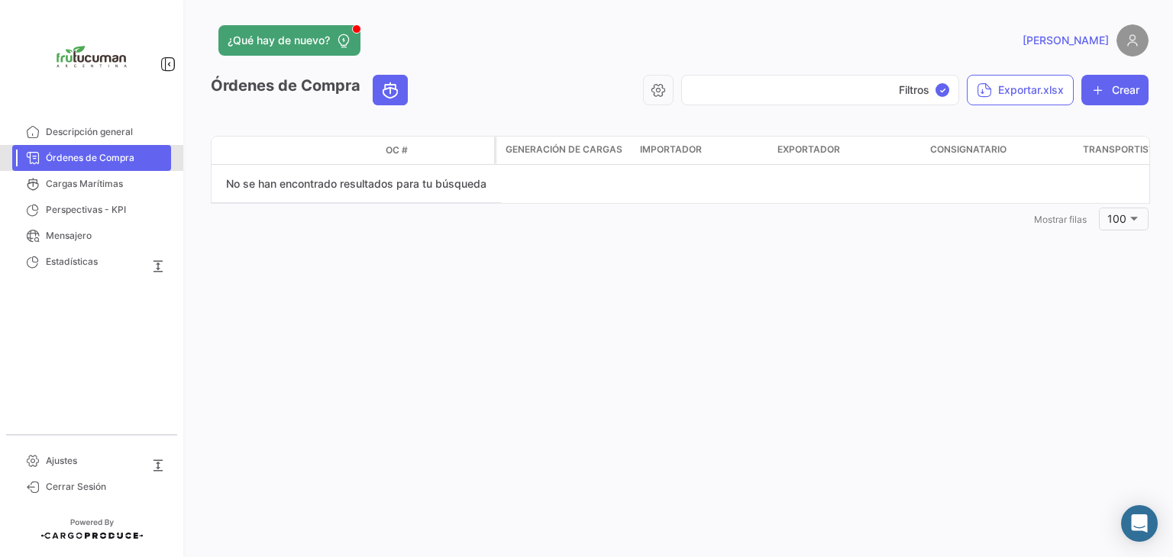
click at [76, 159] on font "Órdenes de Compra" at bounding box center [90, 157] width 89 height 11
click at [49, 153] on font "Órdenes de Compra" at bounding box center [90, 157] width 89 height 11
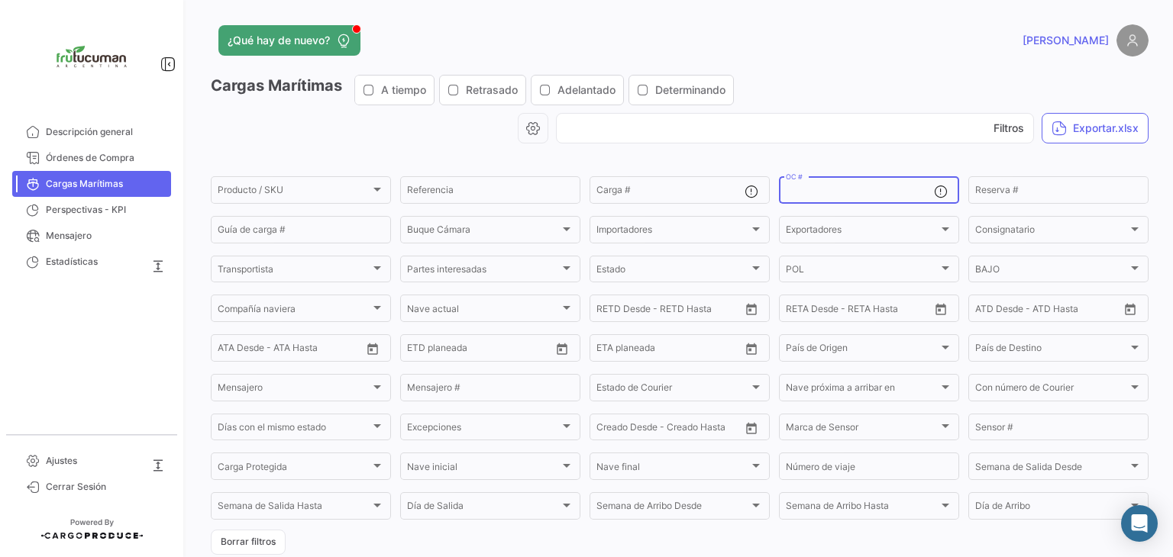
click at [813, 189] on input "OC #" at bounding box center [860, 192] width 148 height 11
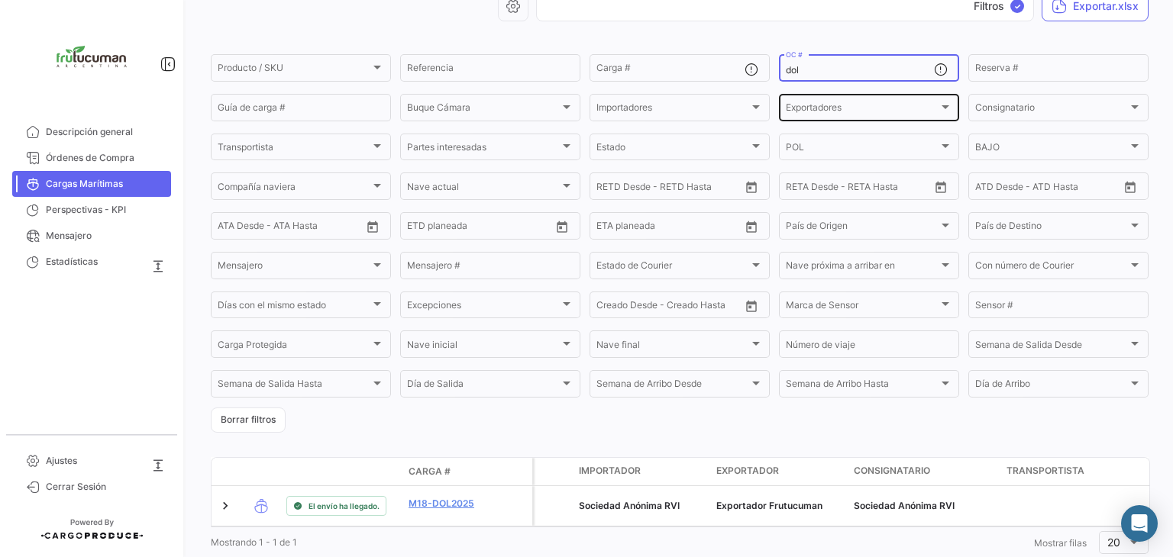
scroll to position [174, 0]
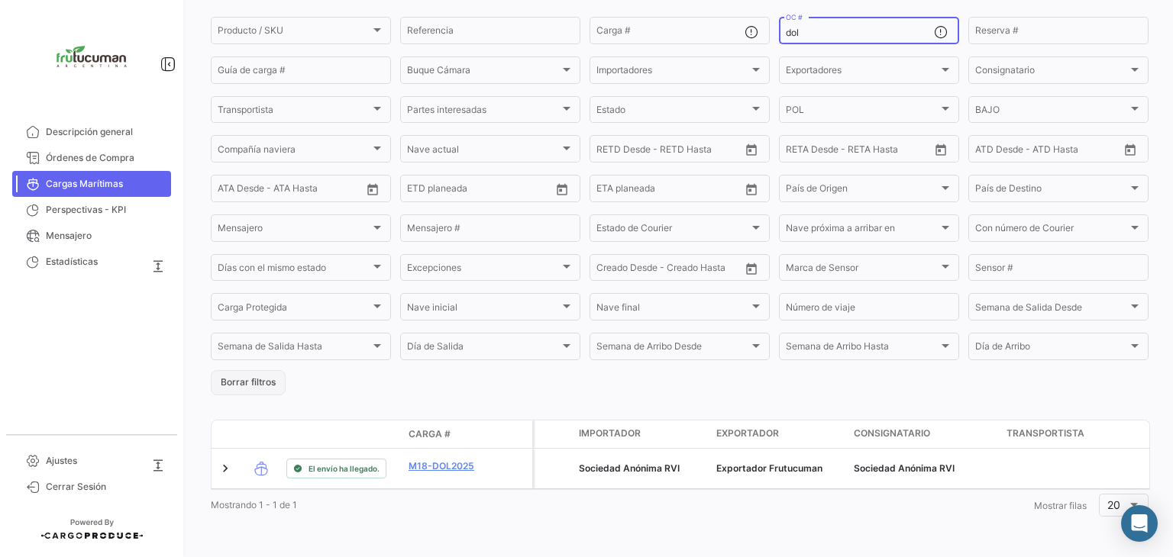
type input "dol"
click at [250, 376] on font "Borrar filtros" at bounding box center [248, 381] width 55 height 11
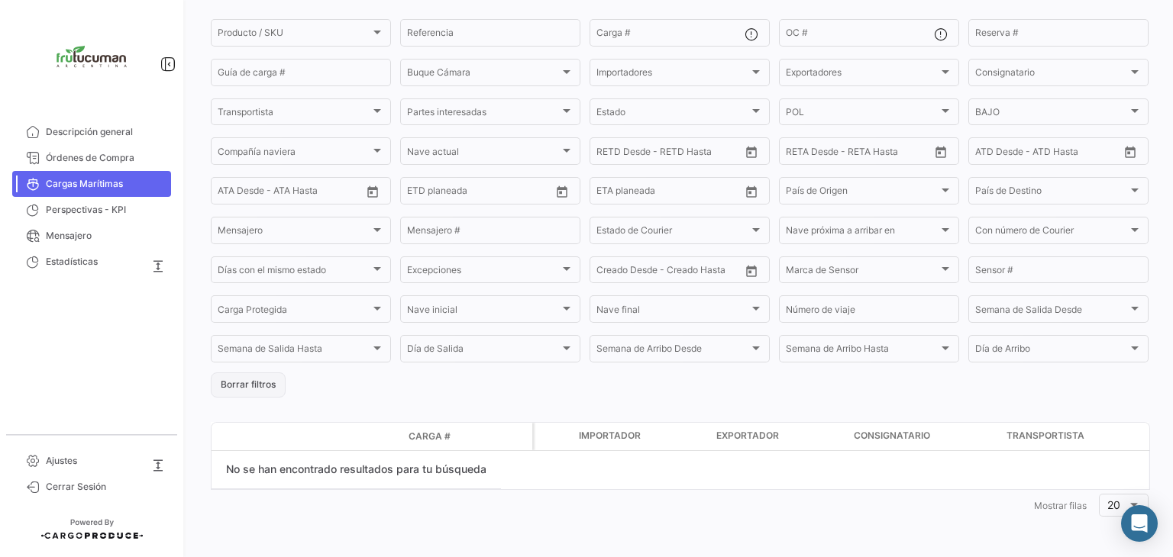
scroll to position [160, 0]
click at [802, 48] on form "Producto / SKU Producto / SKU Referencia Carga # OC # Reserva # Guía de carga #…" at bounding box center [680, 207] width 938 height 381
click at [813, 30] on input "OC #" at bounding box center [860, 35] width 148 height 11
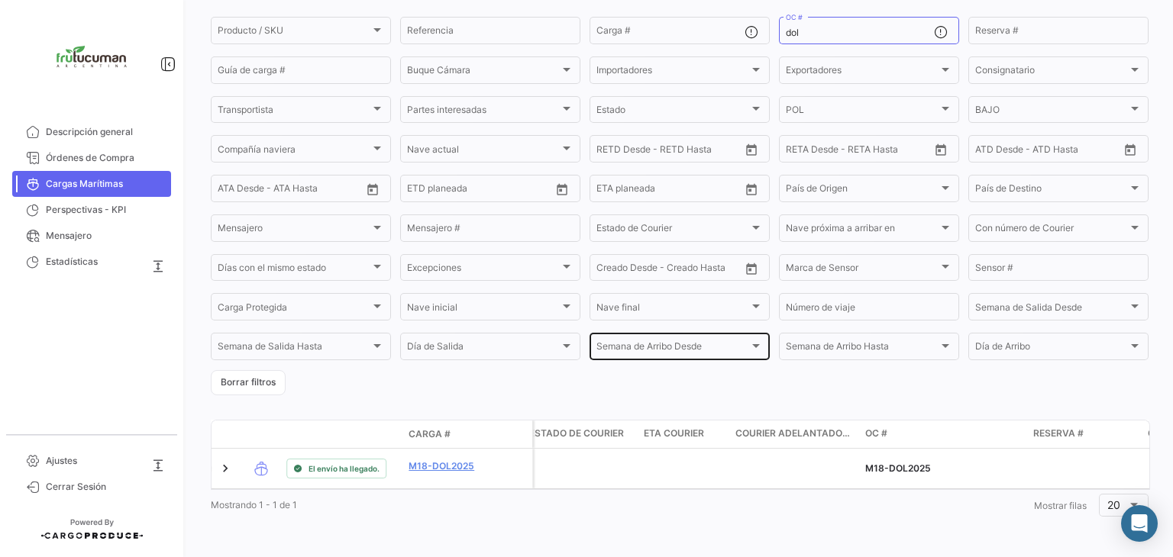
scroll to position [0, 0]
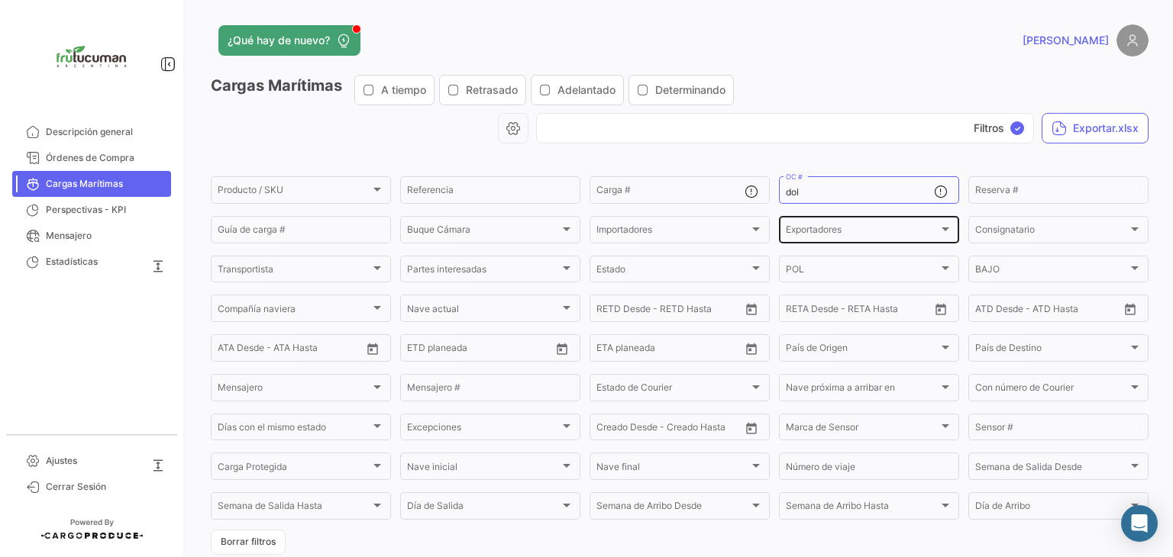
drag, startPoint x: 806, startPoint y: 181, endPoint x: 800, endPoint y: 215, distance: 34.2
click at [0, 0] on div "Producto / SKU Producto / SKU Referencia Carga # dol OC # Reserva # Guía de car…" at bounding box center [0, 0] width 0 height 0
click at [800, 215] on div "Exportadores Exportadores" at bounding box center [869, 229] width 166 height 30
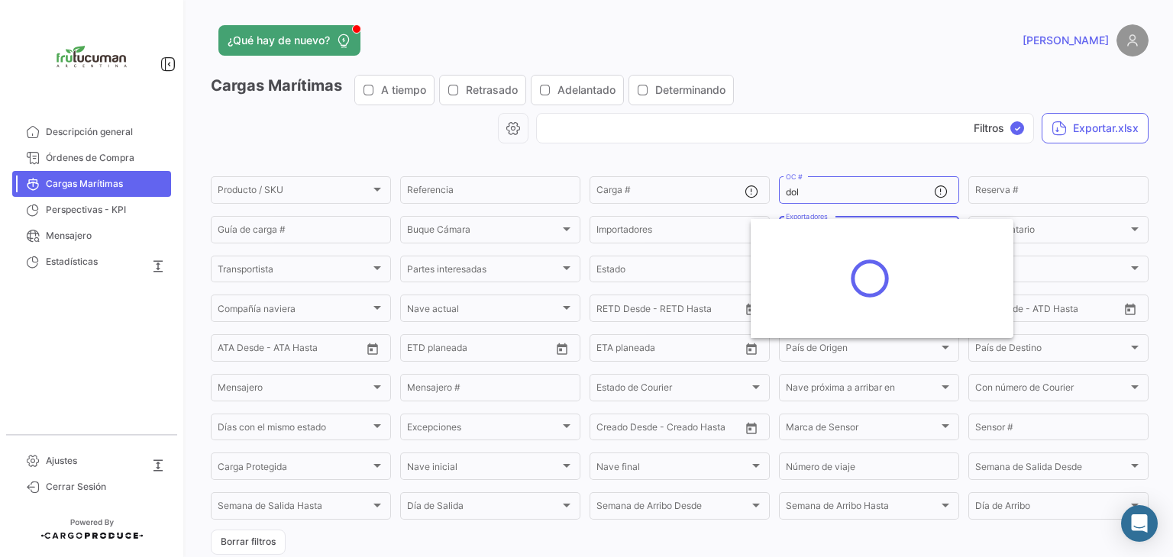
click at [822, 192] on div at bounding box center [586, 278] width 1173 height 557
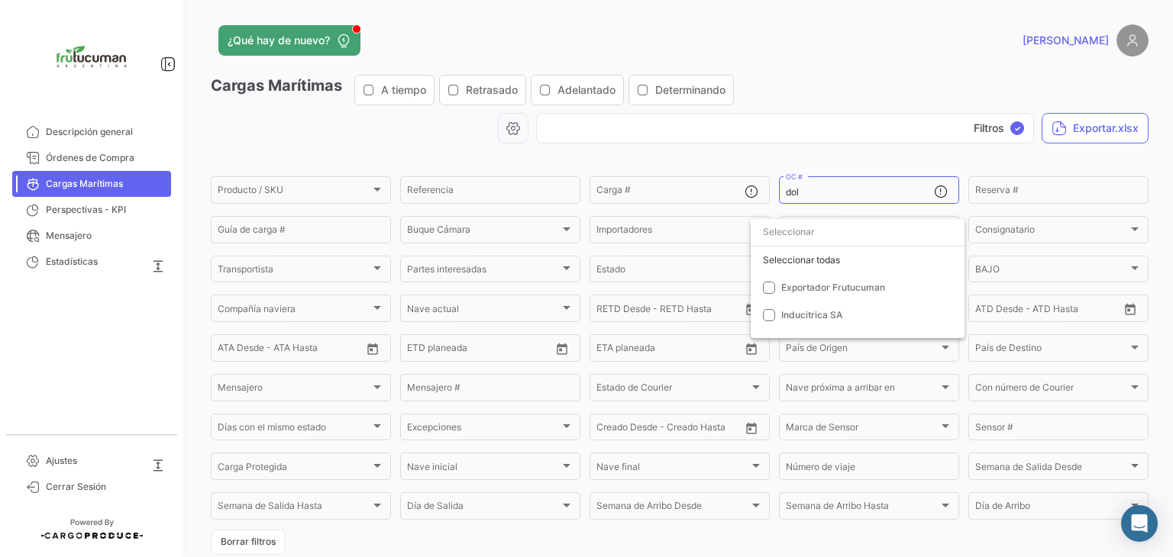
click at [822, 192] on input "dol" at bounding box center [860, 192] width 148 height 11
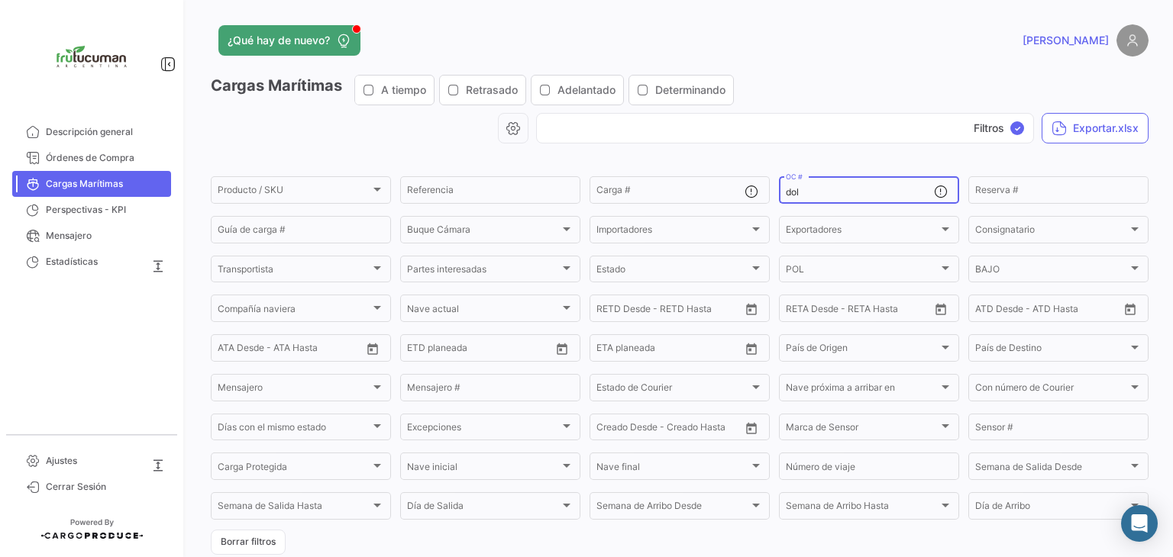
click at [822, 192] on input "dol" at bounding box center [860, 192] width 148 height 11
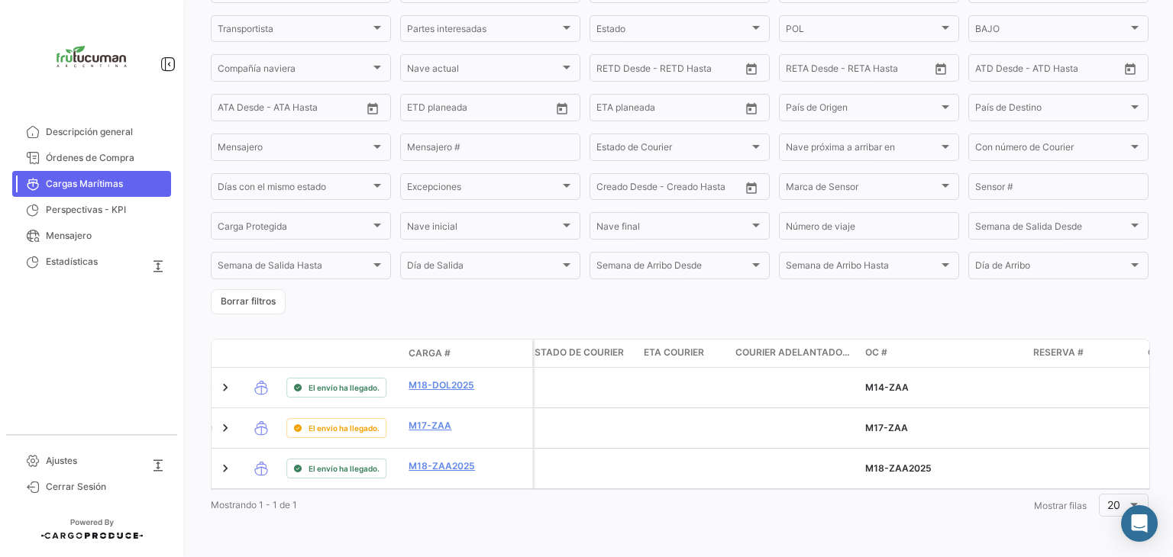
scroll to position [254, 0]
type input "zaa"
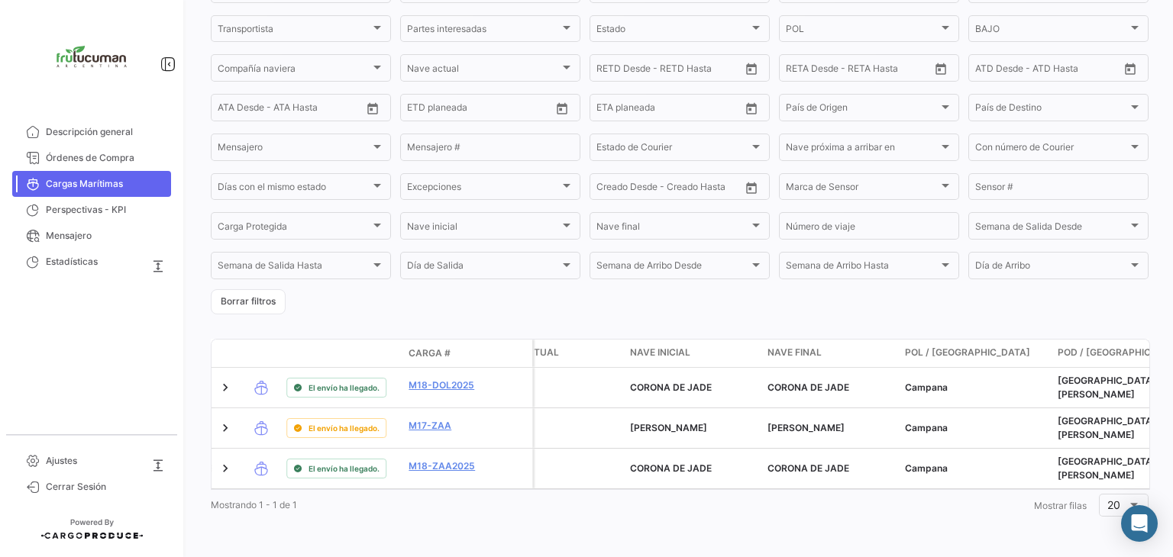
scroll to position [0, 3785]
drag, startPoint x: 800, startPoint y: 491, endPoint x: 796, endPoint y: 477, distance: 14.3
click at [796, 477] on div "Modo de transporte Estado de Envio Carga # Póliza Carga Protegida Importador Ex…" at bounding box center [680, 430] width 938 height 182
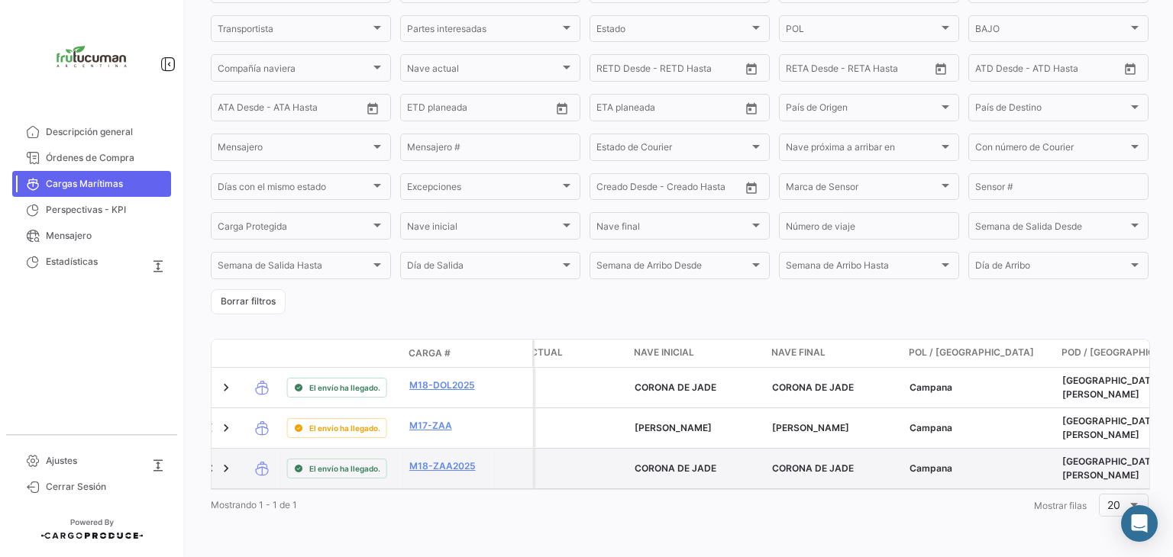
click at [795, 474] on datatable-body-cell "CORONA DE JADE" at bounding box center [834, 469] width 137 height 40
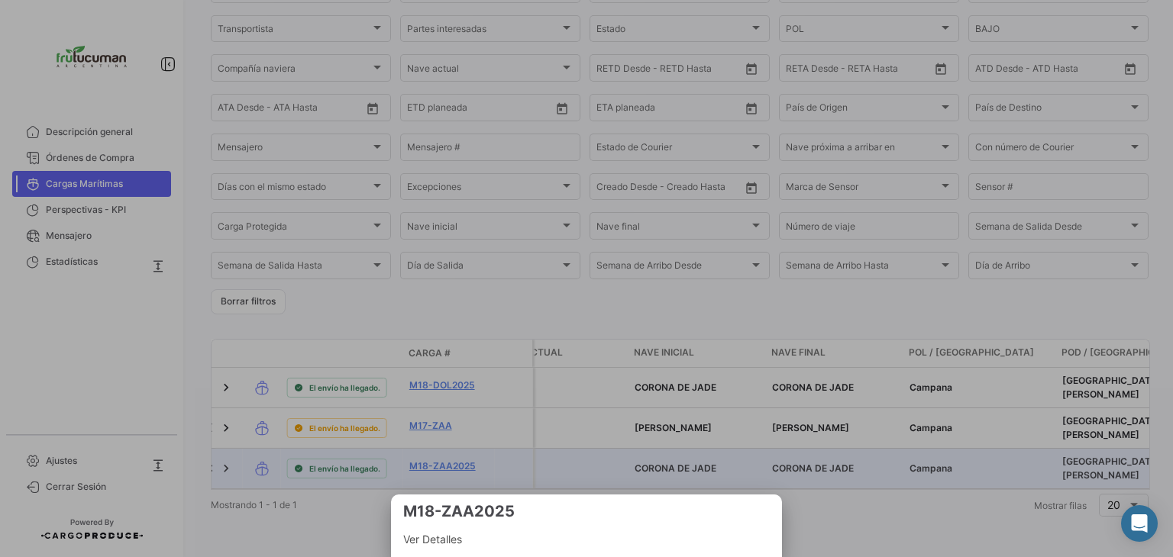
click at [828, 513] on div at bounding box center [586, 278] width 1173 height 557
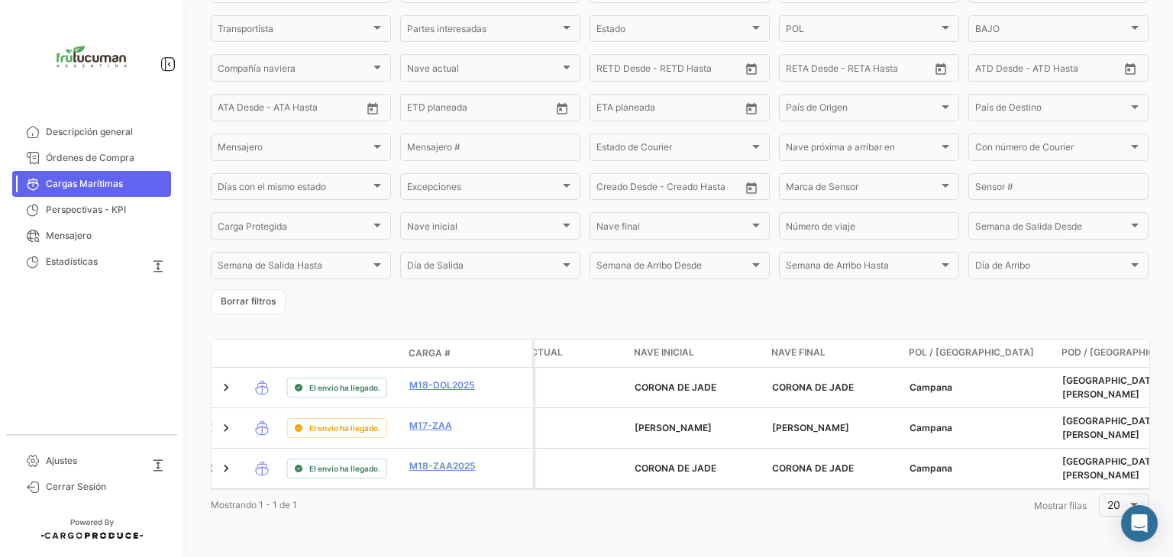
drag, startPoint x: 779, startPoint y: 473, endPoint x: 764, endPoint y: 480, distance: 17.1
click at [764, 480] on datatable-body "El envío ha llegado. M18-DOL2025 Agrofruit LLC Exportador Frutucuman Agrofruit …" at bounding box center [680, 429] width 939 height 122
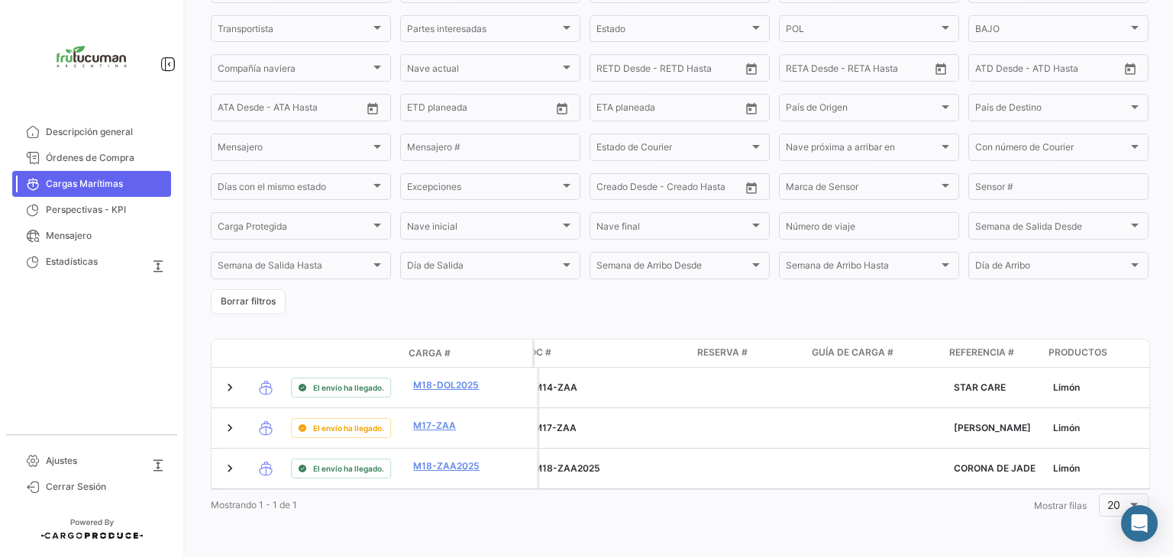
scroll to position [0, 2974]
click at [654, 519] on div "Mostrando 1 - 1 de 1 1 Mostrar filas 20" at bounding box center [680, 505] width 938 height 31
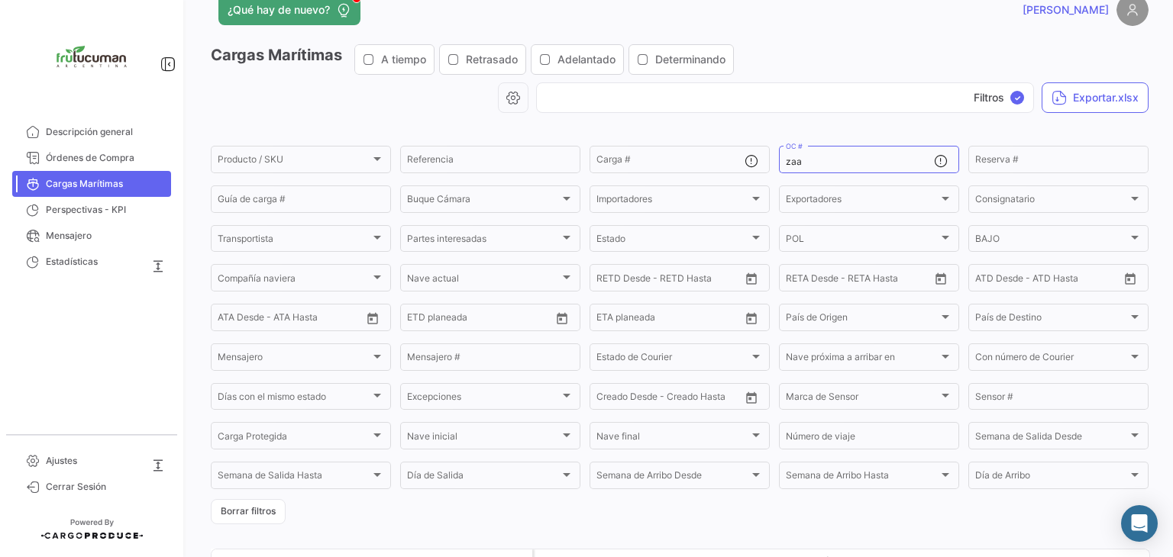
scroll to position [29, 0]
click at [819, 167] on input "zaa" at bounding box center [860, 163] width 148 height 11
click at [482, 161] on input "Referencia" at bounding box center [490, 163] width 166 height 11
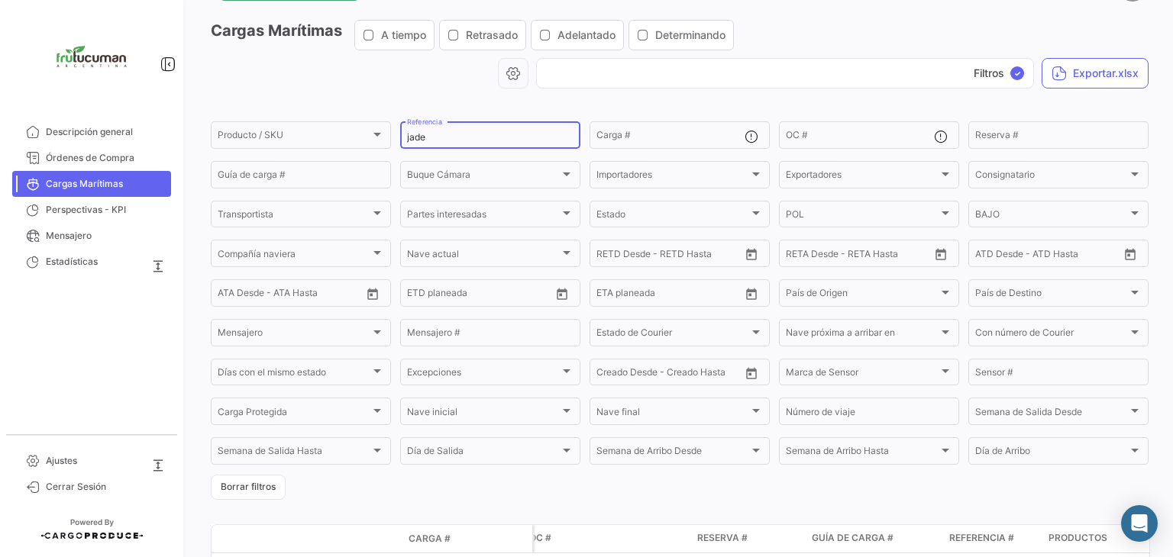
scroll to position [55, 0]
click at [433, 128] on div "jade Referencia" at bounding box center [490, 134] width 166 height 30
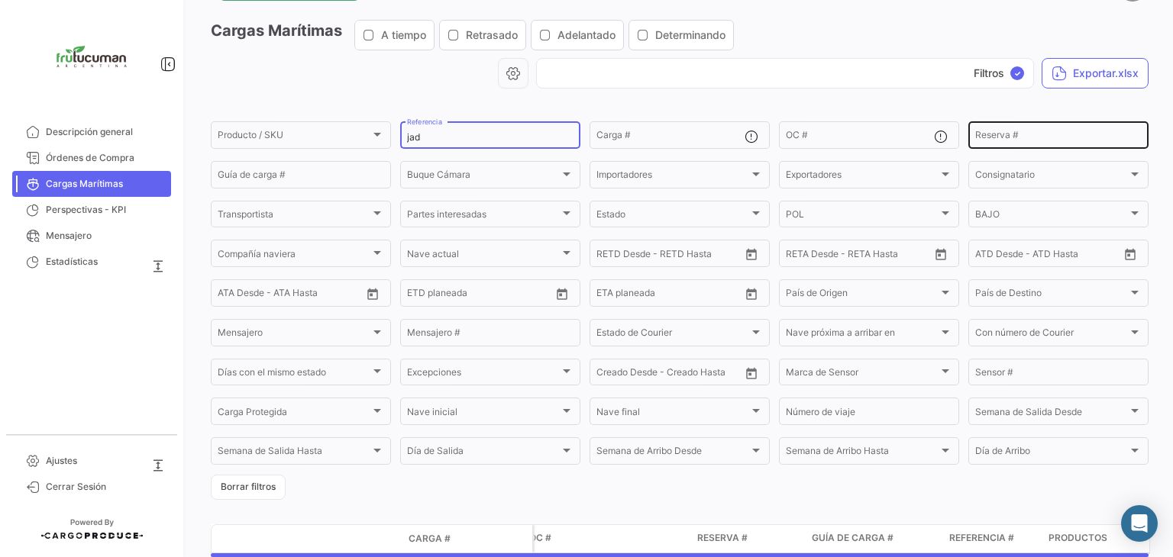
type input "jad"
click at [1023, 135] on input "Reserva #" at bounding box center [1058, 137] width 166 height 11
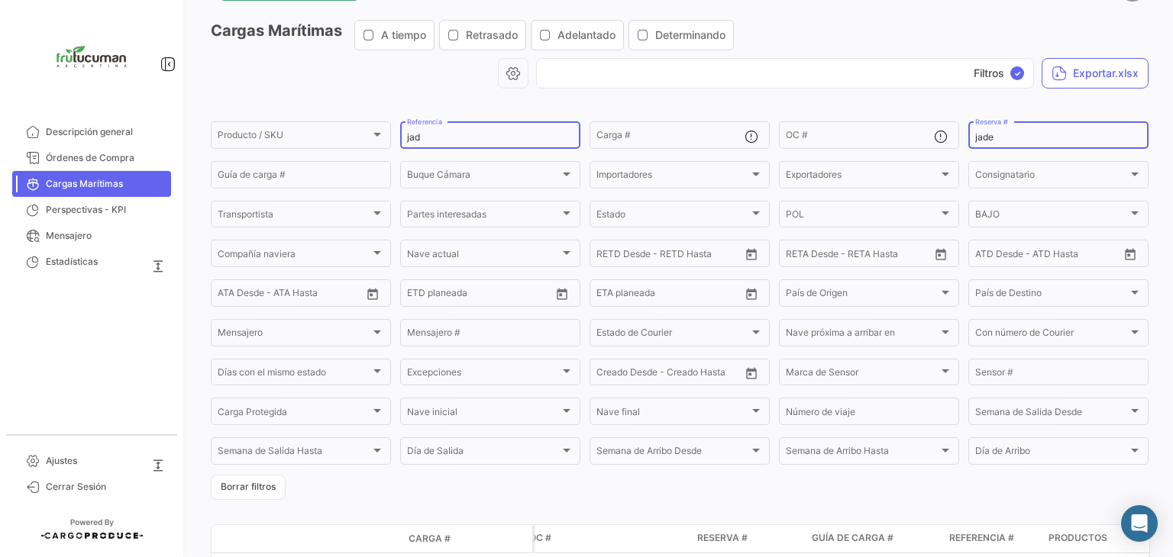
type input "jade"
click at [485, 144] on div "jad Referencia" at bounding box center [490, 134] width 166 height 30
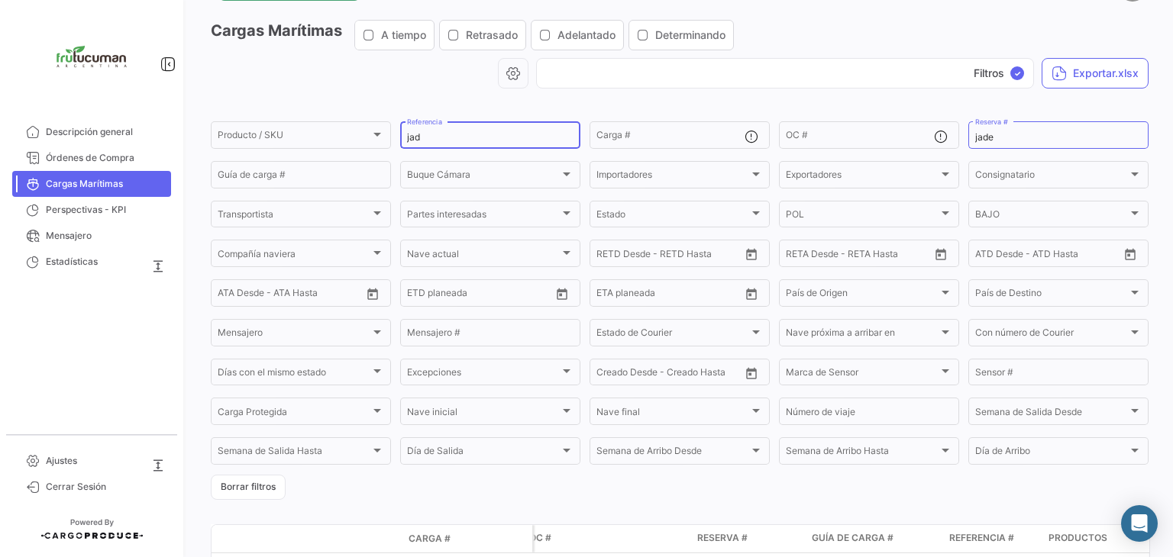
click at [485, 144] on div "jad Referencia" at bounding box center [490, 134] width 166 height 30
type input "j"
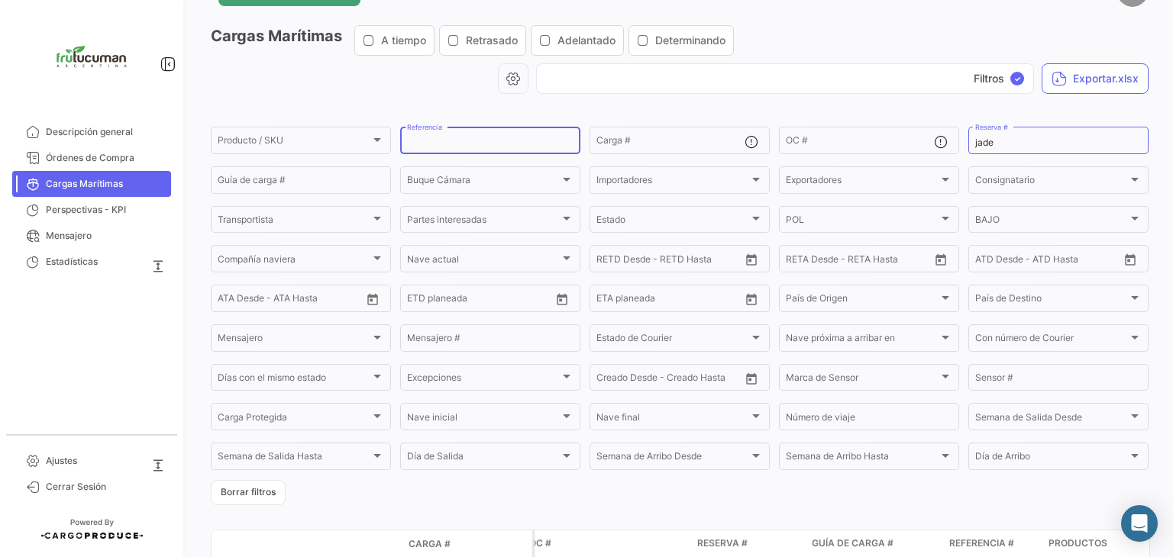
scroll to position [37, 0]
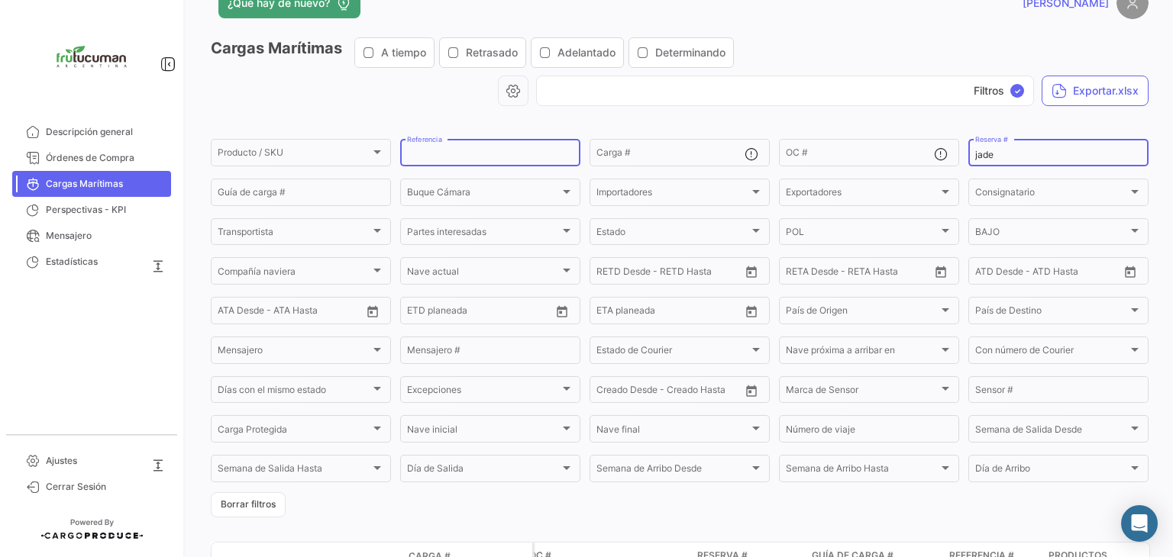
type input "}"
